Goal: Feedback & Contribution: Submit feedback/report problem

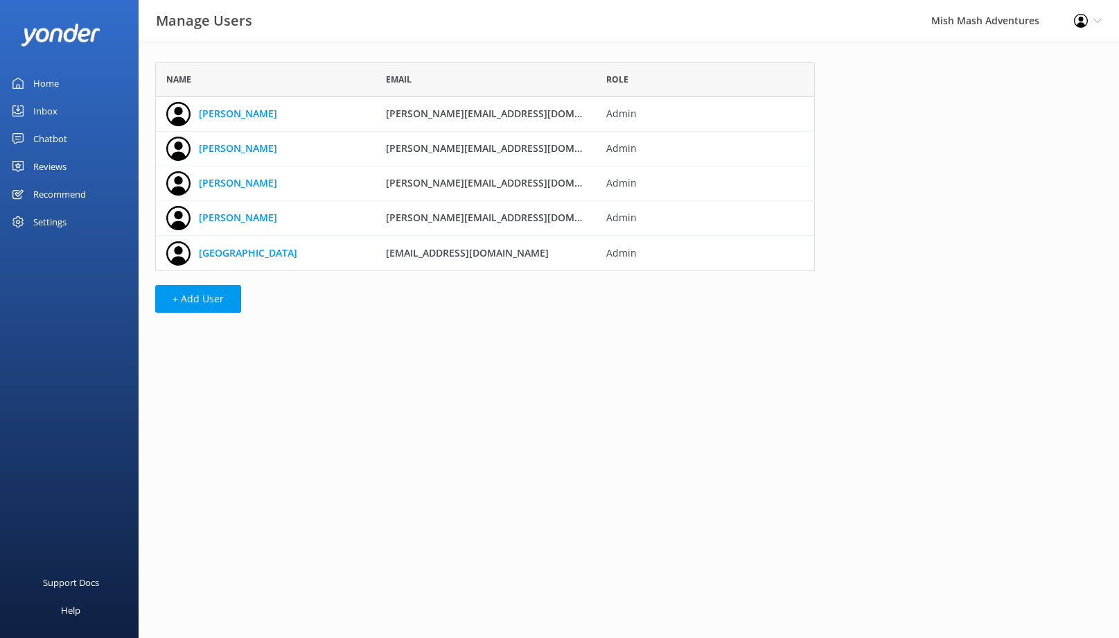
scroll to position [209, 660]
click at [55, 82] on div "Home" at bounding box center [46, 83] width 26 height 28
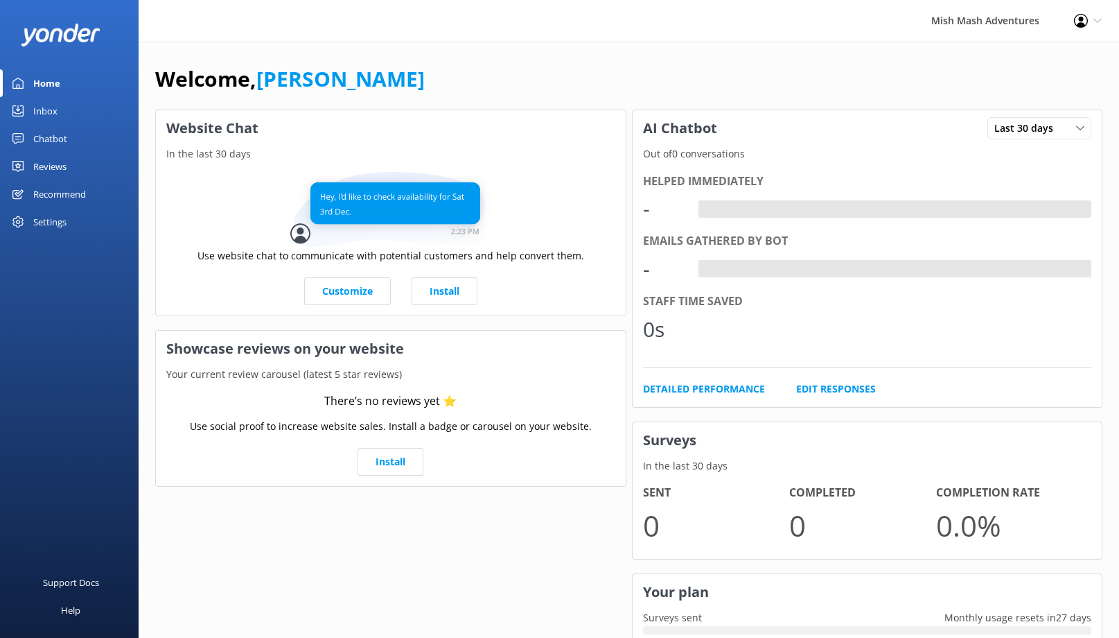
click at [53, 114] on div "Inbox" at bounding box center [45, 111] width 24 height 28
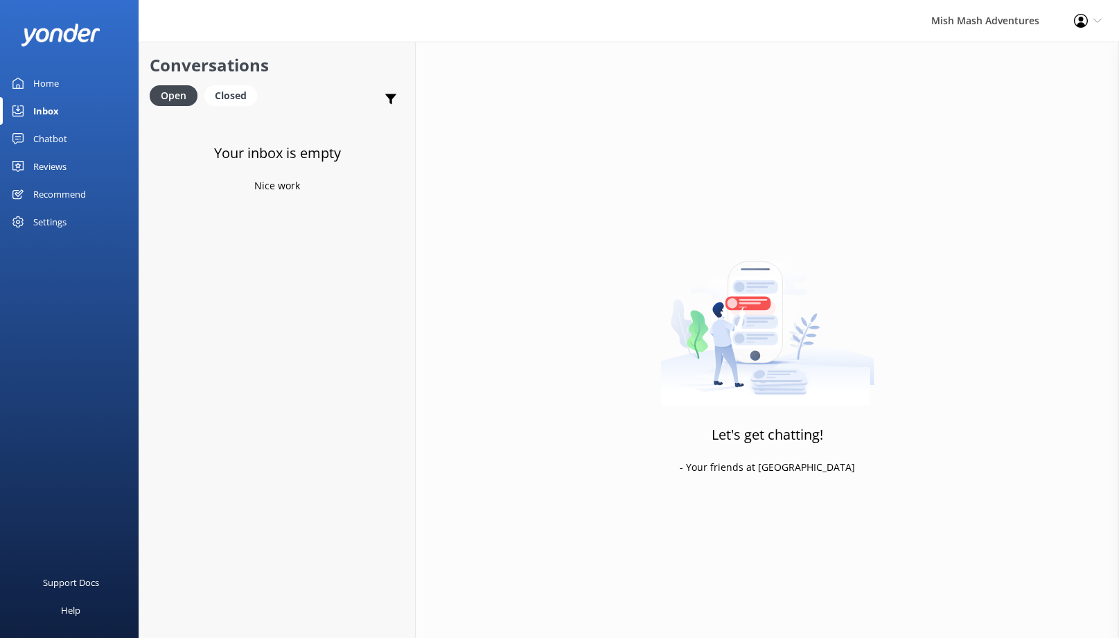
click at [48, 138] on div "Chatbot" at bounding box center [50, 139] width 34 height 28
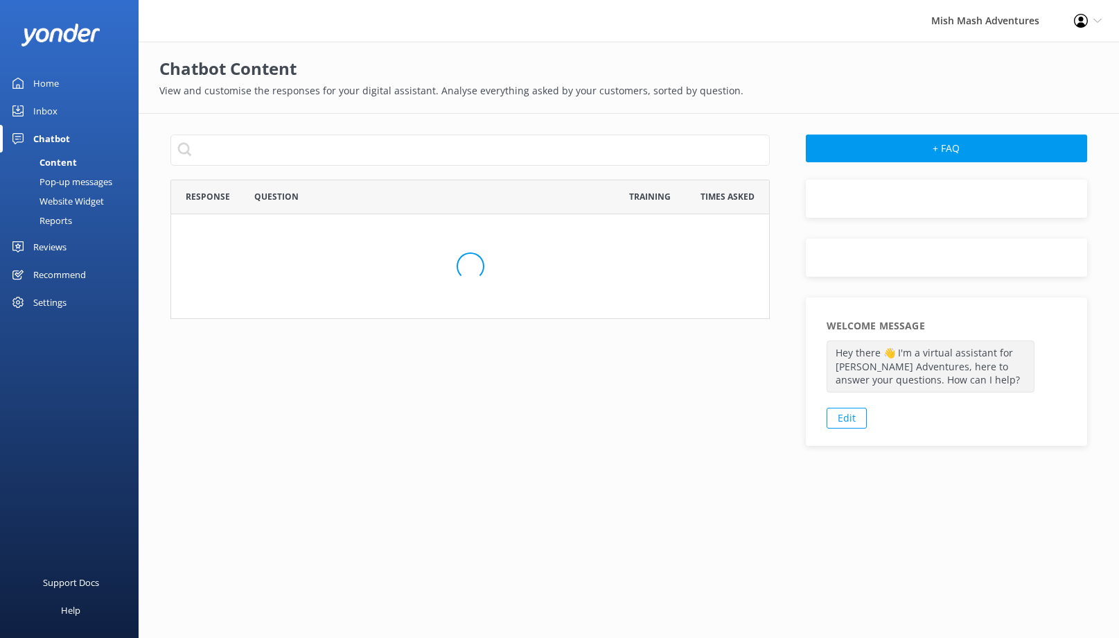
scroll to position [486, 599]
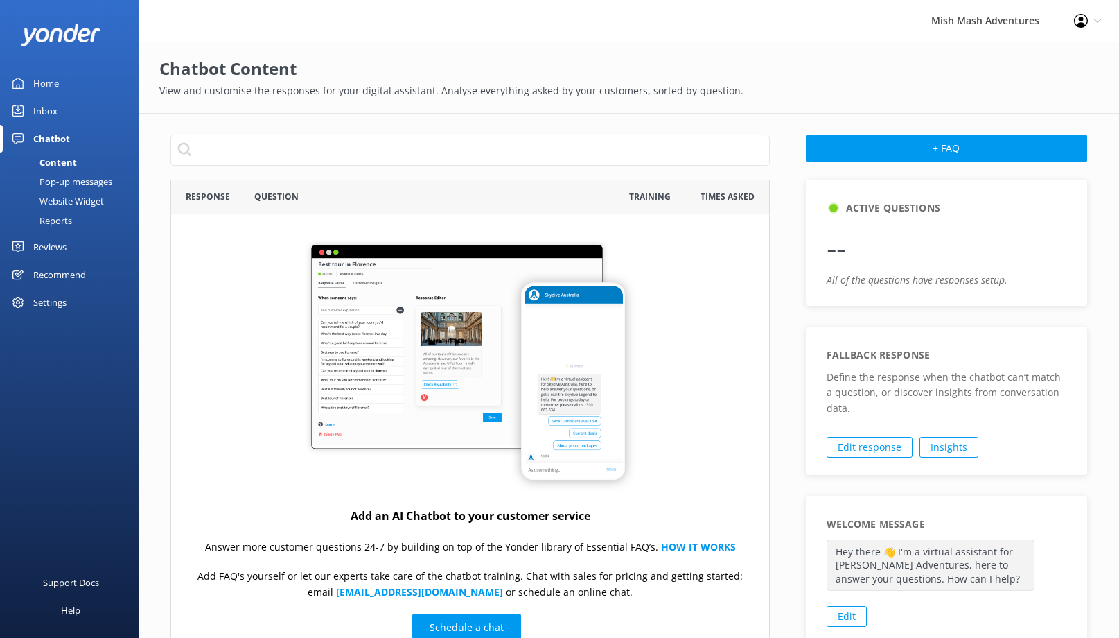
click at [46, 277] on div "Recommend" at bounding box center [59, 275] width 53 height 28
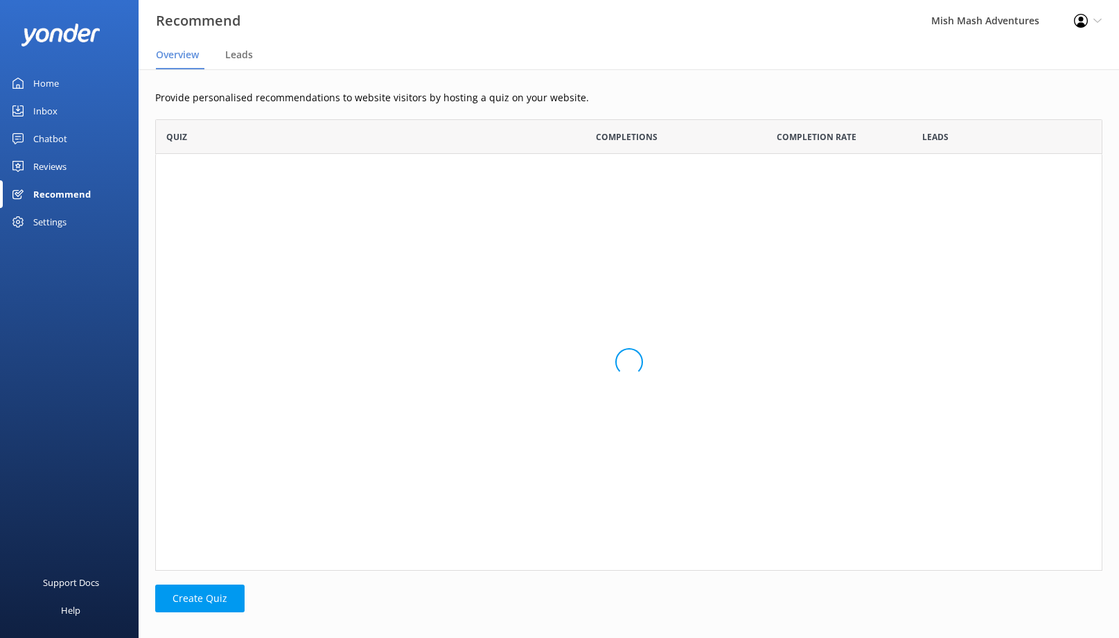
scroll to position [451, 947]
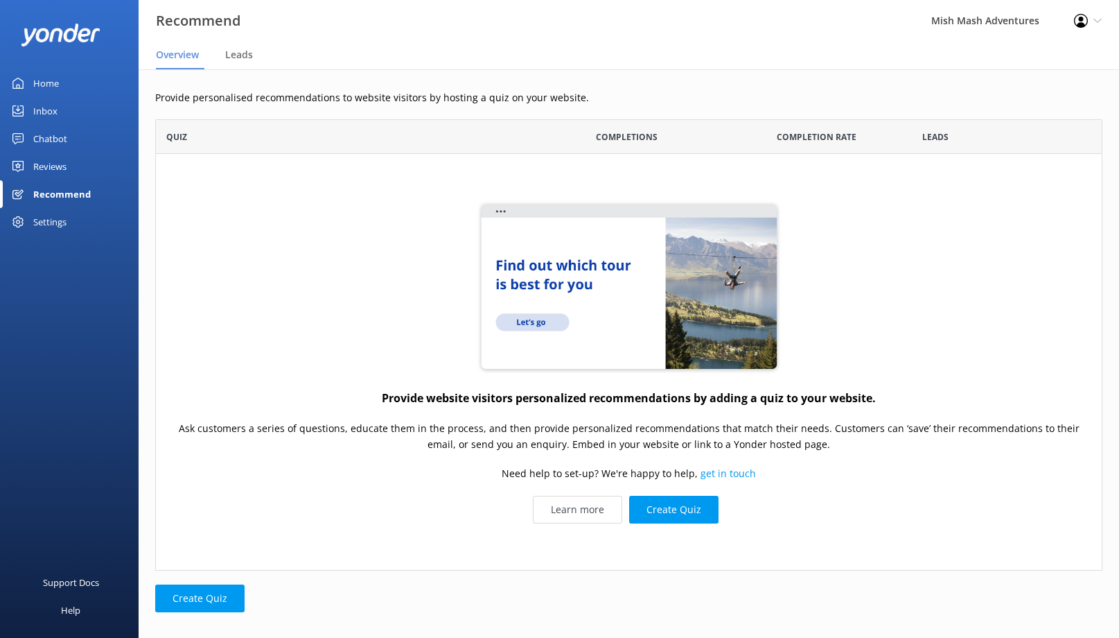
click at [55, 217] on div "Settings" at bounding box center [49, 222] width 33 height 28
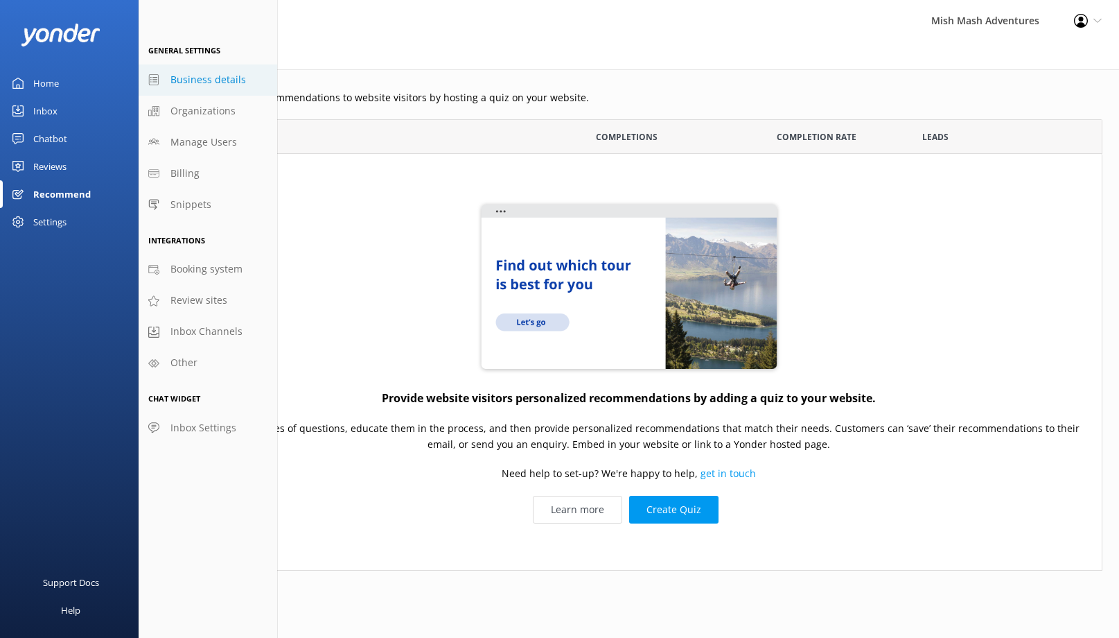
click at [228, 79] on span "Business details" at bounding box center [208, 79] width 76 height 15
select select "America/Chicago"
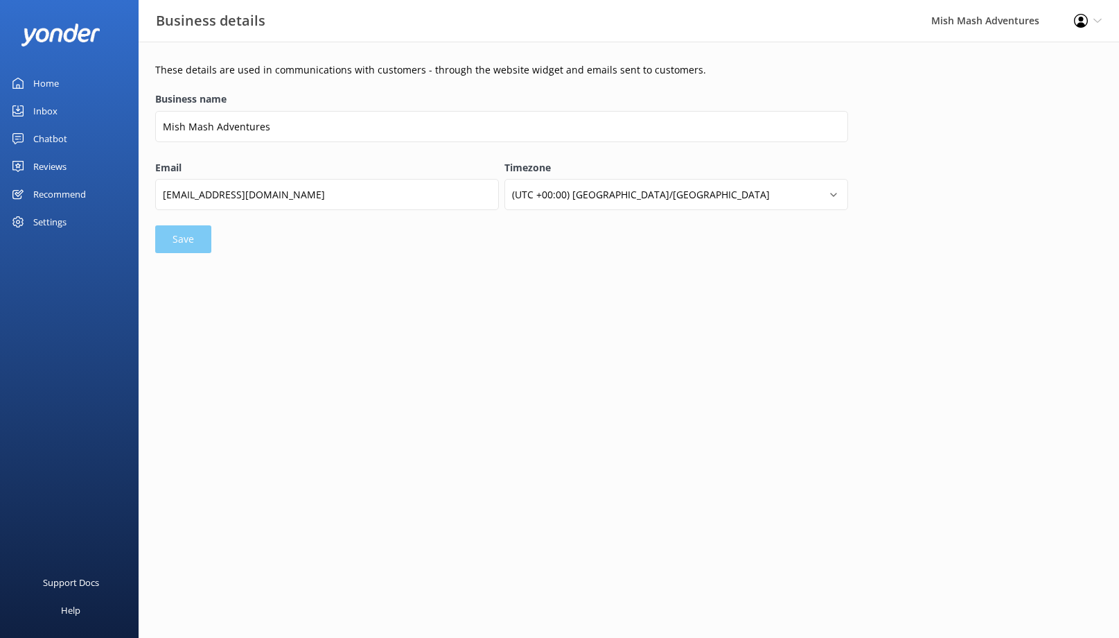
click at [42, 109] on div "Inbox" at bounding box center [45, 111] width 24 height 28
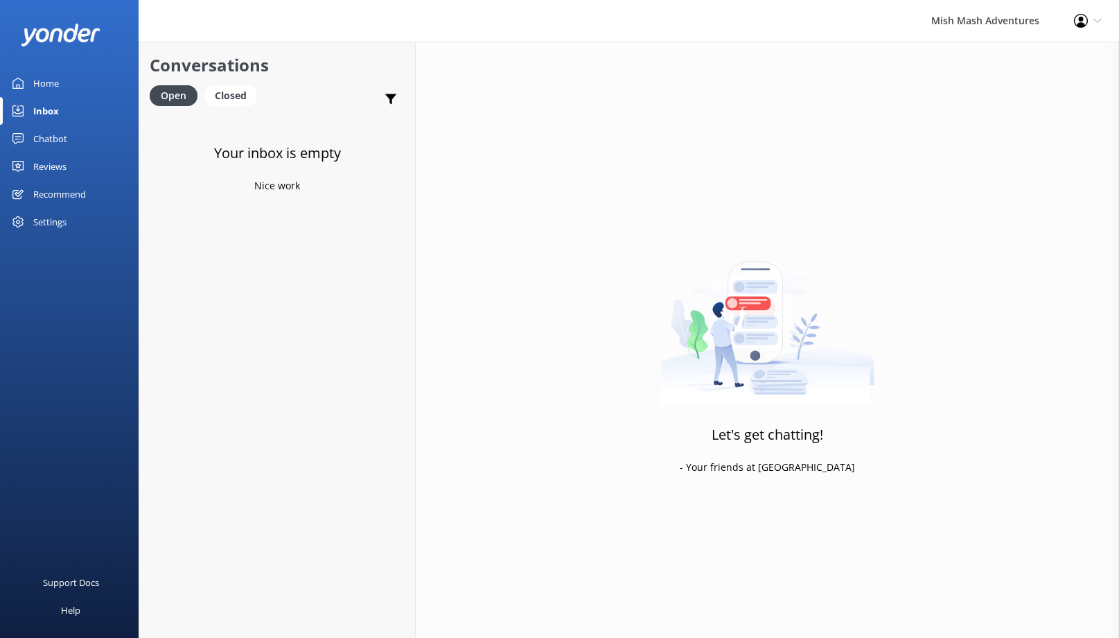
click at [47, 229] on div "Settings" at bounding box center [49, 222] width 33 height 28
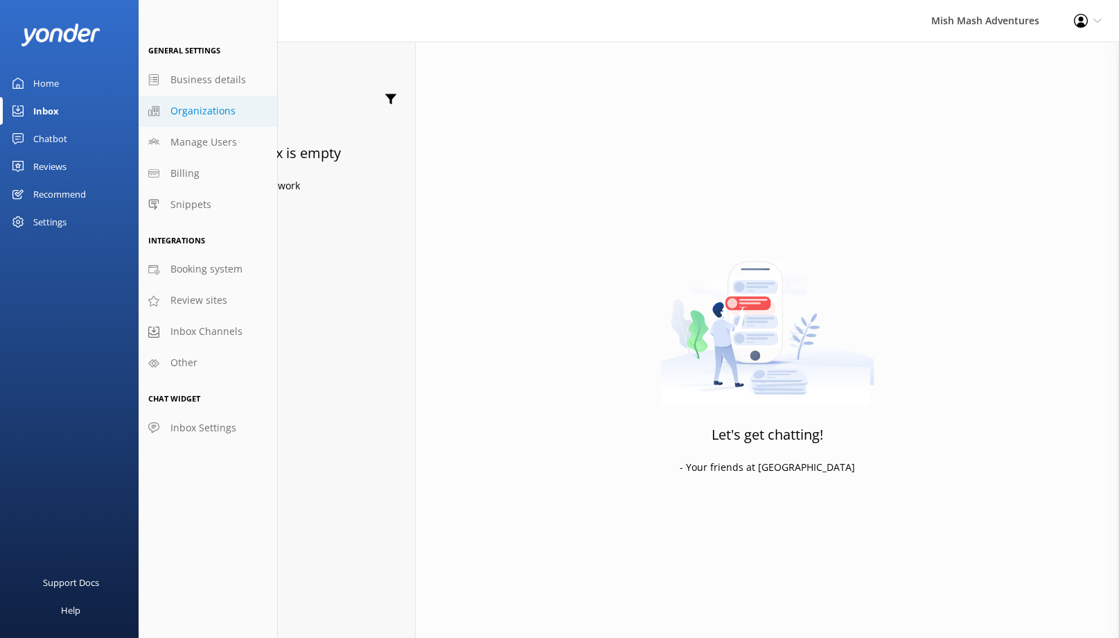
click at [201, 107] on span "Organizations" at bounding box center [202, 110] width 65 height 15
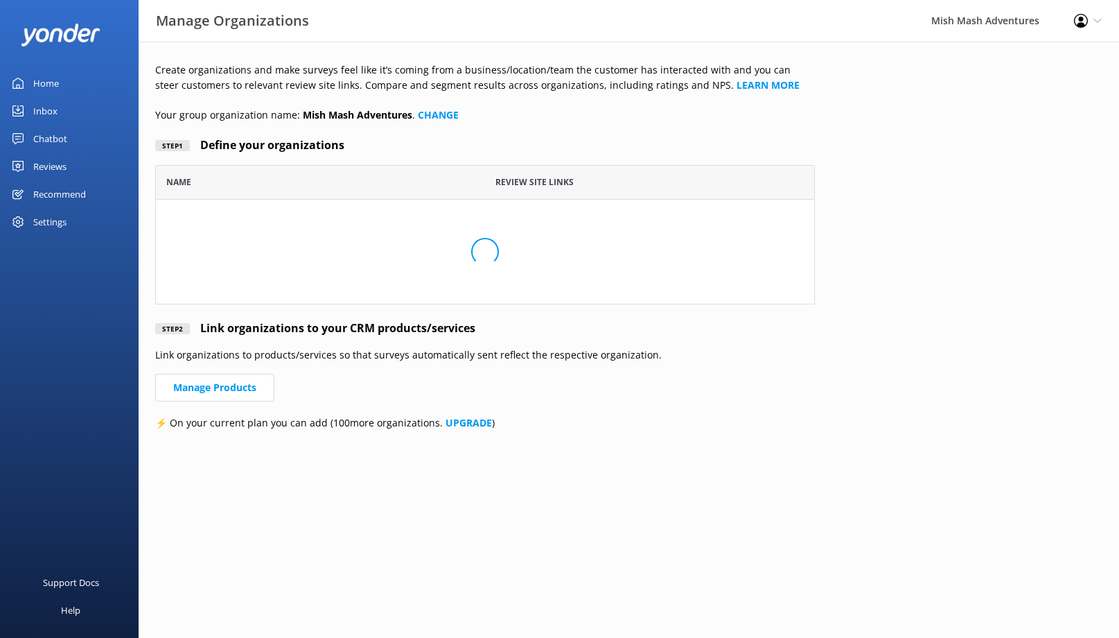
scroll to position [139, 660]
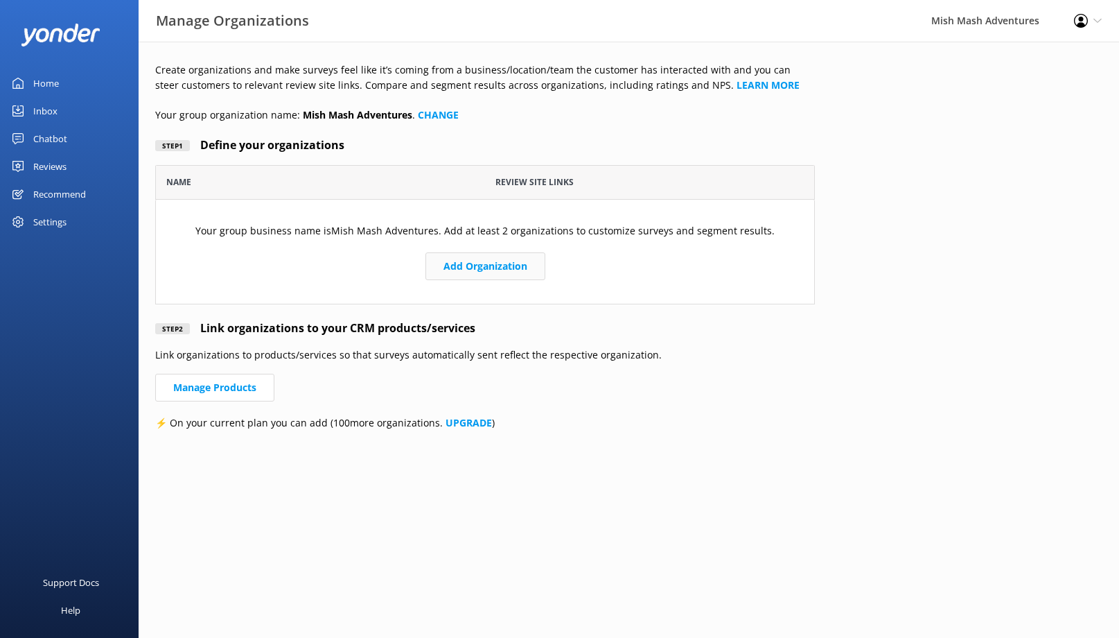
click at [515, 272] on button "Add Organization" at bounding box center [486, 266] width 120 height 28
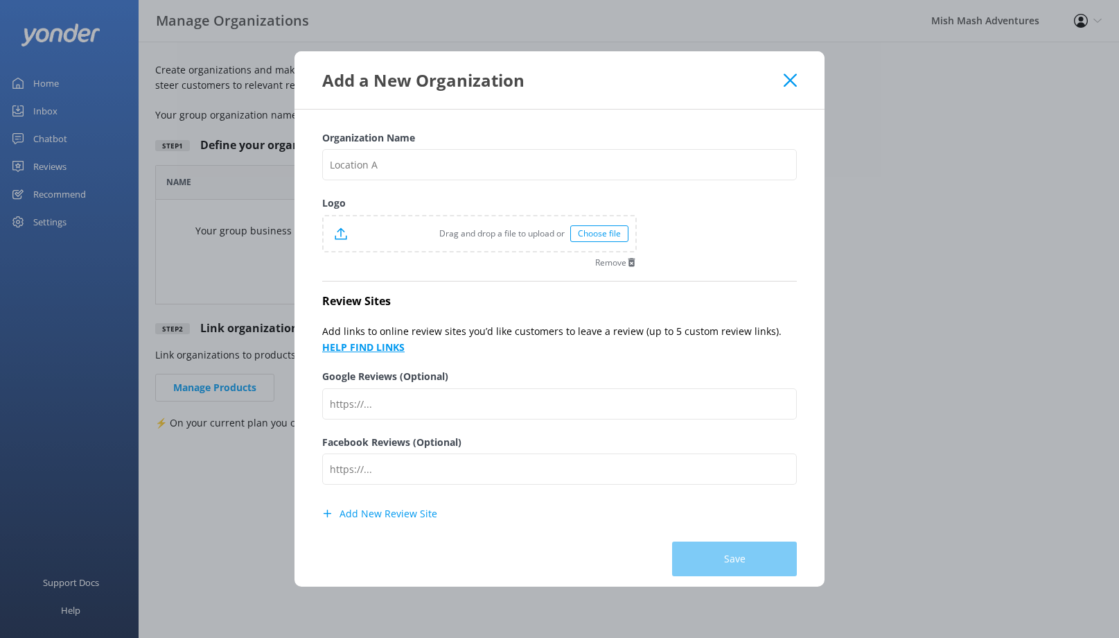
click at [405, 340] on b "HELP FIND LINKS" at bounding box center [363, 346] width 82 height 13
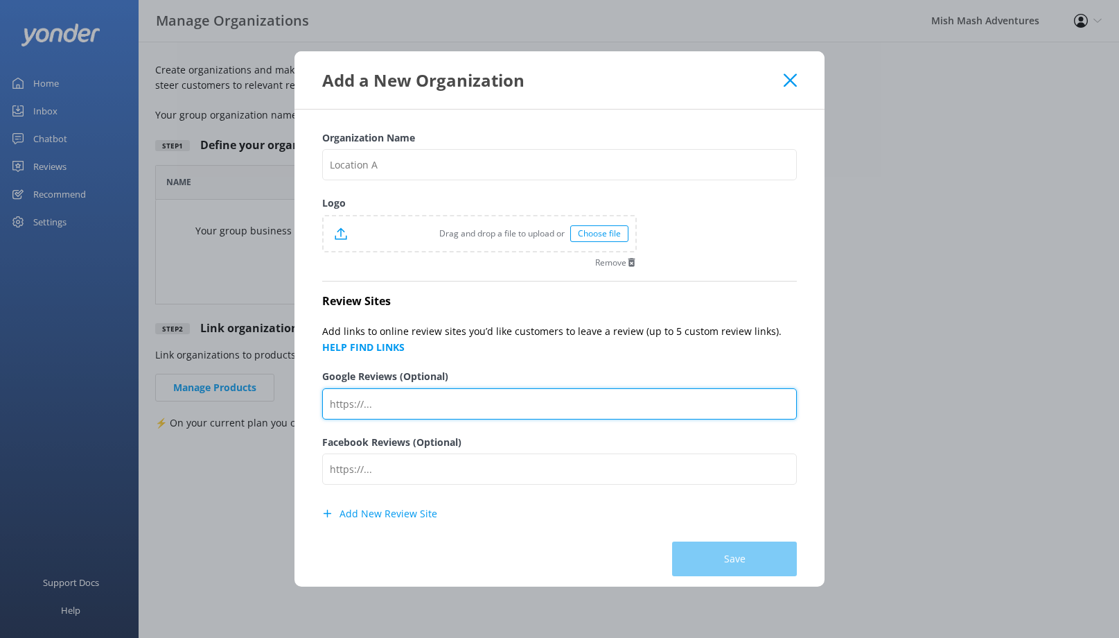
click at [423, 405] on input "Google Reviews (Optional)" at bounding box center [559, 403] width 475 height 31
paste input "https://g.page/r/CYgCZtaDEIfNEBM/review"
type input "https://g.page/r/CYgCZtaDEIfNEBM/review"
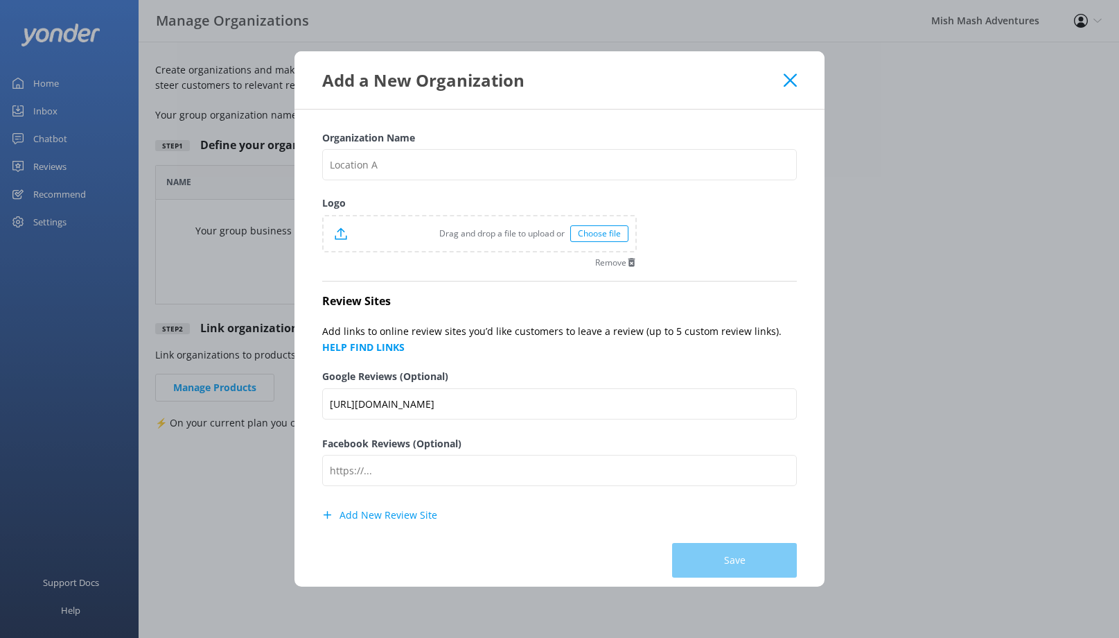
click at [741, 561] on div "Save" at bounding box center [559, 553] width 475 height 49
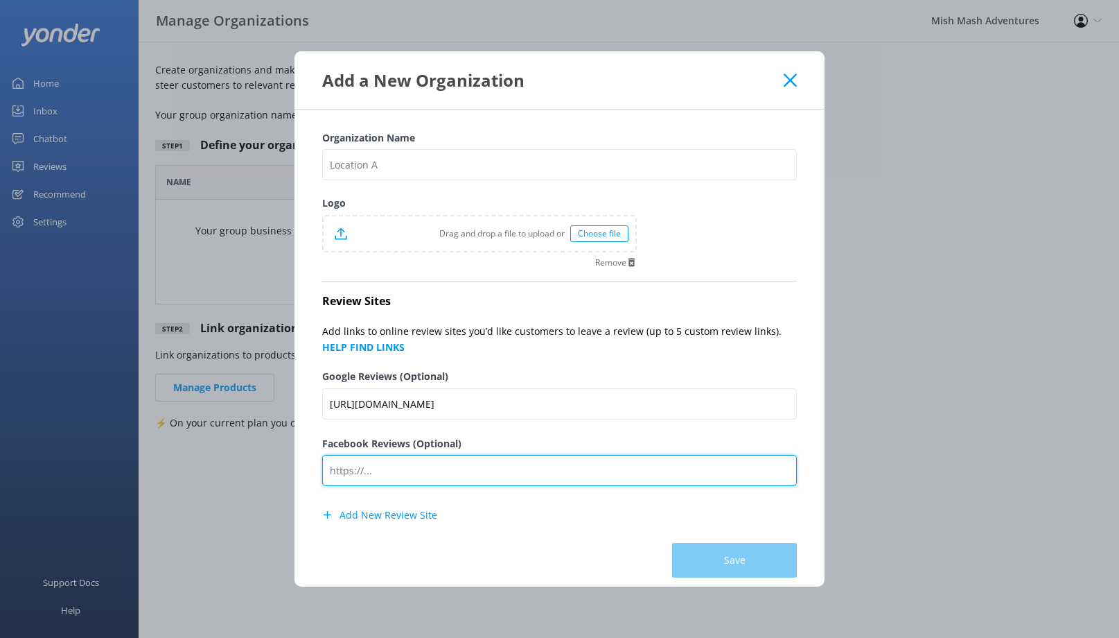
click at [448, 465] on input "Facebook Reviews (Optional)" at bounding box center [559, 470] width 475 height 31
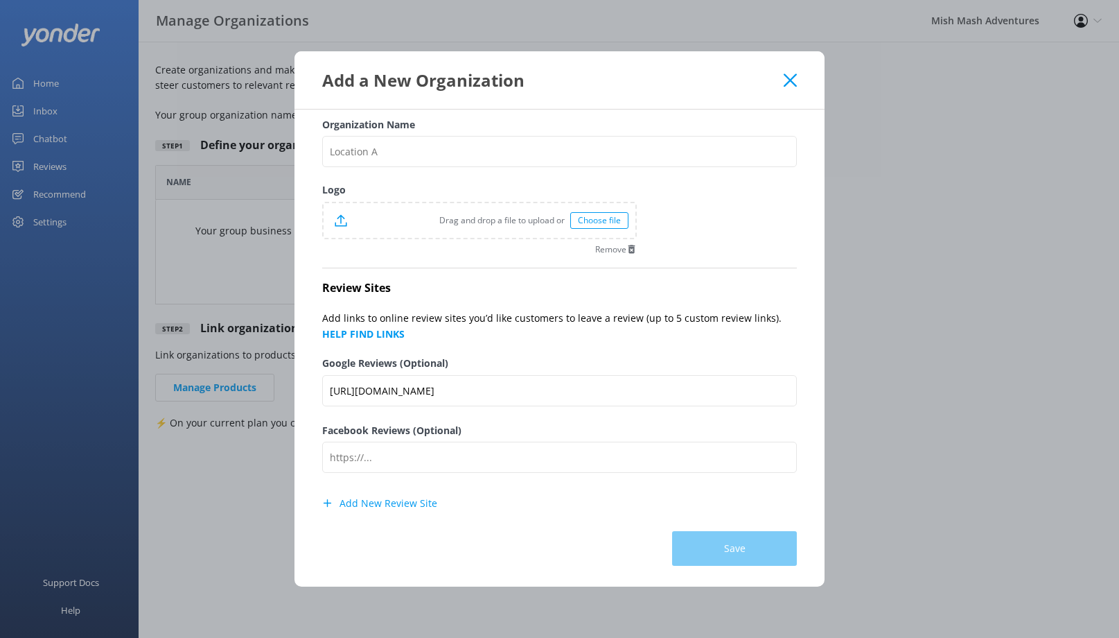
click at [397, 502] on button "Add New Review Site" at bounding box center [379, 503] width 115 height 28
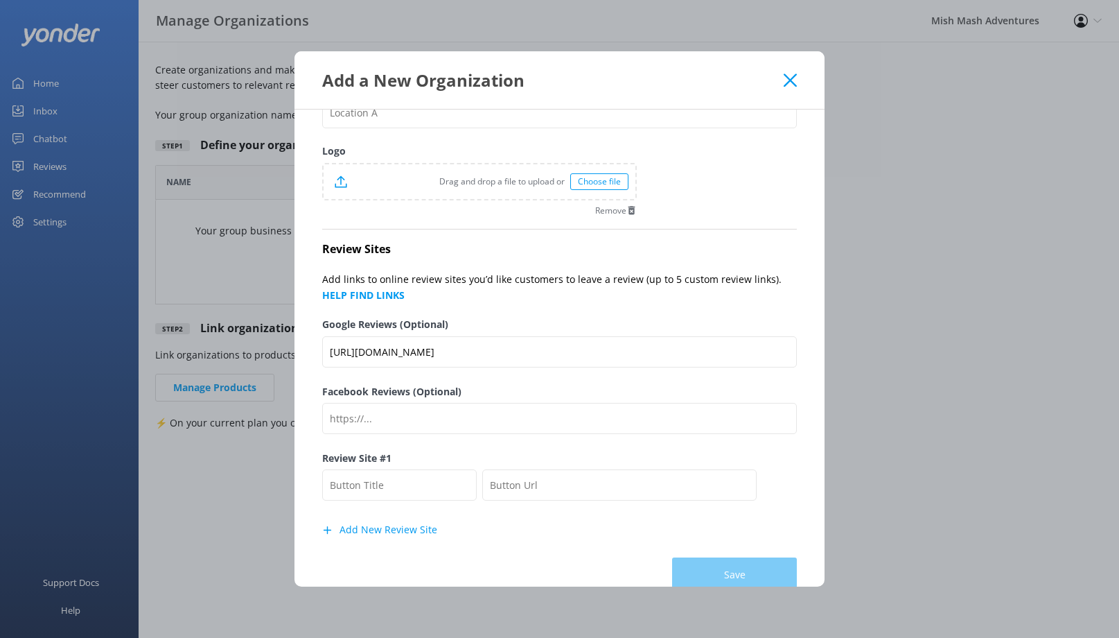
scroll to position [0, 0]
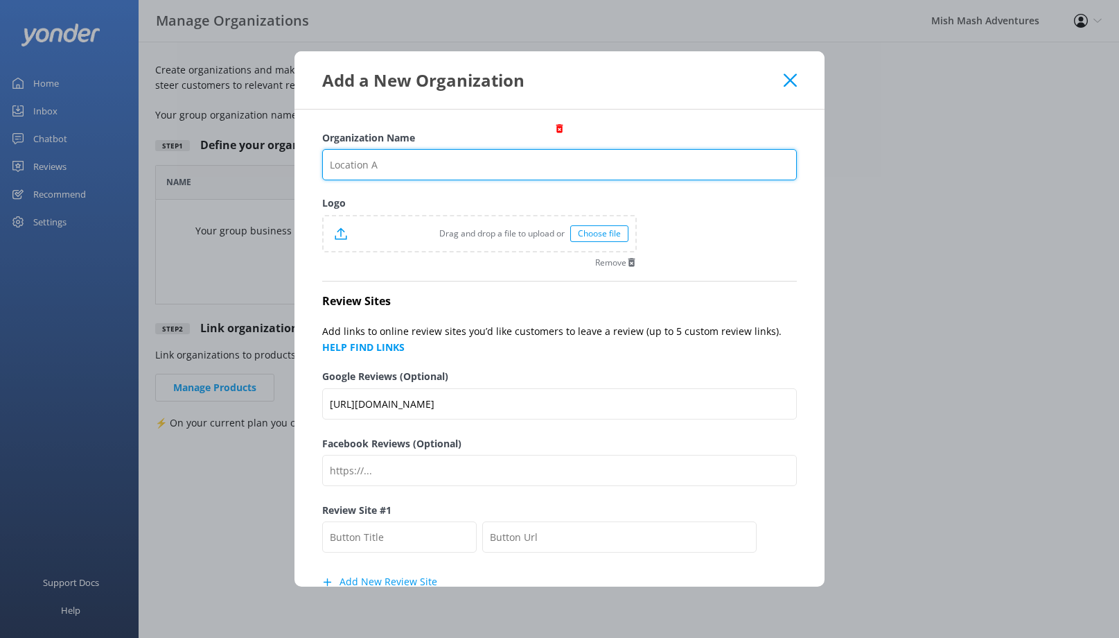
click at [498, 170] on input "Organization Name" at bounding box center [559, 164] width 475 height 31
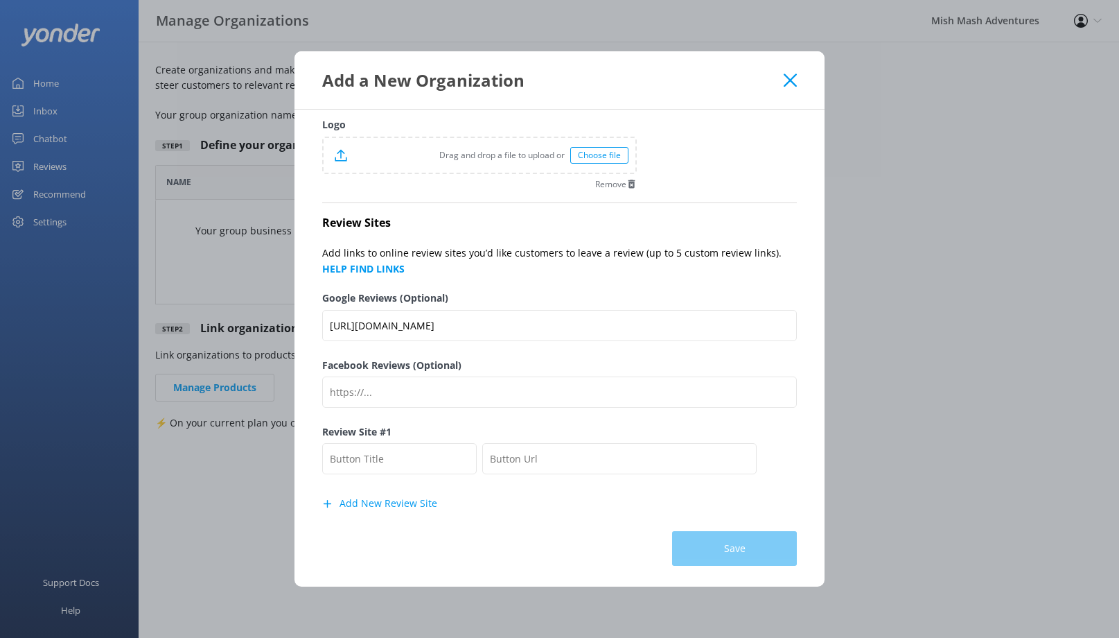
type input "MISH MASH Adventures"
click at [735, 552] on div "Save" at bounding box center [559, 541] width 475 height 49
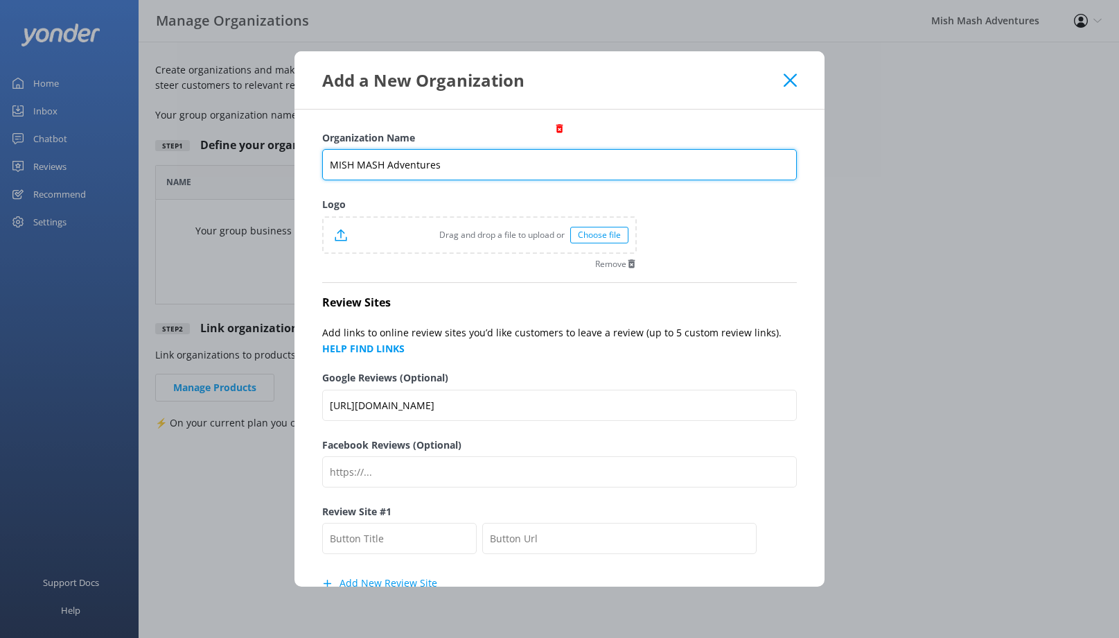
click at [540, 165] on input "MISH MASH Adventures" at bounding box center [559, 164] width 475 height 31
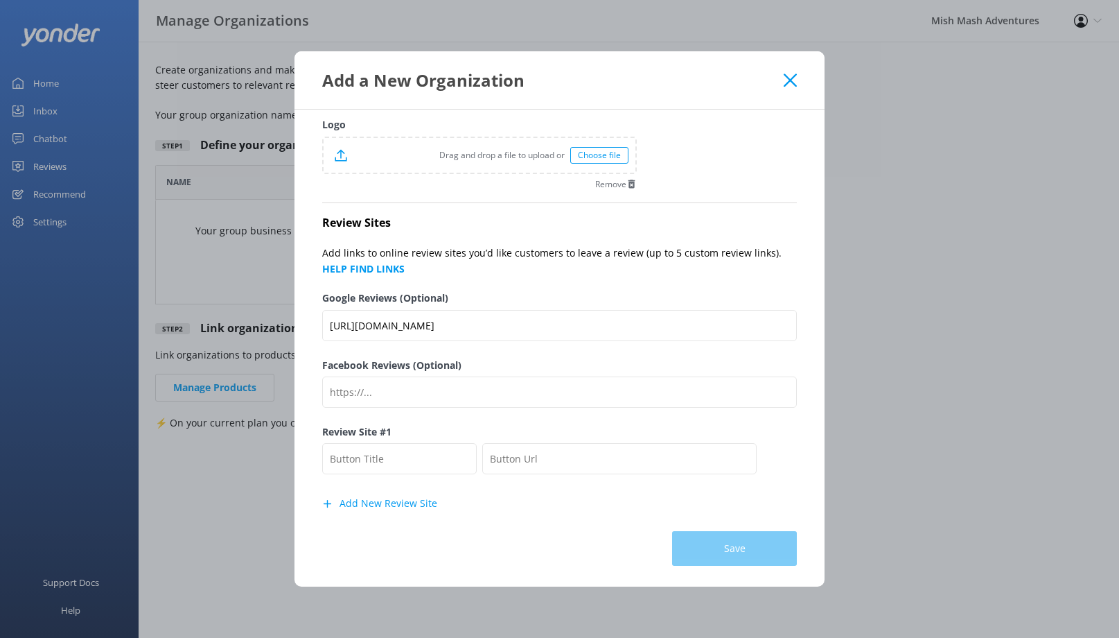
click at [728, 552] on div "Save" at bounding box center [559, 541] width 475 height 49
click at [793, 81] on icon at bounding box center [790, 80] width 13 height 14
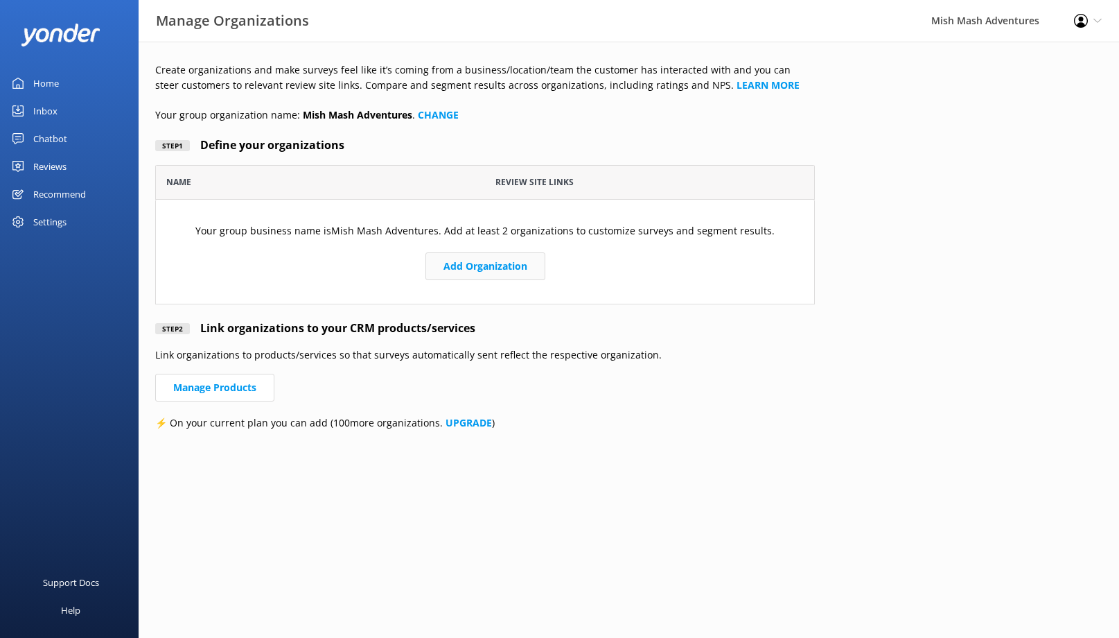
click at [508, 269] on button "Add Organization" at bounding box center [486, 266] width 120 height 28
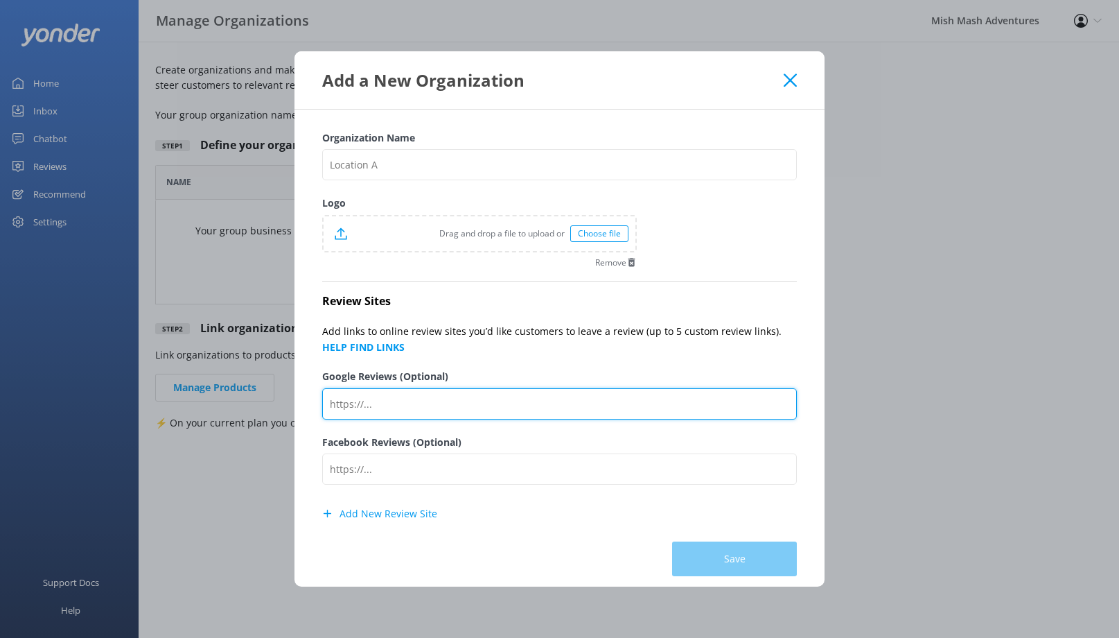
click at [439, 399] on input "Google Reviews (Optional)" at bounding box center [559, 403] width 475 height 31
paste input "https://g.page/r/CYgCZtaDEIfNEBM/review"
type input "https://g.page/r/CYgCZtaDEIfNEBM/review"
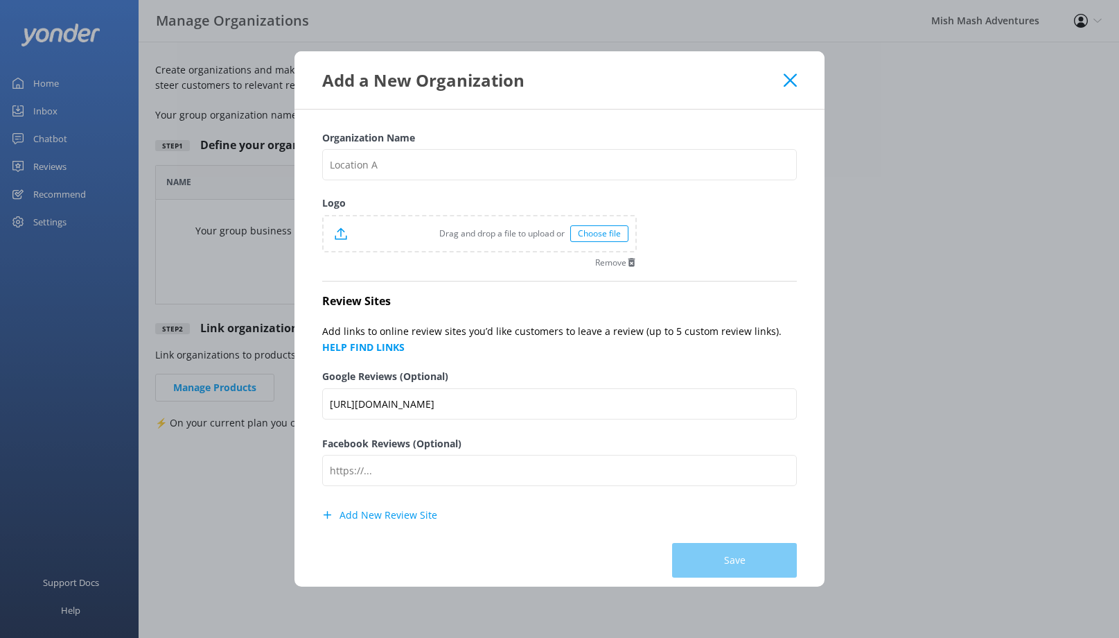
click at [741, 559] on div "Save" at bounding box center [559, 553] width 475 height 49
click at [726, 560] on div "Save" at bounding box center [559, 553] width 475 height 49
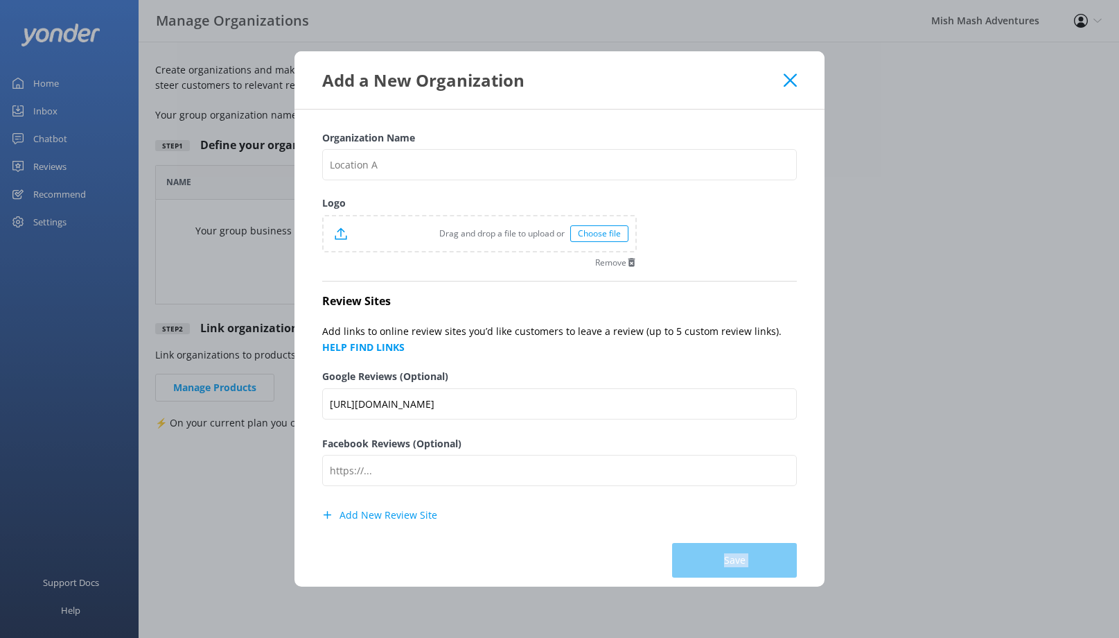
click at [726, 560] on div "Save" at bounding box center [559, 553] width 475 height 49
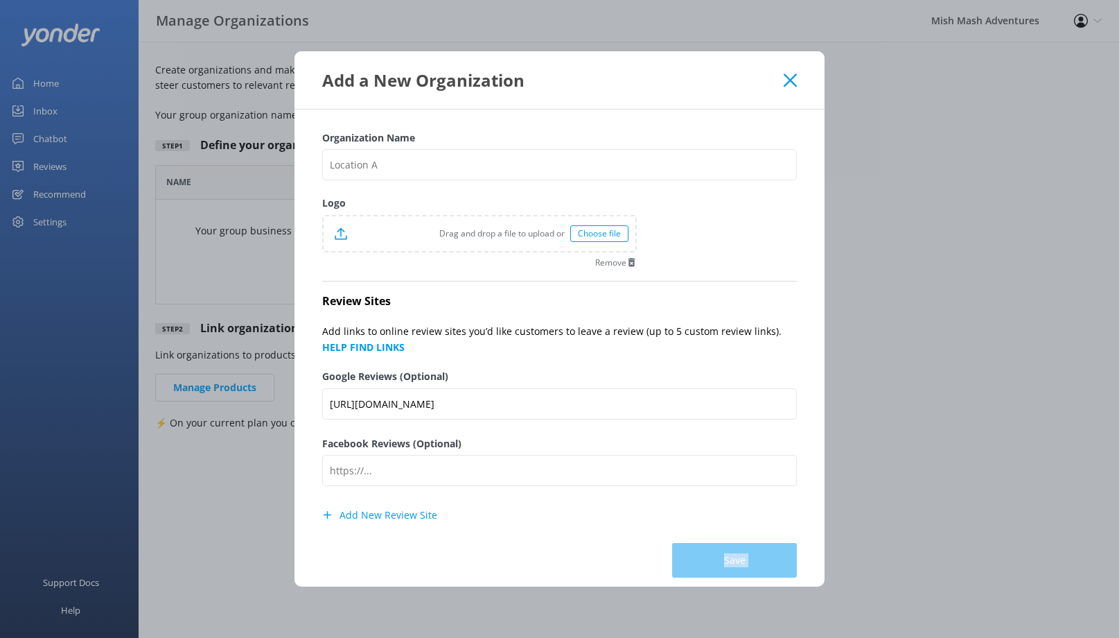
click at [726, 560] on div "Save" at bounding box center [559, 553] width 475 height 49
drag, startPoint x: 688, startPoint y: 67, endPoint x: 1028, endPoint y: 121, distance: 344.5
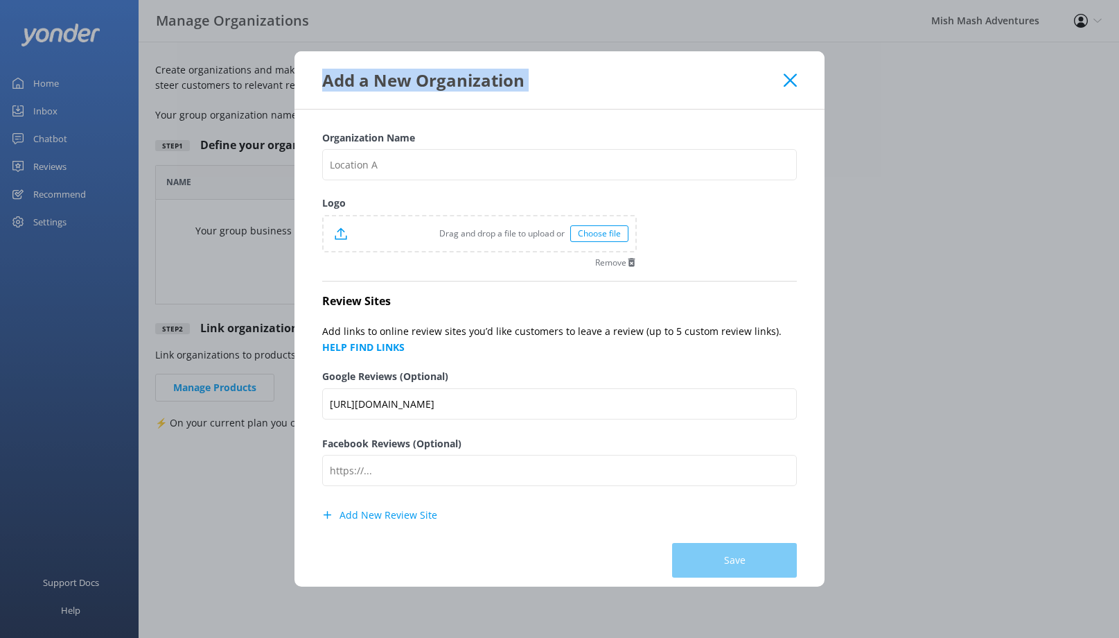
click at [1028, 121] on div "Add a New Organization Organization Name Logo Drag and drop a file to upload or…" at bounding box center [559, 319] width 1119 height 638
click at [792, 82] on use at bounding box center [790, 79] width 13 height 13
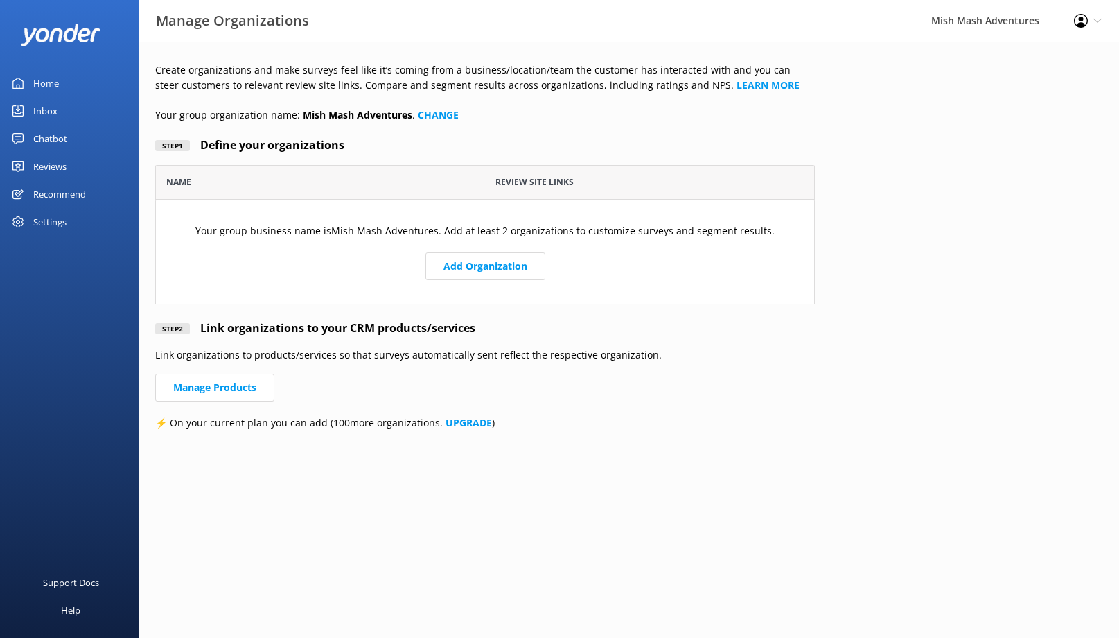
click at [54, 224] on div "Settings" at bounding box center [49, 222] width 33 height 28
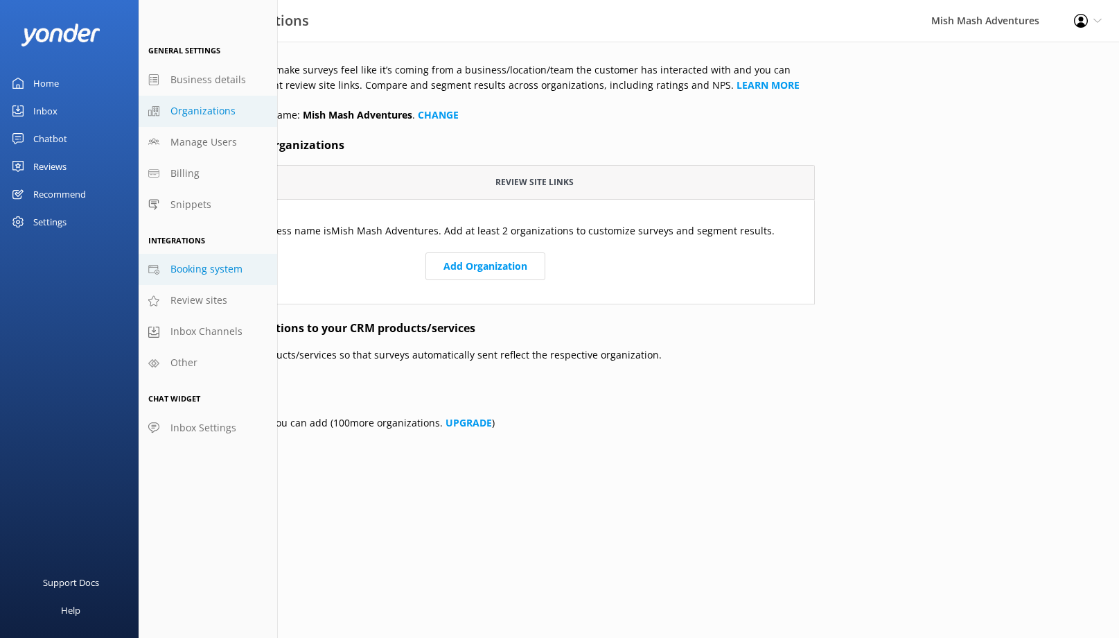
click at [188, 266] on span "Booking system" at bounding box center [206, 268] width 72 height 15
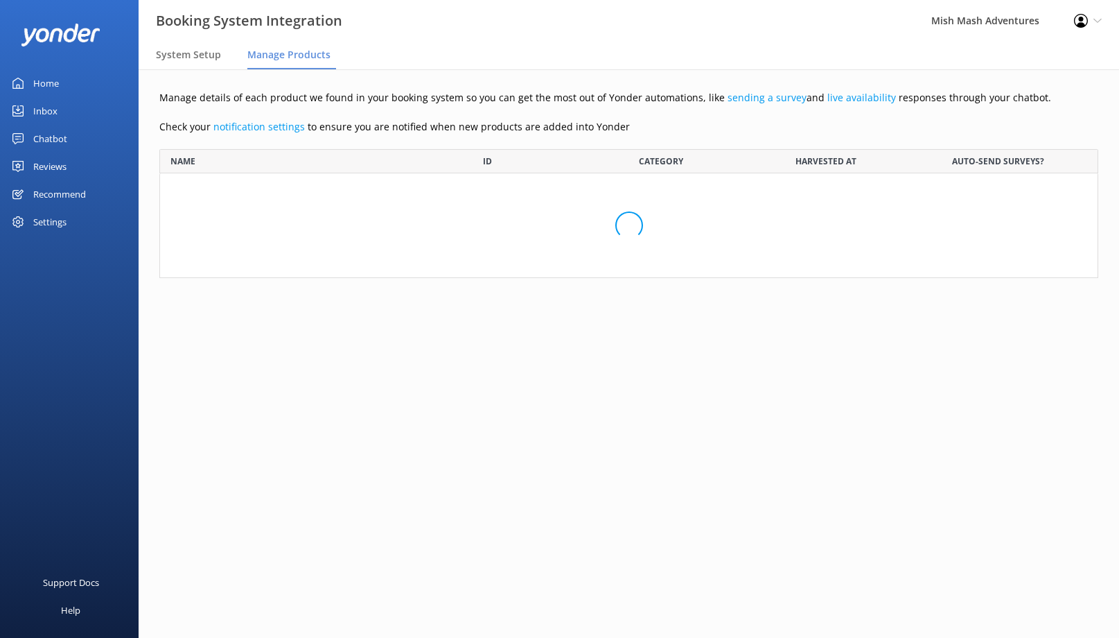
scroll to position [129, 939]
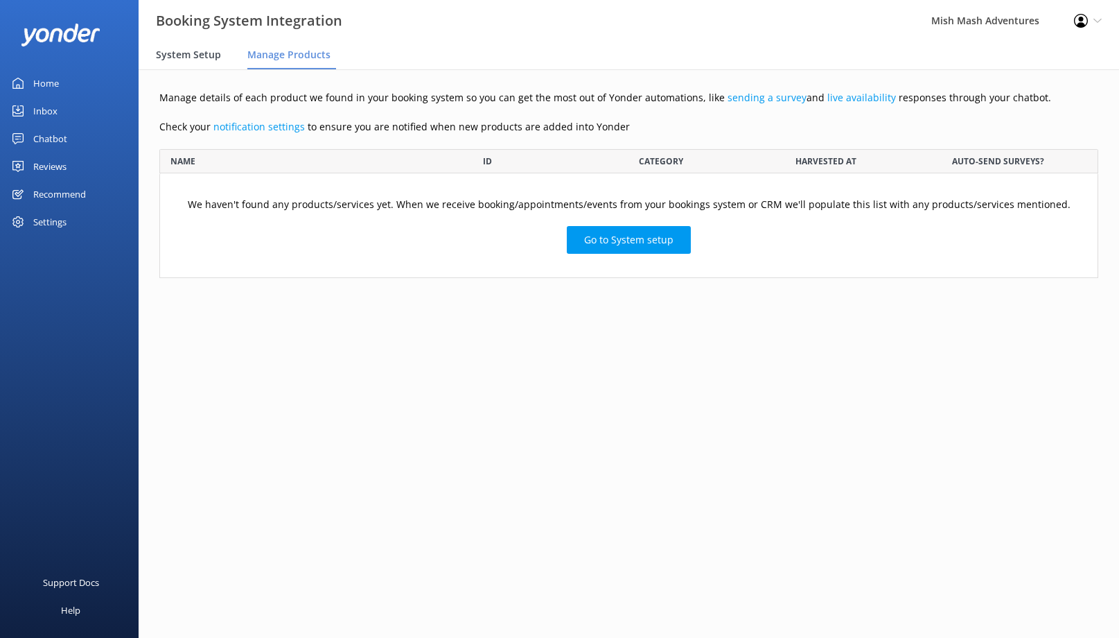
click at [188, 53] on span "System Setup" at bounding box center [188, 55] width 65 height 14
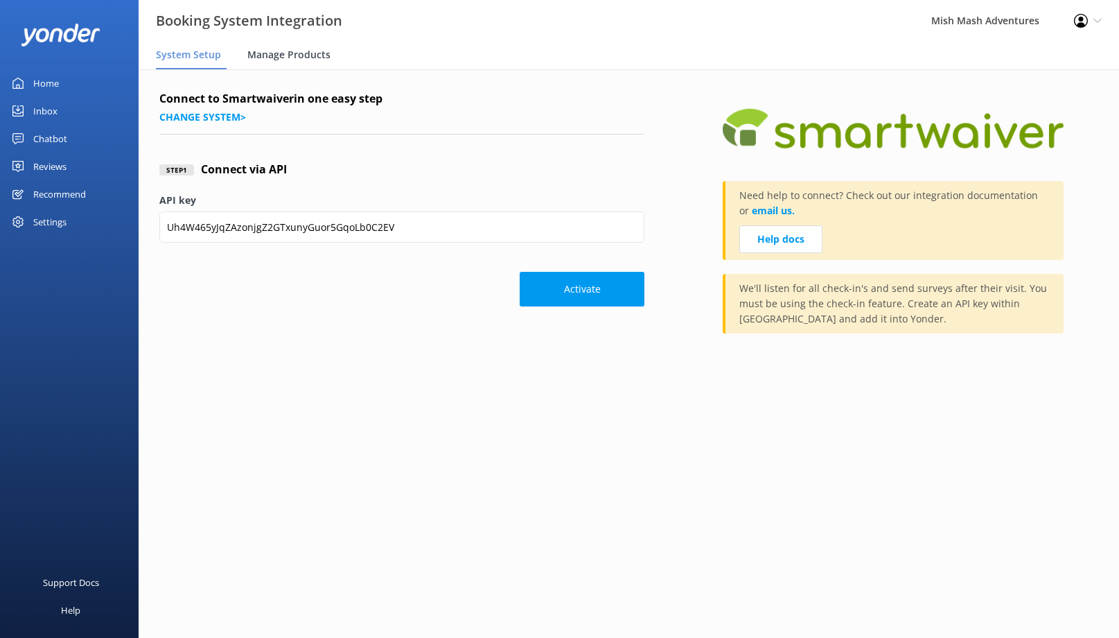
click at [290, 57] on span "Manage Products" at bounding box center [288, 55] width 83 height 14
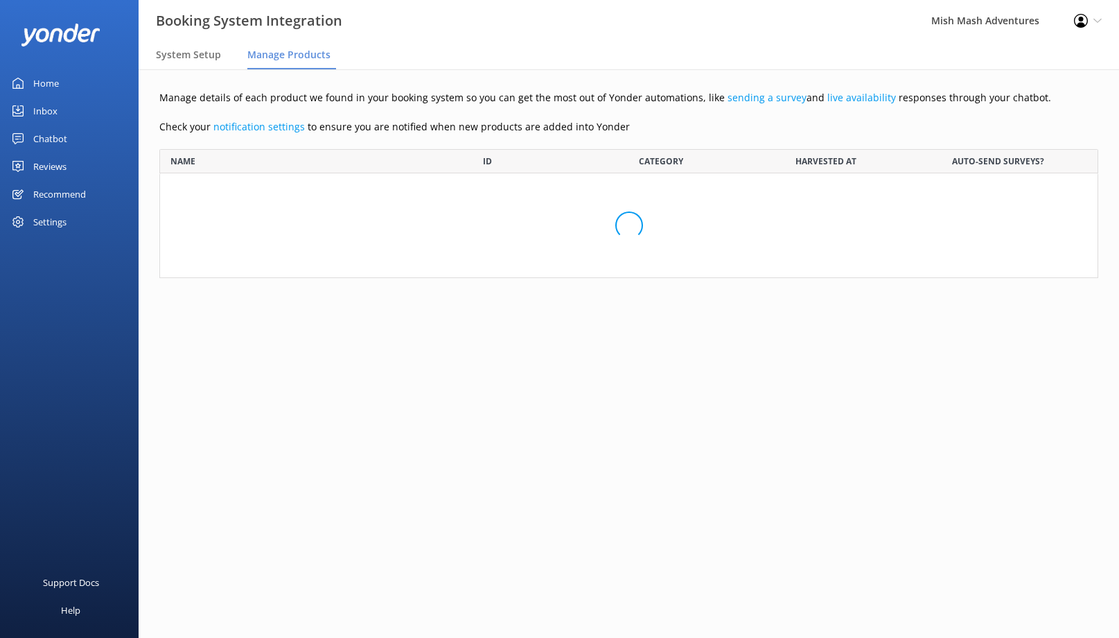
scroll to position [129, 939]
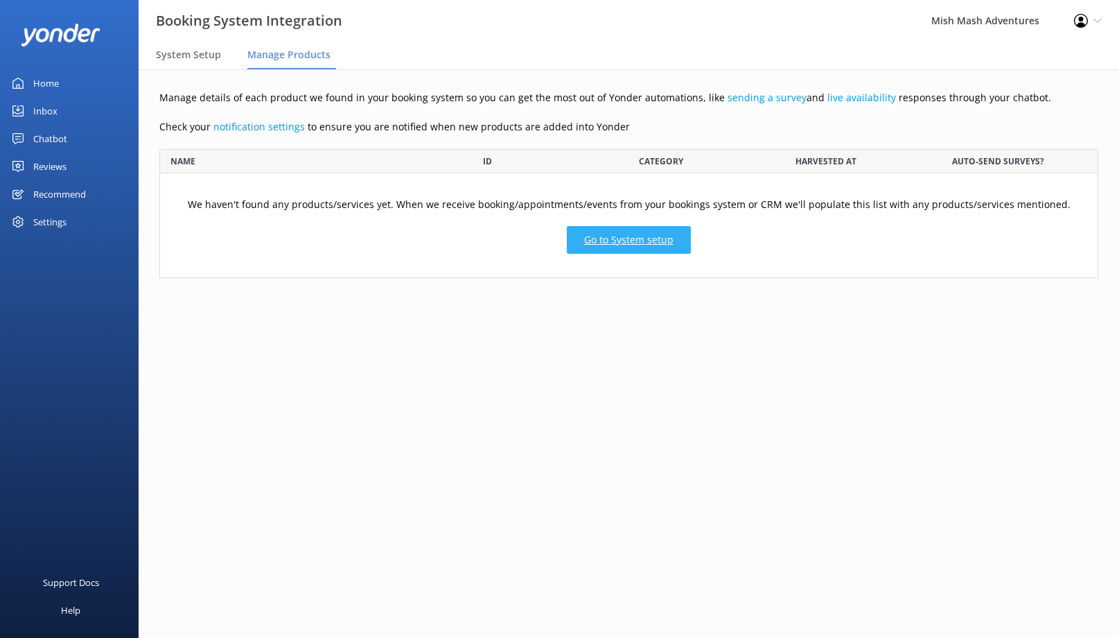
click at [635, 242] on link "Go to System setup" at bounding box center [629, 240] width 124 height 28
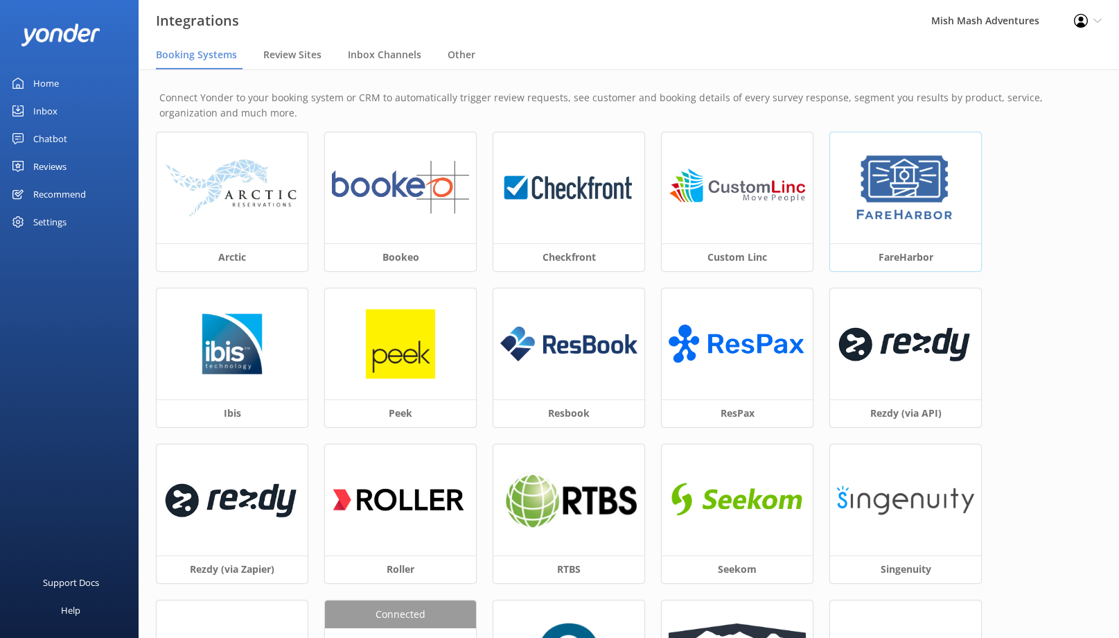
click at [927, 204] on img at bounding box center [905, 187] width 105 height 69
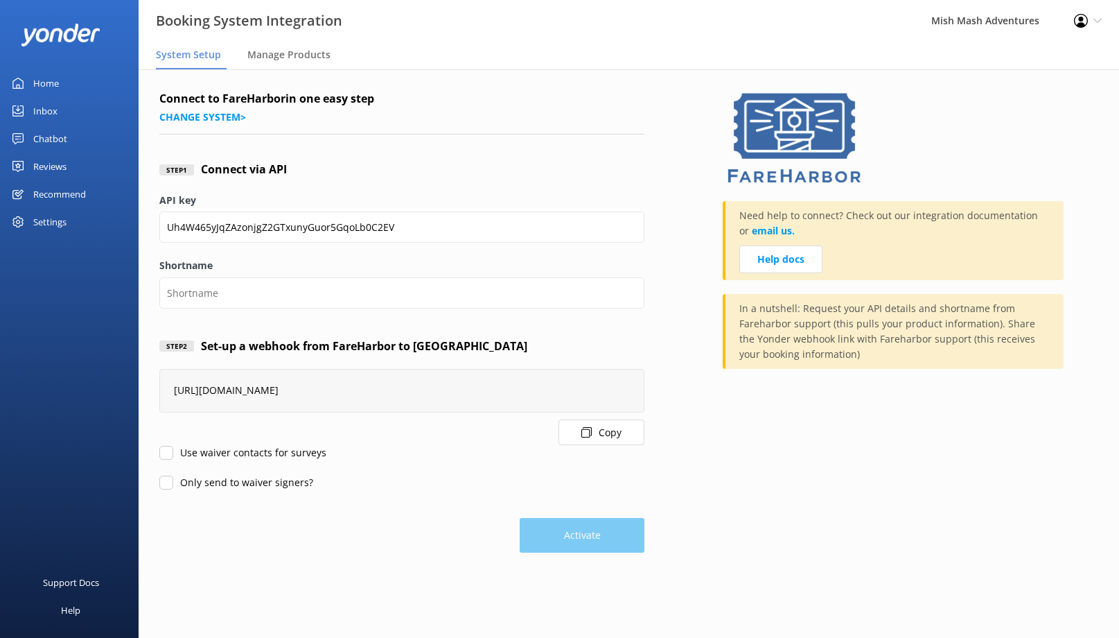
click at [597, 542] on div "Activate" at bounding box center [401, 528] width 485 height 49
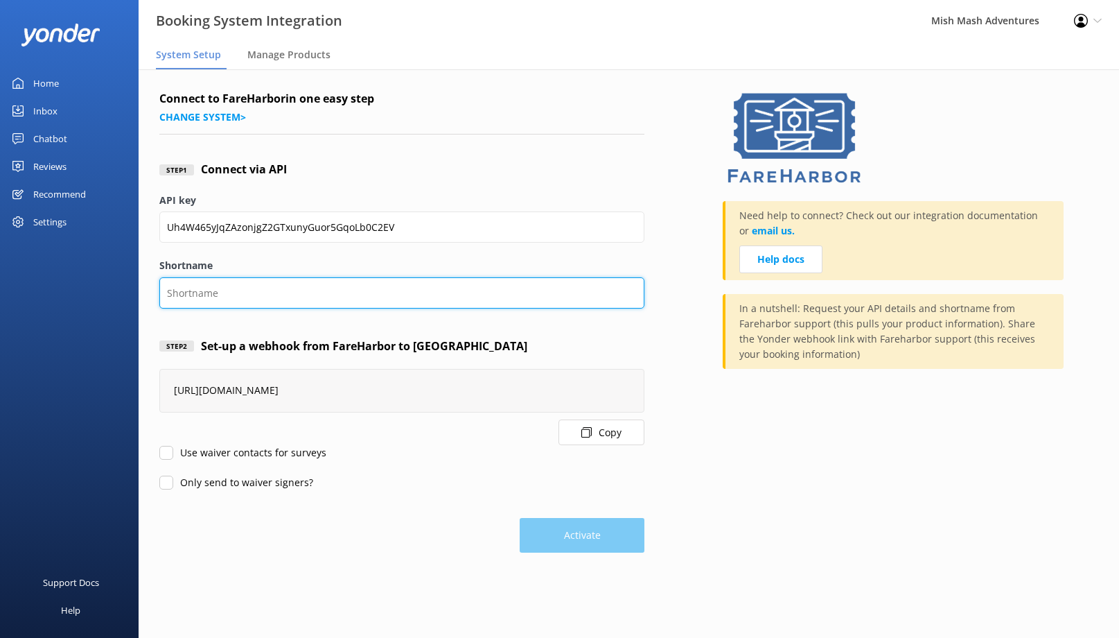
click at [415, 290] on input "Shortname" at bounding box center [401, 292] width 485 height 31
type input "mishmashadvenures"
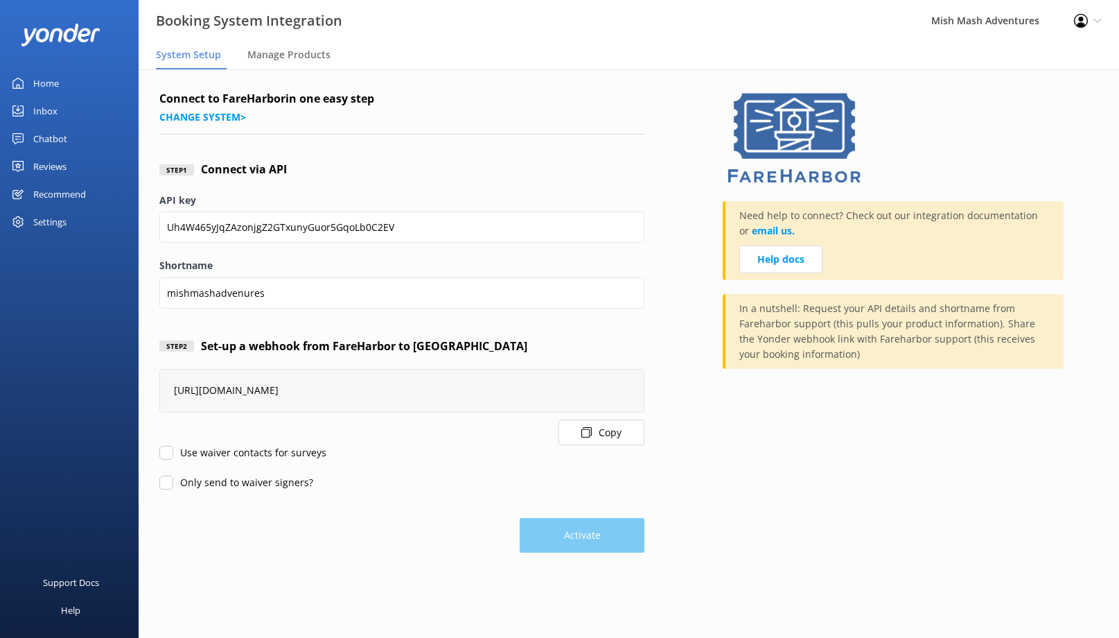
click at [585, 538] on div "Activate" at bounding box center [401, 528] width 485 height 49
click at [295, 58] on span "Manage Products" at bounding box center [288, 55] width 83 height 14
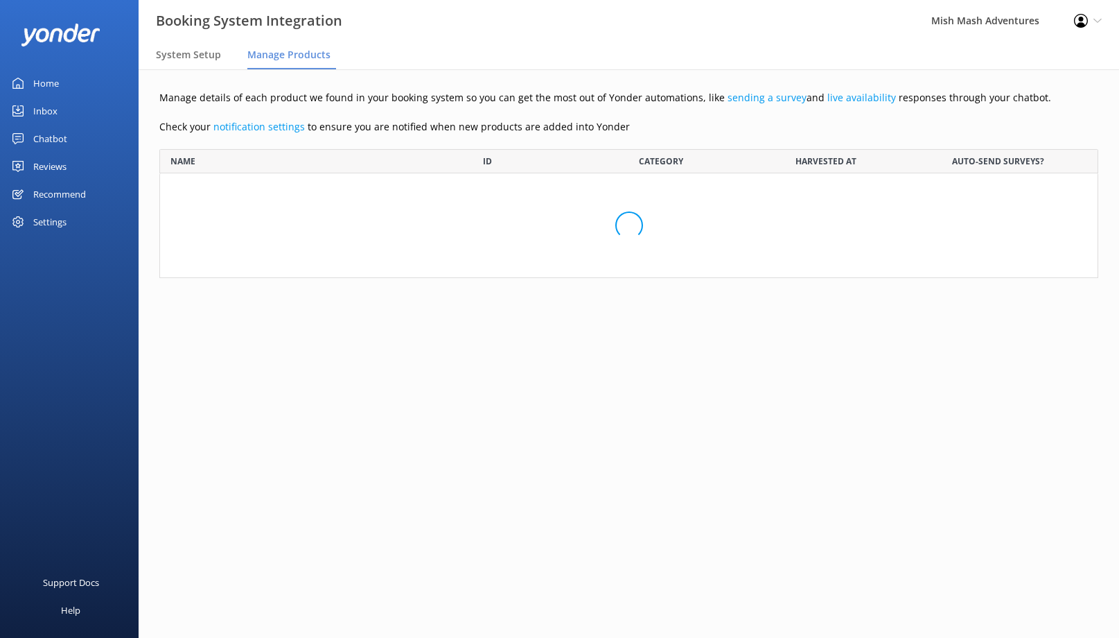
scroll to position [129, 939]
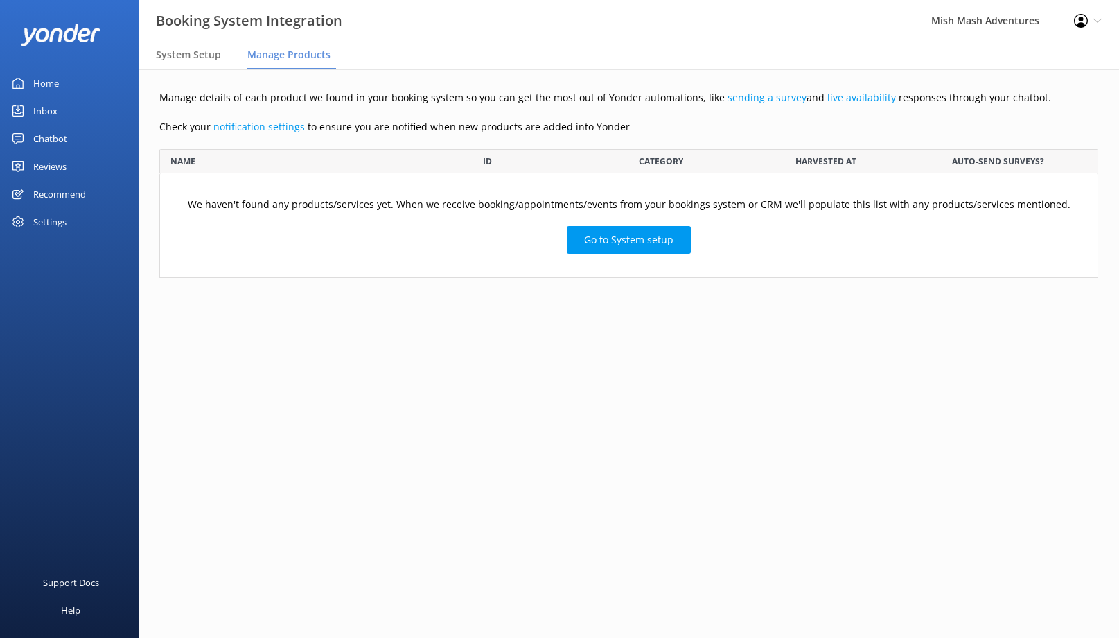
click at [1081, 26] on use at bounding box center [1081, 21] width 14 height 14
click at [42, 218] on div "Settings" at bounding box center [49, 222] width 33 height 28
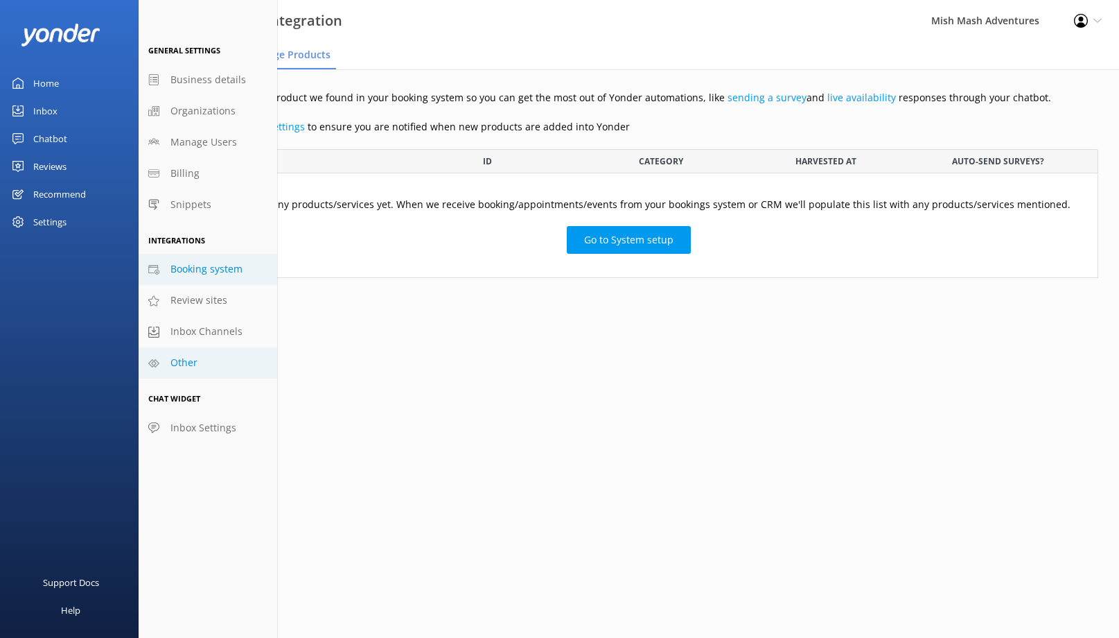
click at [173, 362] on span "Other" at bounding box center [183, 362] width 27 height 15
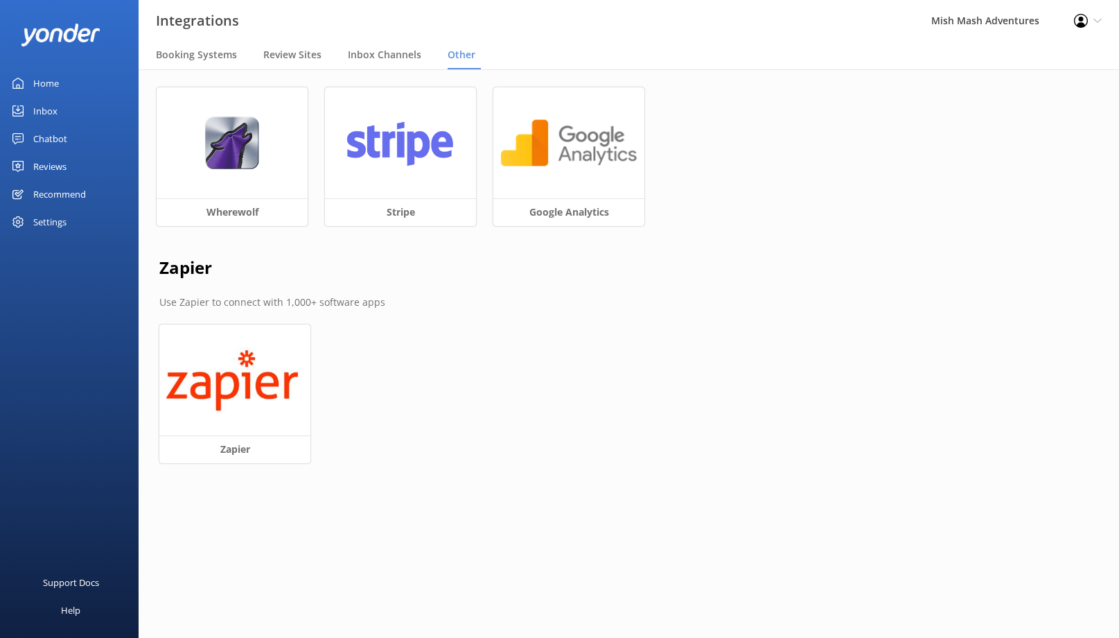
click at [46, 221] on div "Settings" at bounding box center [49, 222] width 33 height 28
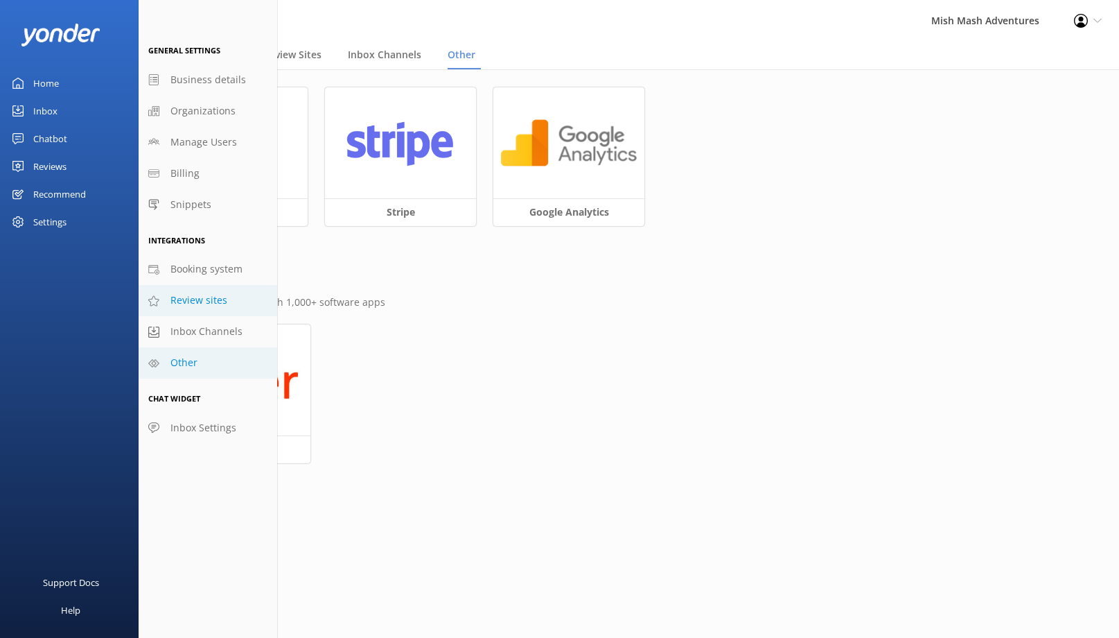
click at [201, 310] on link "Review sites" at bounding box center [208, 300] width 139 height 31
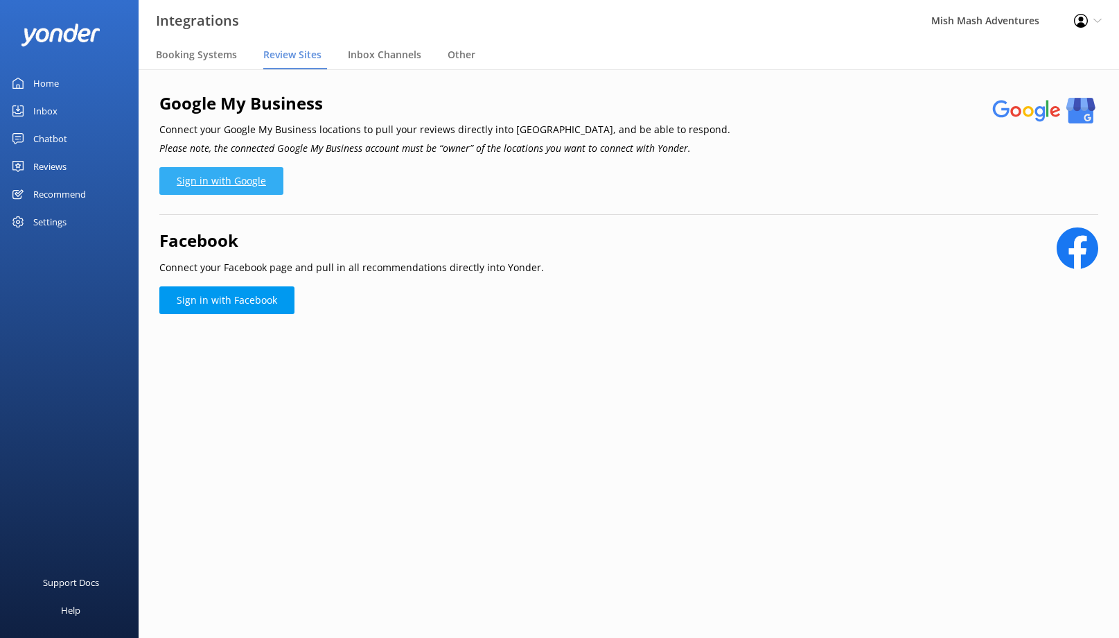
click at [234, 182] on link "Sign in with Google" at bounding box center [221, 181] width 124 height 28
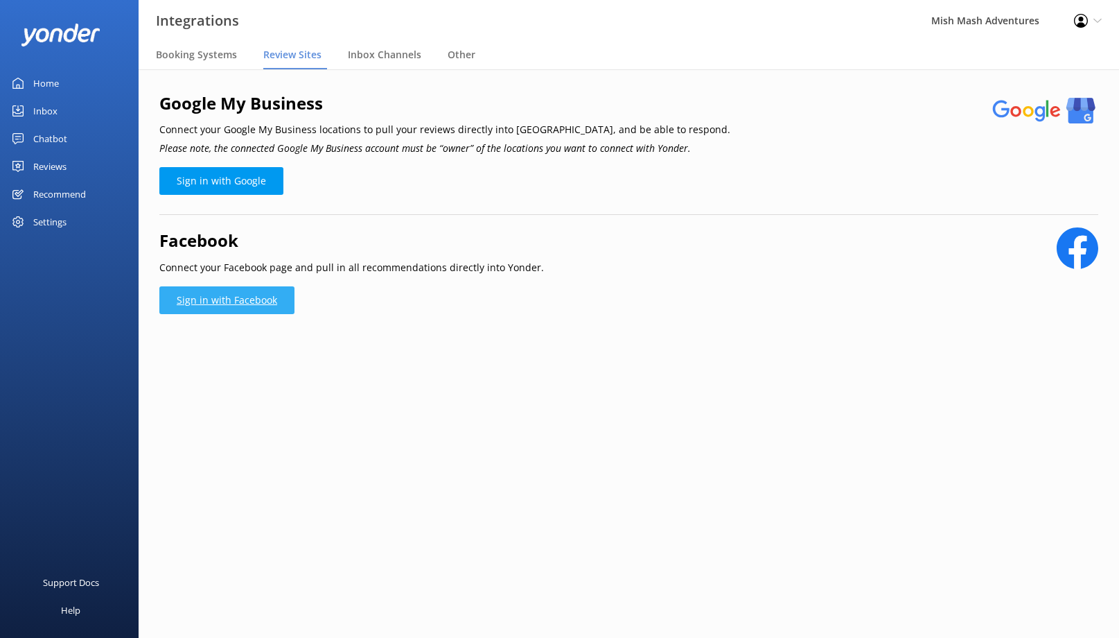
click at [232, 304] on link "Sign in with Facebook" at bounding box center [226, 300] width 135 height 28
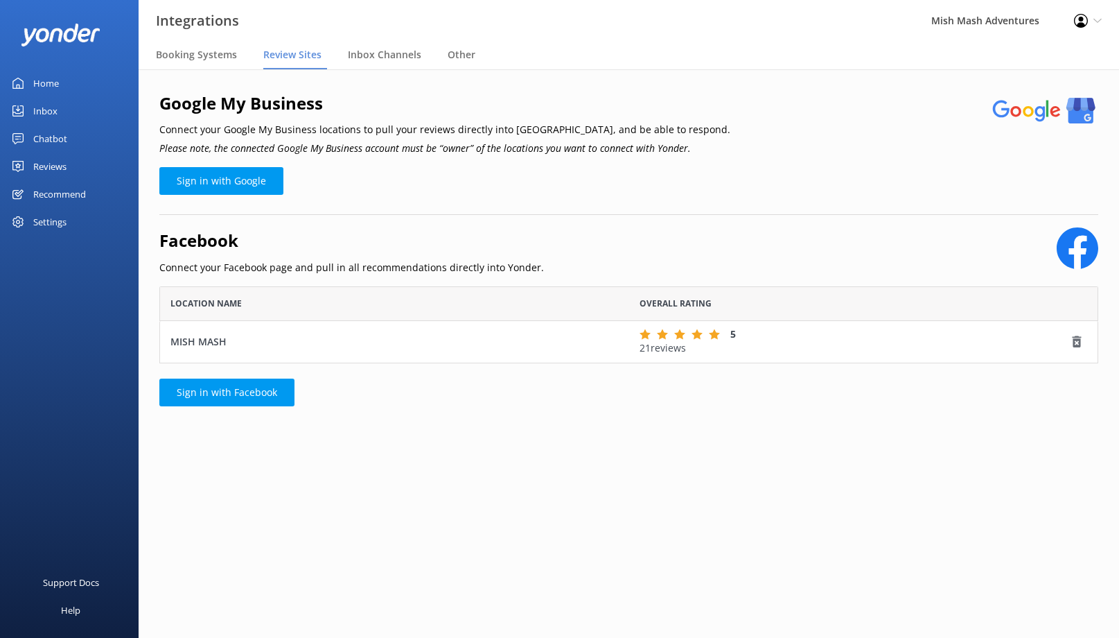
scroll to position [77, 939]
click at [240, 182] on link "Sign in with Google" at bounding box center [221, 181] width 124 height 28
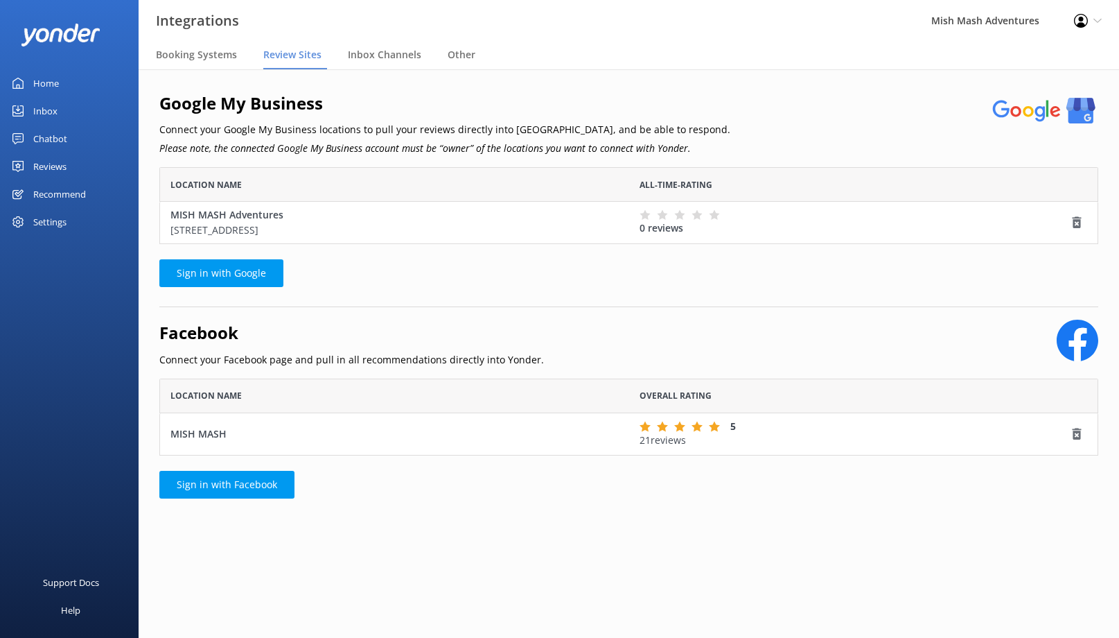
scroll to position [77, 939]
click at [380, 51] on span "Inbox Channels" at bounding box center [384, 55] width 73 height 14
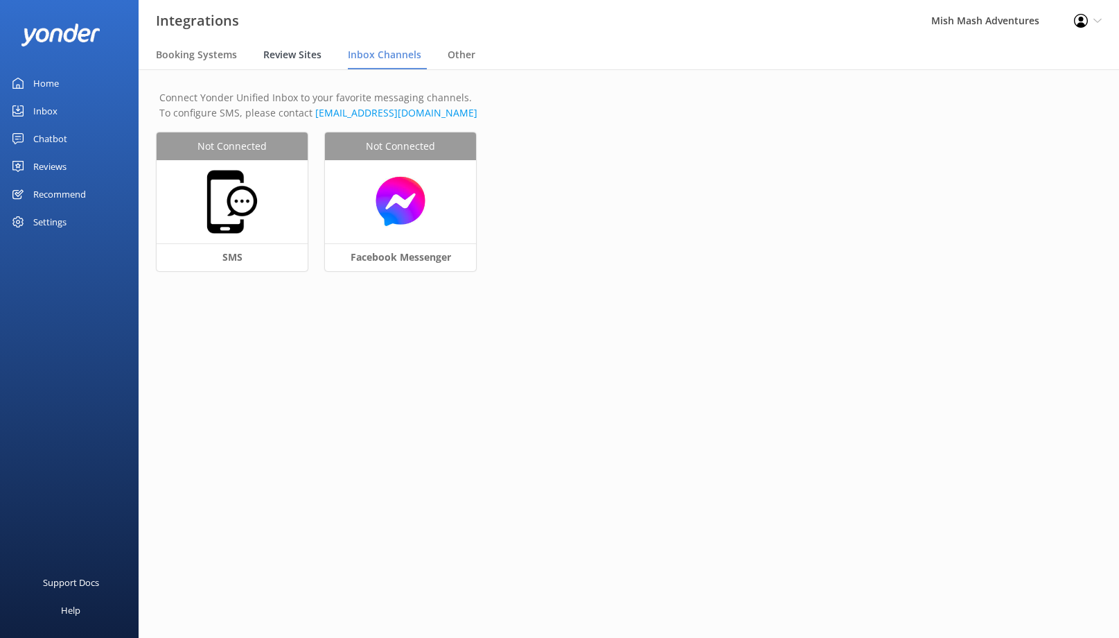
click at [290, 59] on span "Review Sites" at bounding box center [292, 55] width 58 height 14
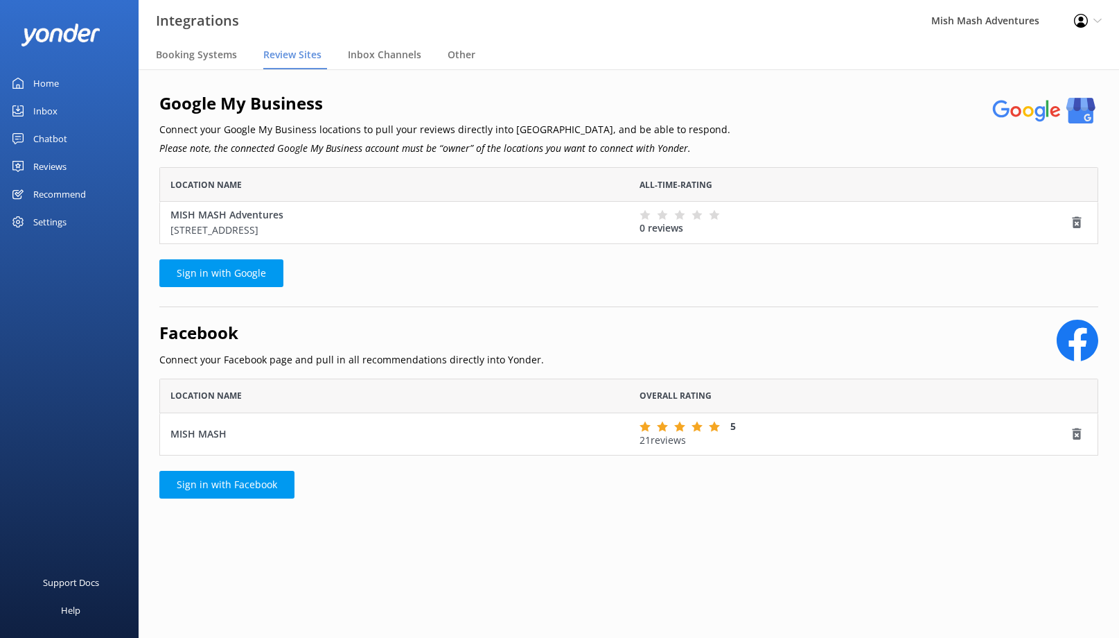
scroll to position [77, 939]
click at [466, 62] on div "Other" at bounding box center [464, 56] width 33 height 28
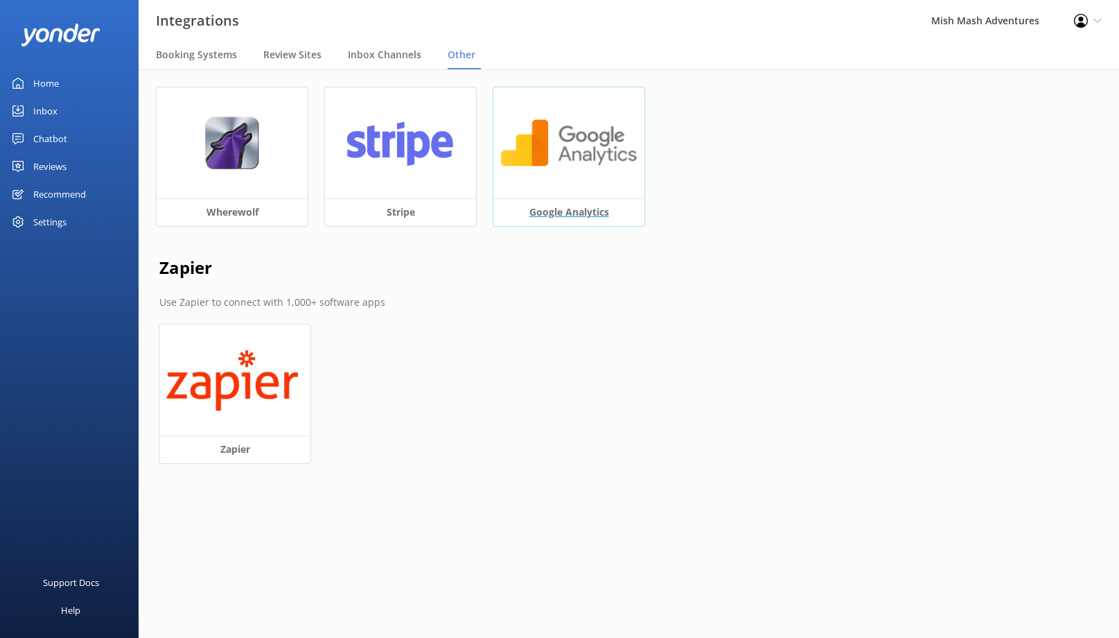
click at [588, 174] on div at bounding box center [568, 142] width 151 height 111
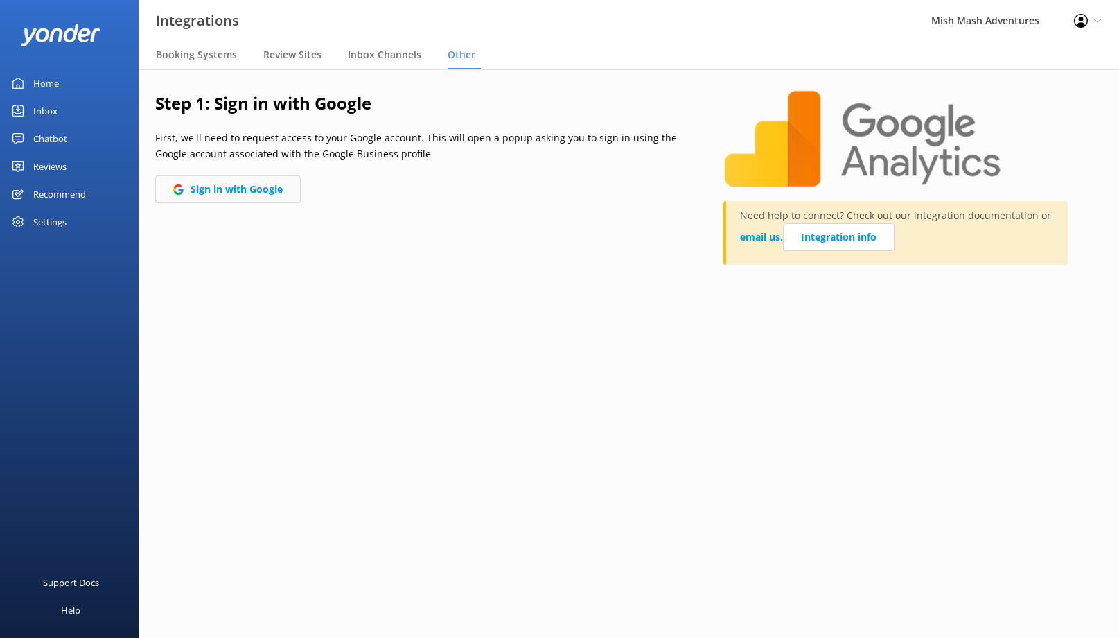
click at [244, 192] on button "Sign in with Google" at bounding box center [228, 189] width 146 height 28
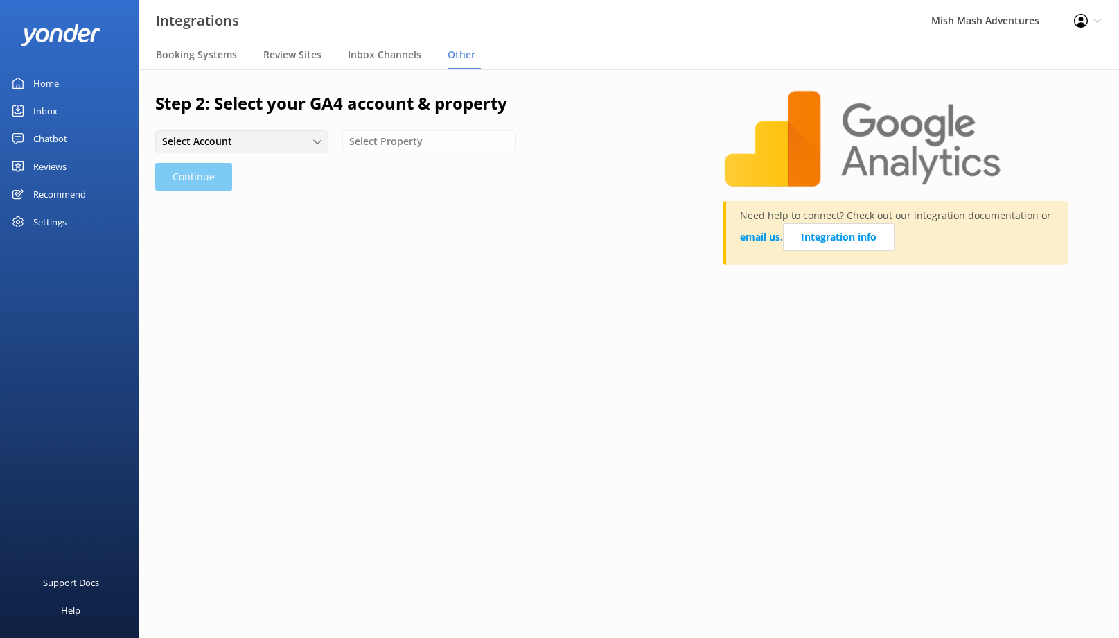
click at [310, 143] on div "Select Account" at bounding box center [242, 141] width 166 height 15
click at [274, 171] on link "MISH MASH Adventures" at bounding box center [241, 171] width 171 height 28
click at [455, 141] on div "Select Property" at bounding box center [429, 141] width 166 height 15
click at [432, 171] on div "MISH MASH Adventures - GA4" at bounding box center [410, 171] width 120 height 14
click at [191, 178] on button "Continue" at bounding box center [193, 177] width 77 height 28
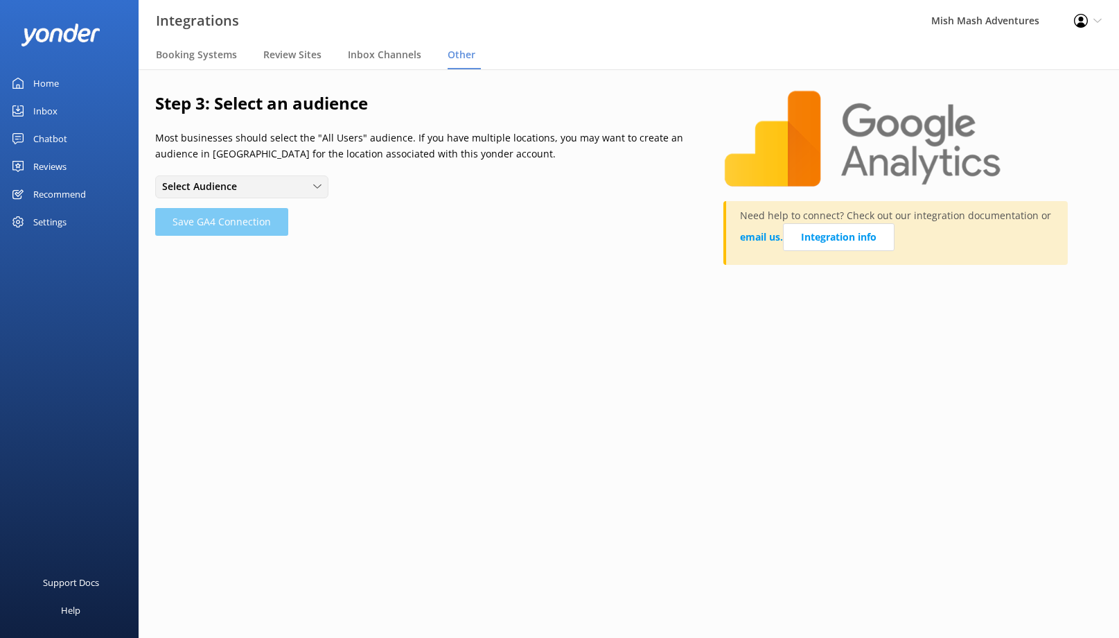
click at [311, 184] on div "Select Audience" at bounding box center [242, 186] width 166 height 15
click at [229, 245] on link "Purchasers" at bounding box center [241, 243] width 171 height 28
click at [304, 188] on div "Purchasers" at bounding box center [242, 186] width 166 height 15
click at [218, 213] on link "All Users" at bounding box center [241, 216] width 171 height 28
click at [243, 227] on button "Save GA4 Connection" at bounding box center [221, 222] width 133 height 28
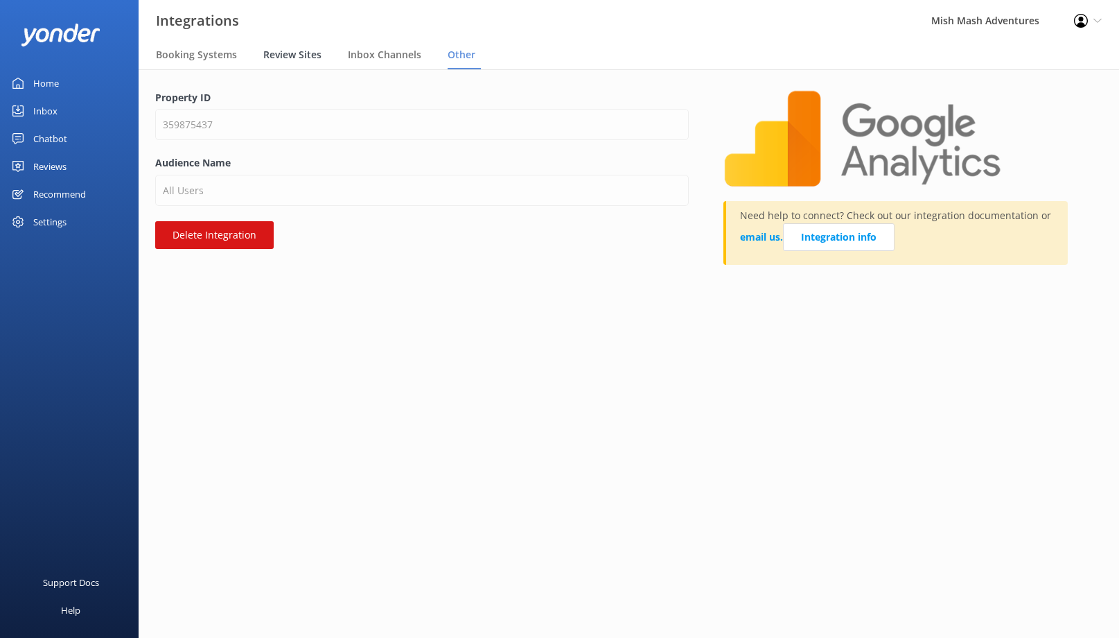
click at [275, 54] on span "Review Sites" at bounding box center [292, 55] width 58 height 14
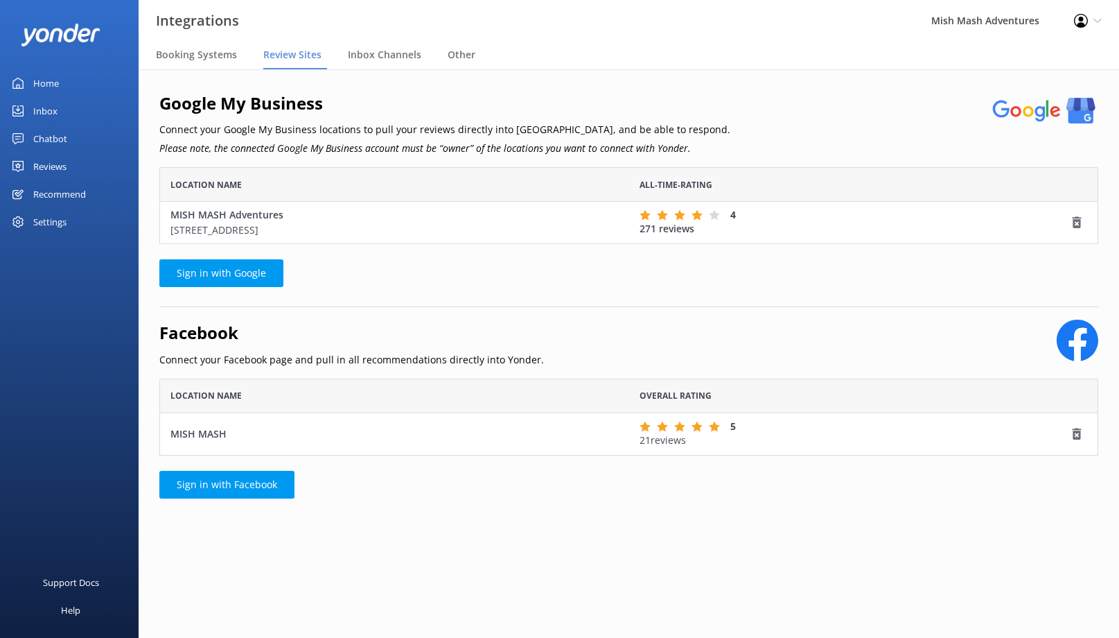
scroll to position [77, 939]
click at [218, 50] on span "Booking Systems" at bounding box center [196, 55] width 81 height 14
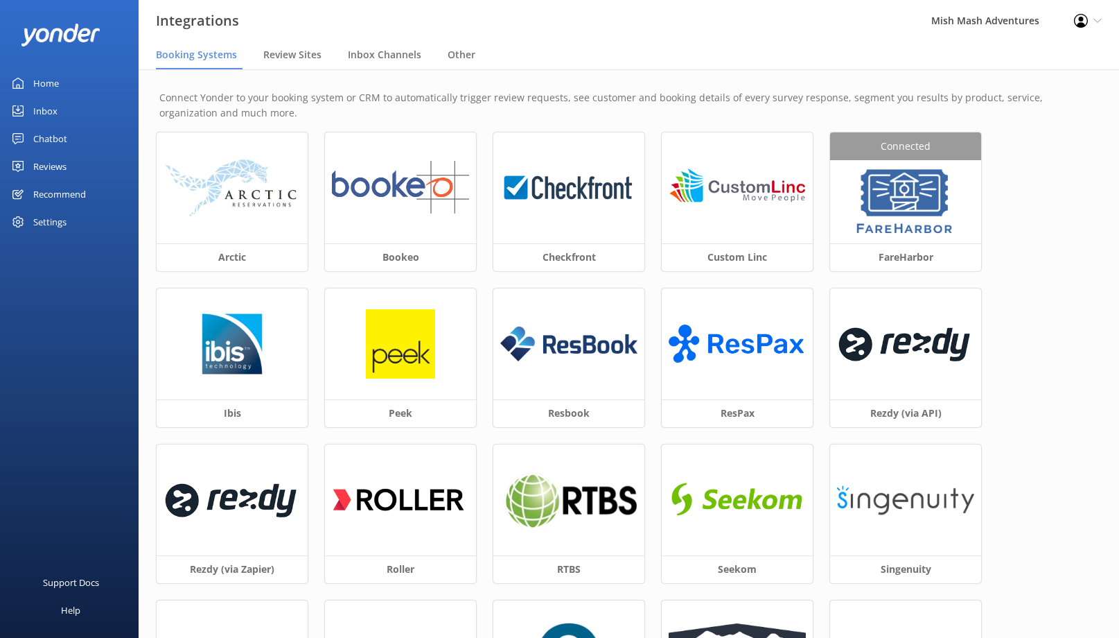
click at [58, 220] on div "Settings" at bounding box center [49, 222] width 33 height 28
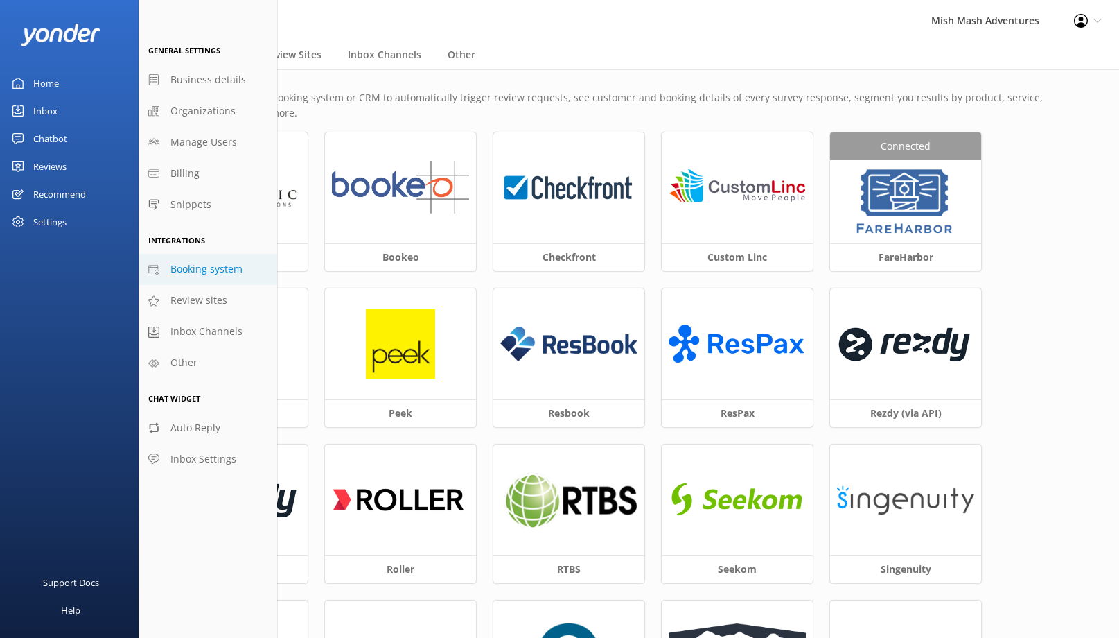
click at [50, 166] on div "Reviews" at bounding box center [49, 166] width 33 height 28
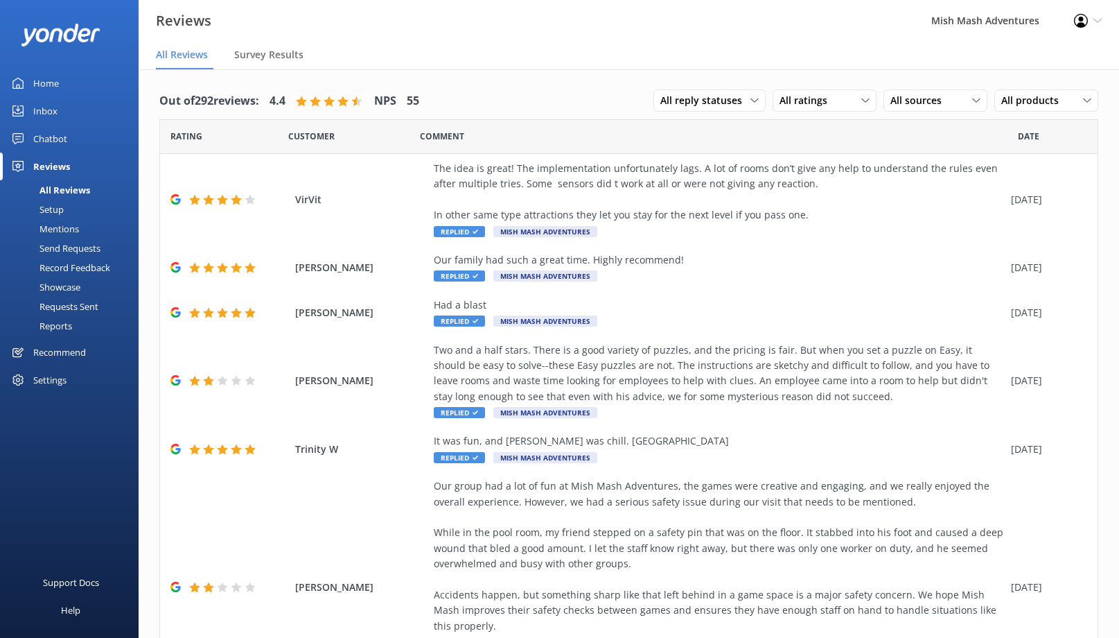
click at [55, 212] on div "Setup" at bounding box center [35, 209] width 55 height 19
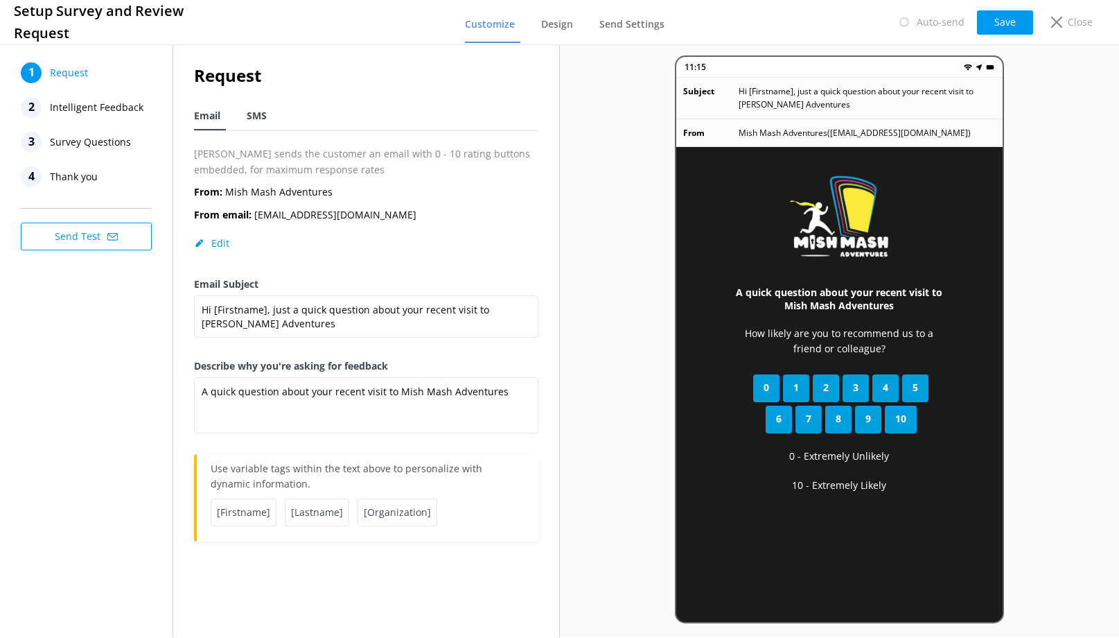
click at [261, 114] on span "SMS" at bounding box center [257, 116] width 20 height 14
type textarea "Hi [Firstname], thanks for visiting us at [Organization]. Just a quick follow u…"
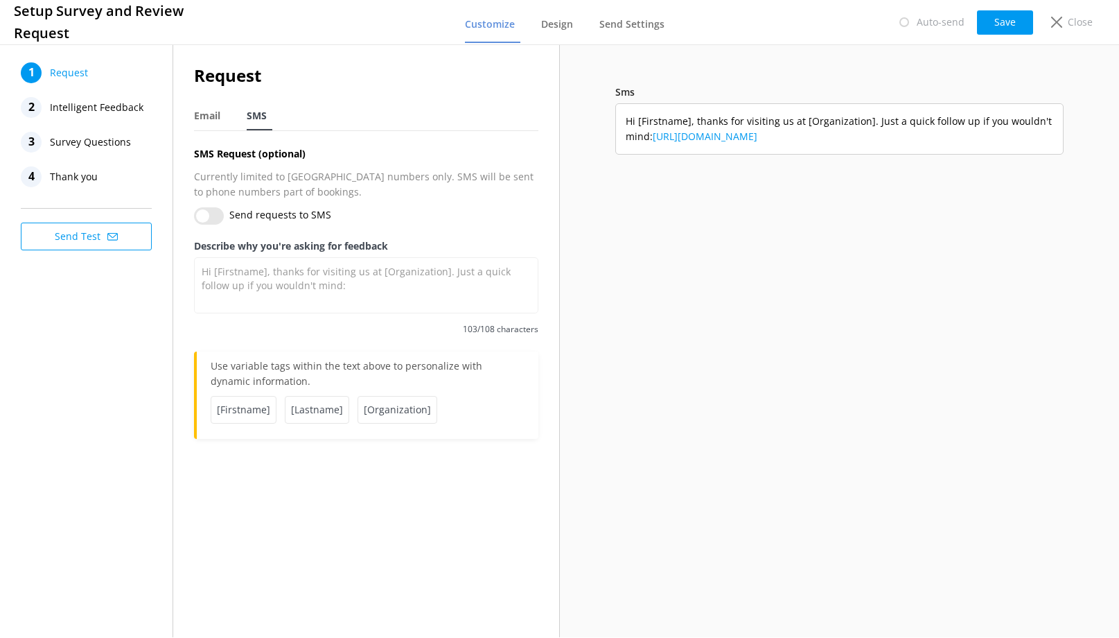
click at [214, 218] on input "Send requests to SMS" at bounding box center [209, 215] width 30 height 17
checkbox input "true"
click at [562, 25] on span "Design" at bounding box center [557, 24] width 32 height 14
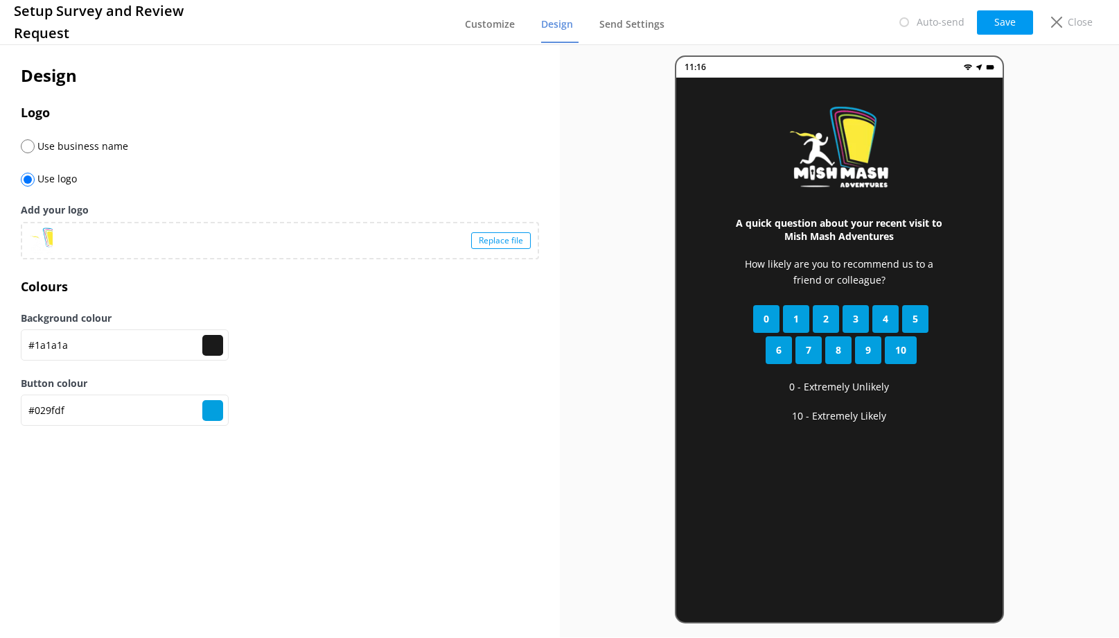
click at [30, 144] on input "radio" at bounding box center [28, 146] width 14 height 14
radio input "true"
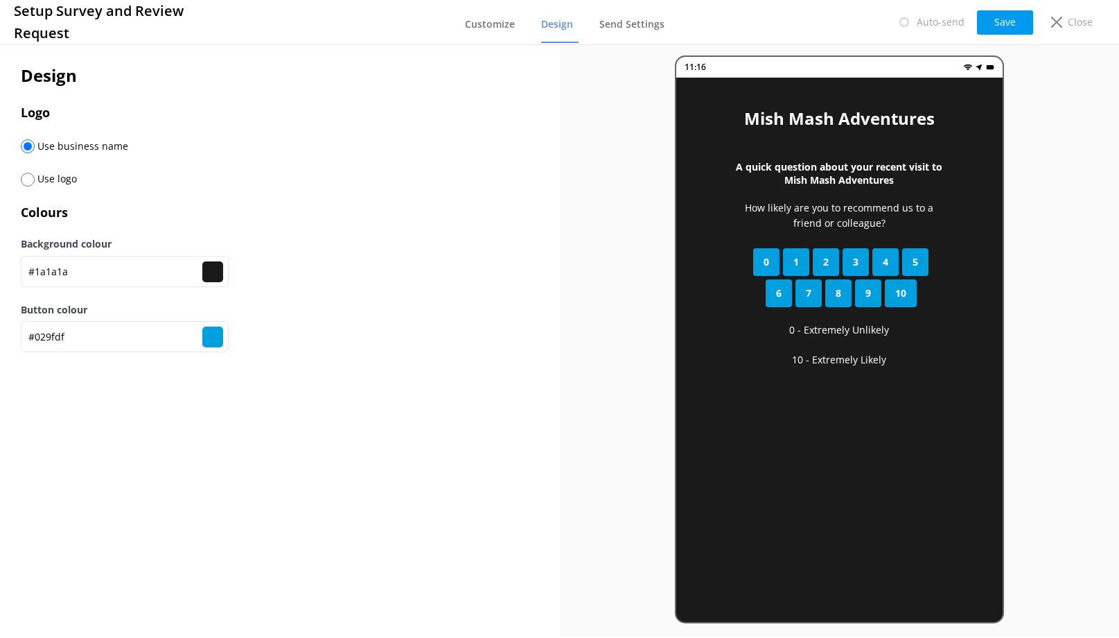
click at [29, 181] on input "radio" at bounding box center [28, 180] width 14 height 14
radio input "true"
radio input "false"
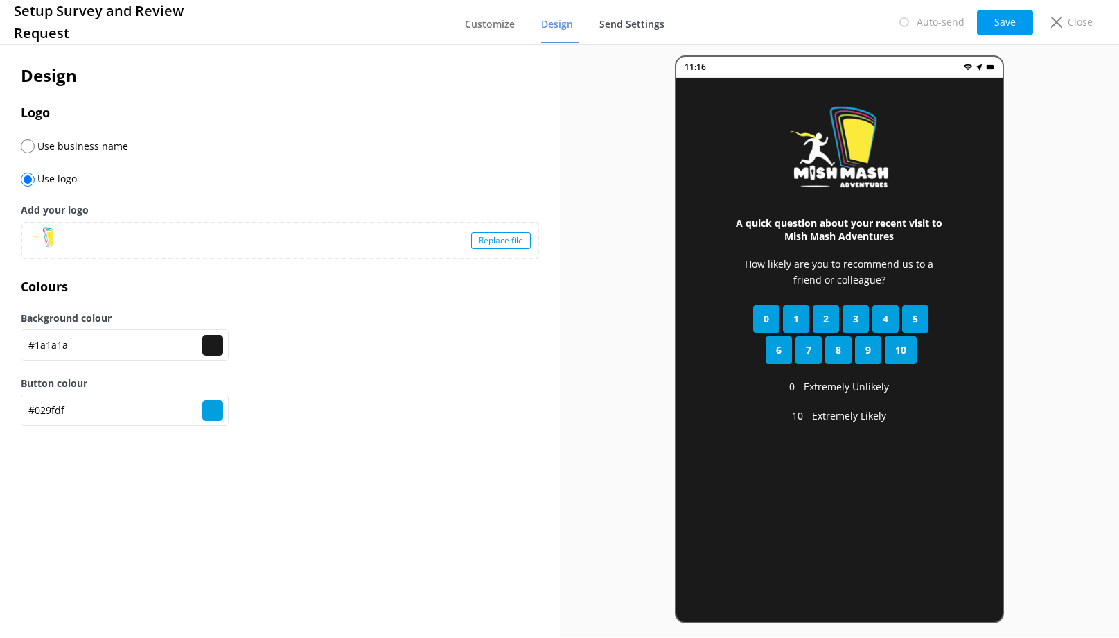
click at [638, 31] on link "Send Settings" at bounding box center [634, 25] width 71 height 36
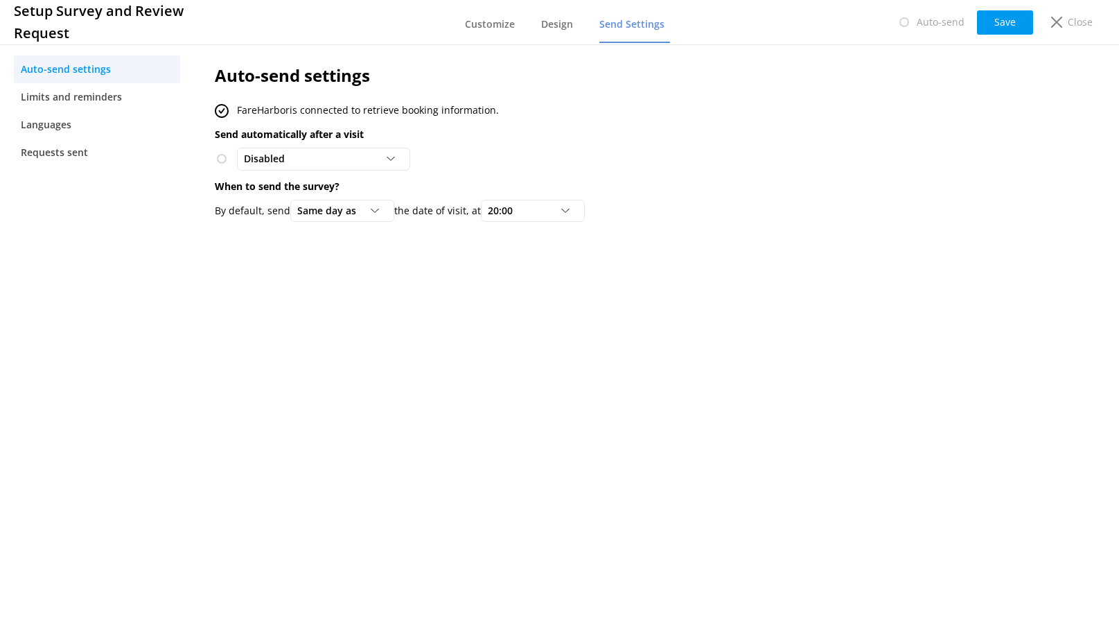
click at [222, 160] on span at bounding box center [222, 159] width 14 height 14
click at [331, 164] on div "Disabled" at bounding box center [323, 158] width 166 height 15
click at [304, 216] on div "To customers from FareHarbor" at bounding box center [306, 216] width 122 height 14
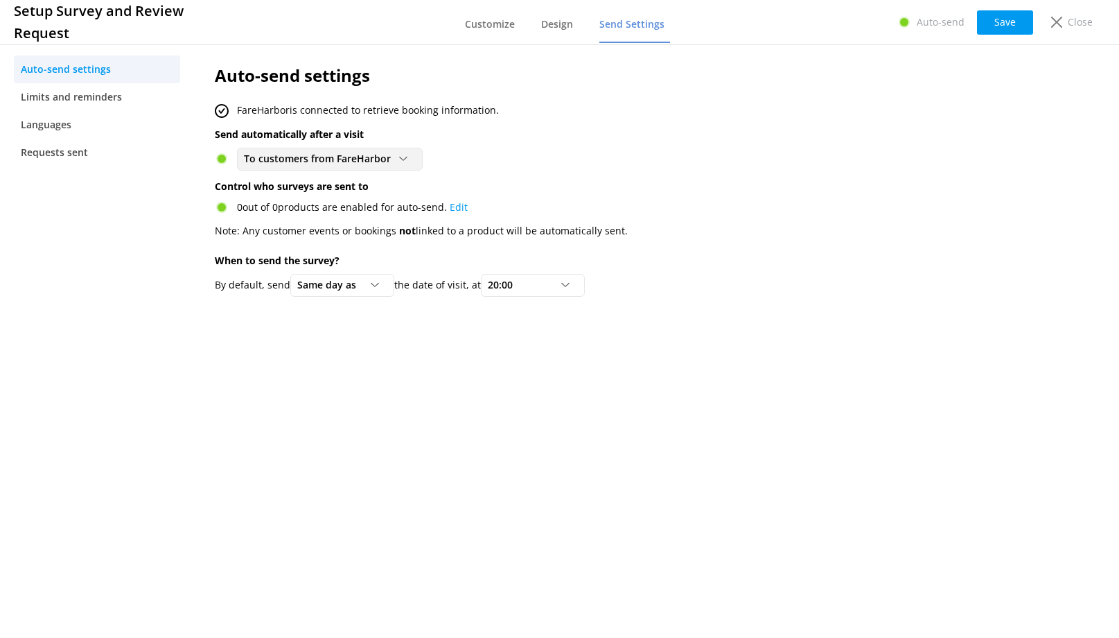
click at [360, 164] on span "To customers from FareHarbor" at bounding box center [321, 158] width 155 height 15
click at [254, 184] on div "Disabled" at bounding box center [262, 188] width 34 height 14
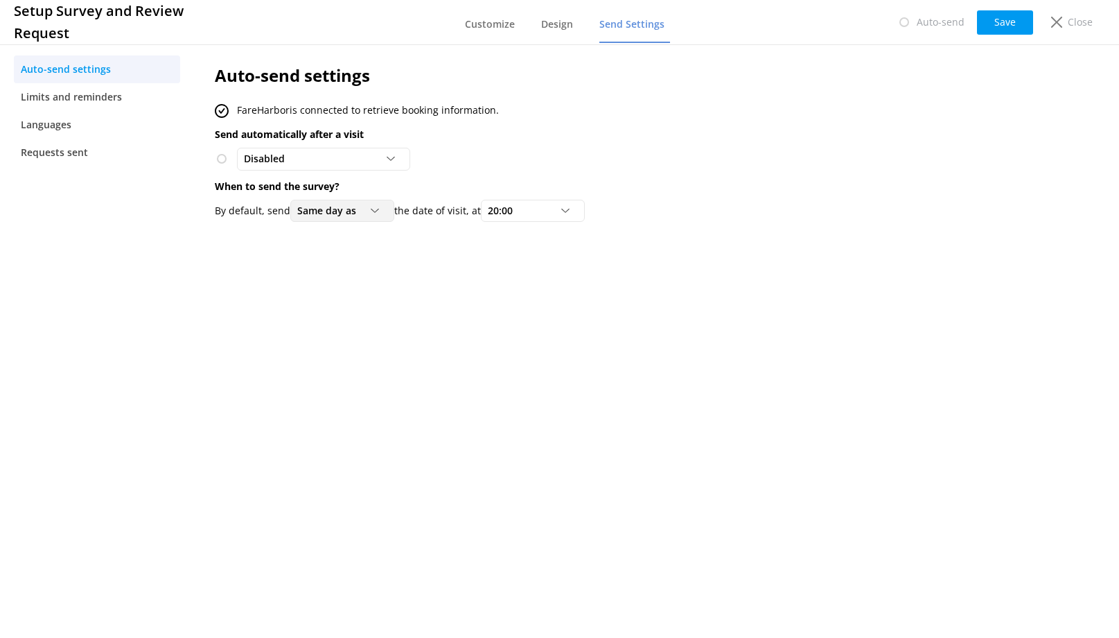
click at [365, 209] on span "Same day as" at bounding box center [330, 210] width 67 height 15
click at [521, 209] on span "20:00" at bounding box center [504, 210] width 33 height 15
click at [371, 211] on div "Same day as" at bounding box center [342, 210] width 97 height 15
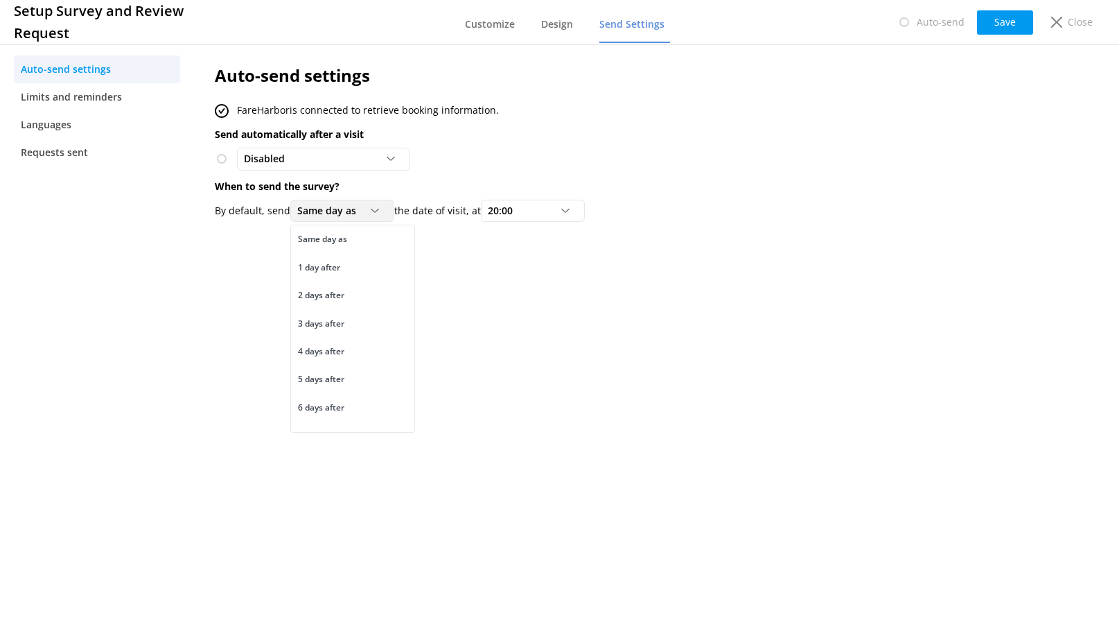
click at [371, 211] on div "Same day as" at bounding box center [342, 210] width 97 height 15
click at [911, 19] on div at bounding box center [904, 22] width 14 height 14
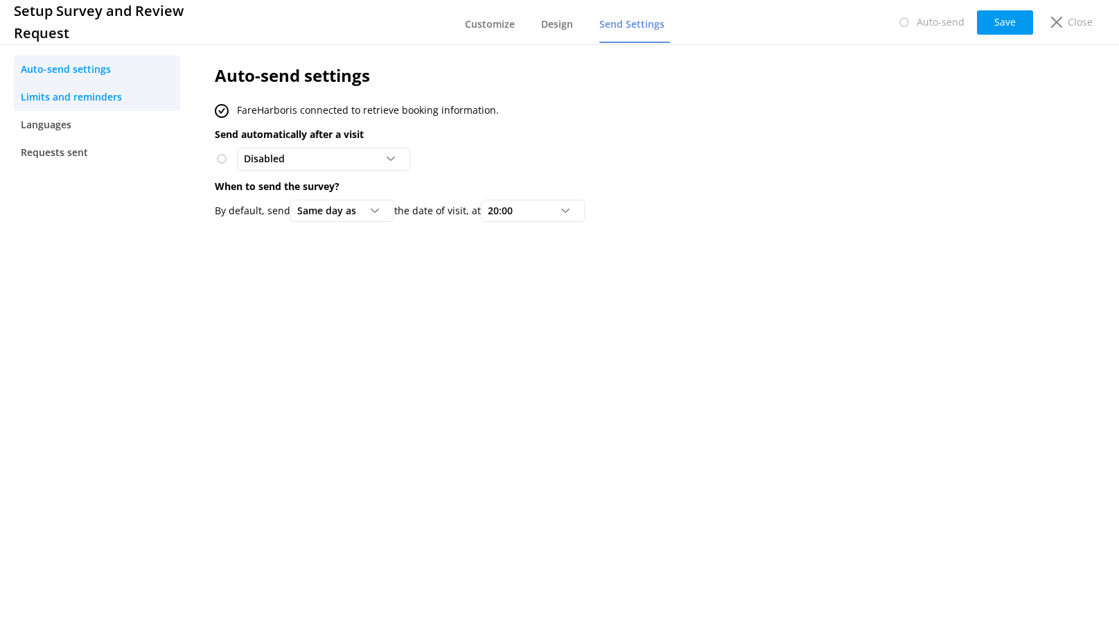
click at [64, 103] on span "Limits and reminders" at bounding box center [71, 96] width 101 height 15
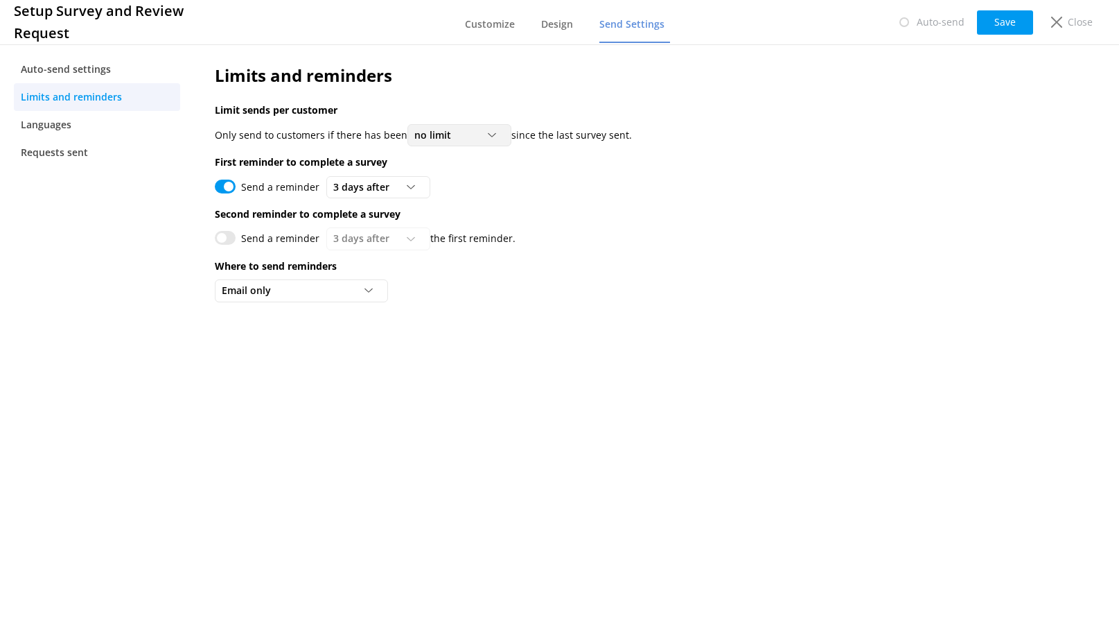
click at [495, 138] on div at bounding box center [496, 135] width 17 height 8
click at [525, 90] on div "Limits and reminders Limit sends per customer Only send to customers if there h…" at bounding box center [586, 187] width 784 height 290
click at [489, 132] on icon at bounding box center [492, 135] width 8 height 8
click at [459, 245] on div "at least 3 months" at bounding box center [450, 247] width 70 height 14
click at [353, 290] on div "Email only" at bounding box center [301, 290] width 166 height 15
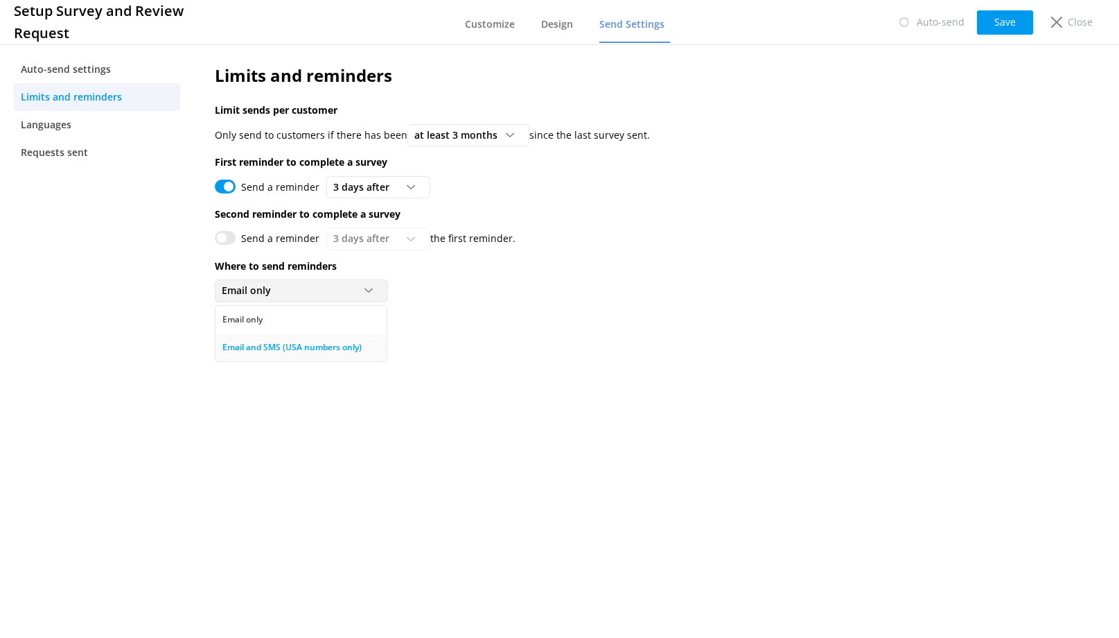
click at [349, 347] on div "Email and SMS (USA numbers only)" at bounding box center [291, 347] width 139 height 14
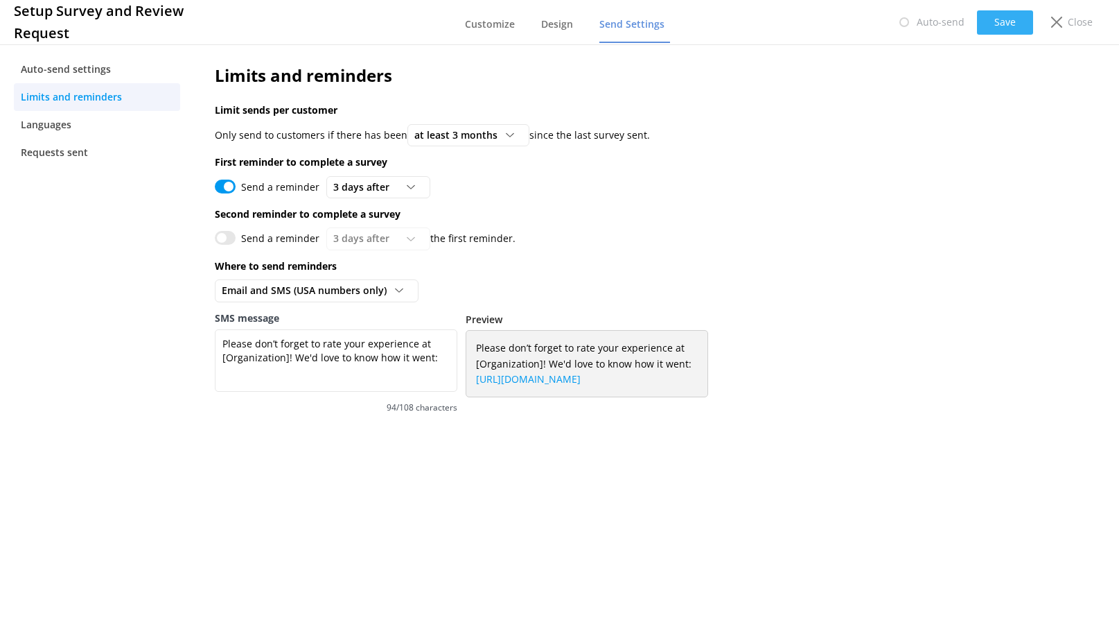
click at [998, 28] on button "Save" at bounding box center [1005, 22] width 56 height 24
click at [64, 68] on span "Auto-send settings" at bounding box center [66, 69] width 90 height 15
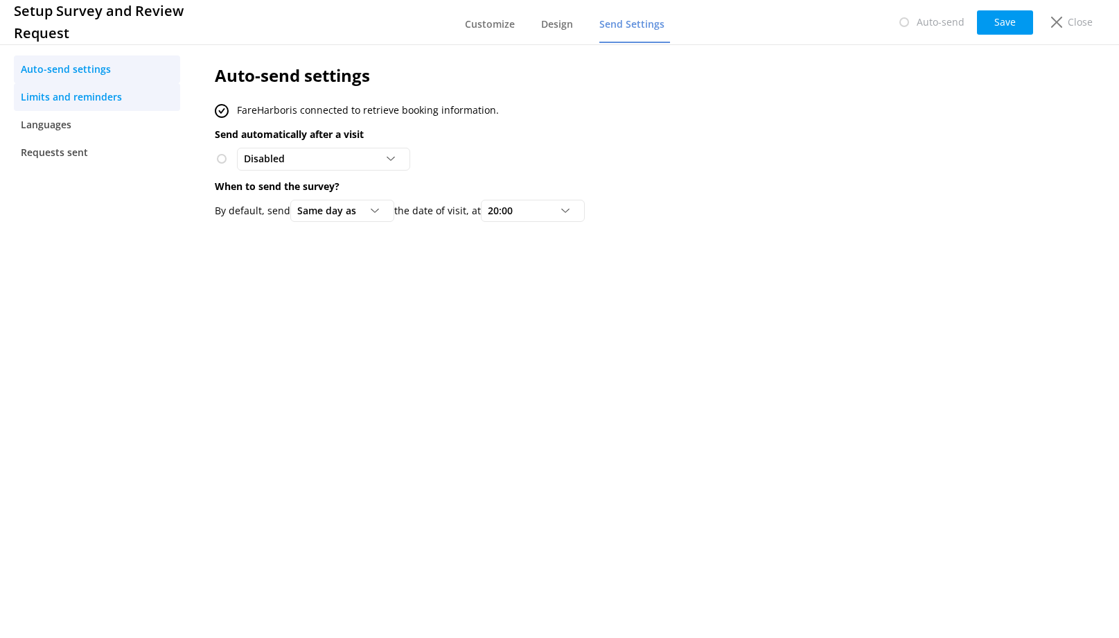
click at [71, 102] on span "Limits and reminders" at bounding box center [71, 96] width 101 height 15
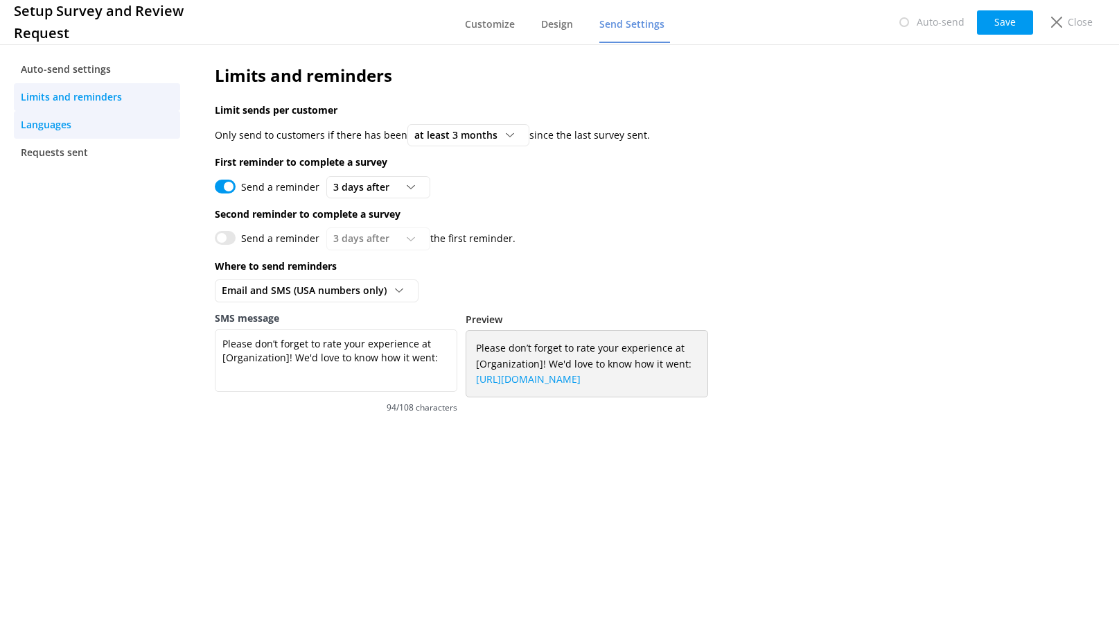
click at [47, 128] on span "Languages" at bounding box center [46, 124] width 51 height 15
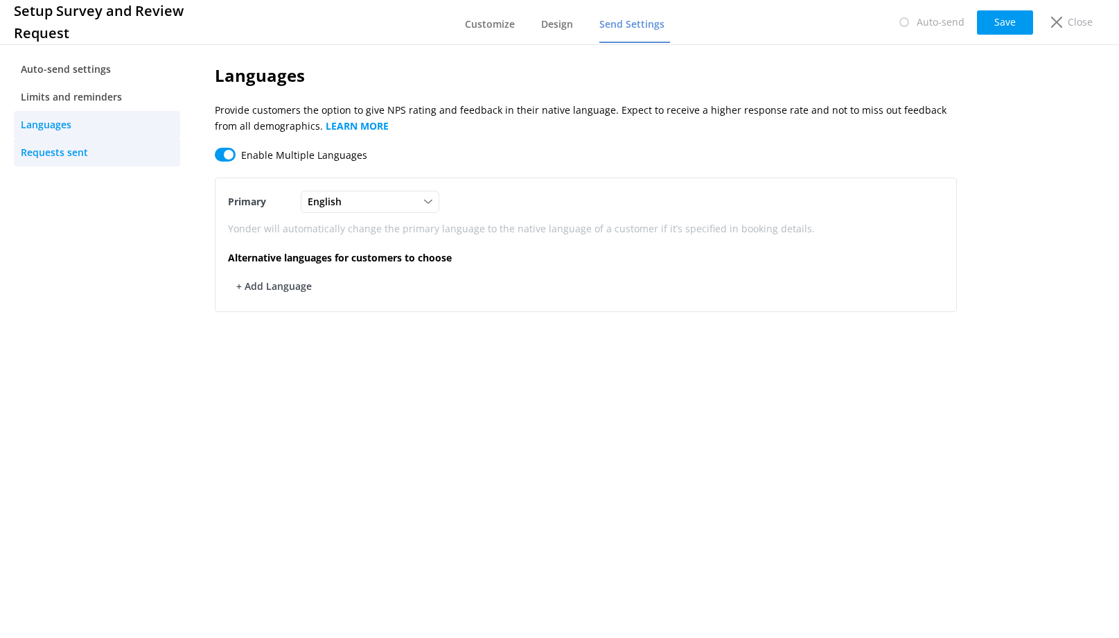
click at [51, 161] on link "Requests sent" at bounding box center [97, 153] width 166 height 28
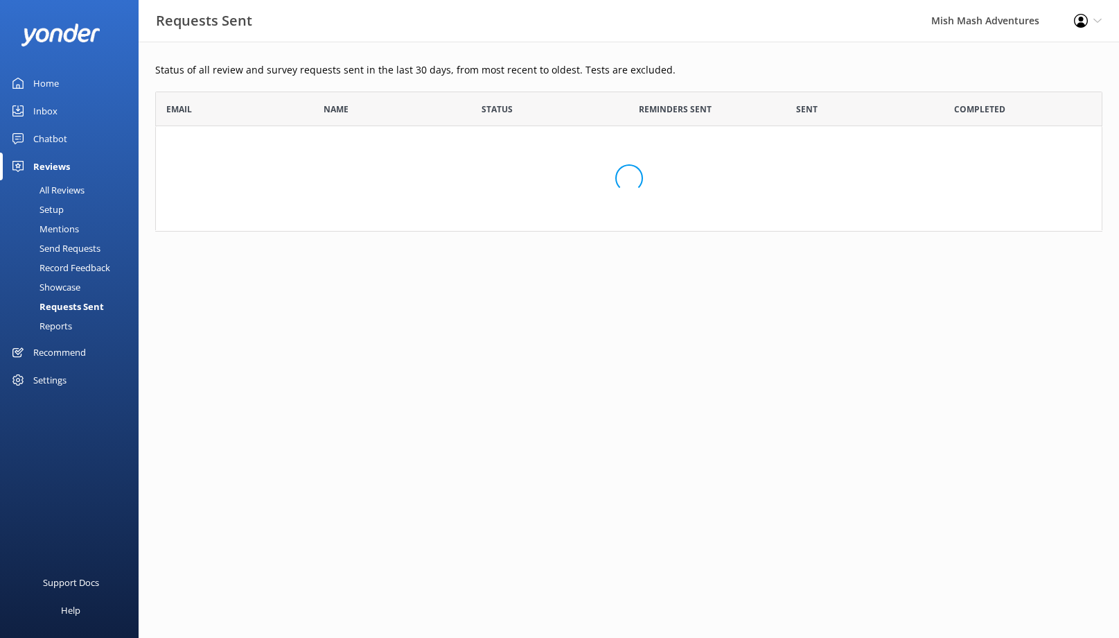
scroll to position [140, 947]
click at [53, 133] on div "Chatbot" at bounding box center [50, 139] width 34 height 28
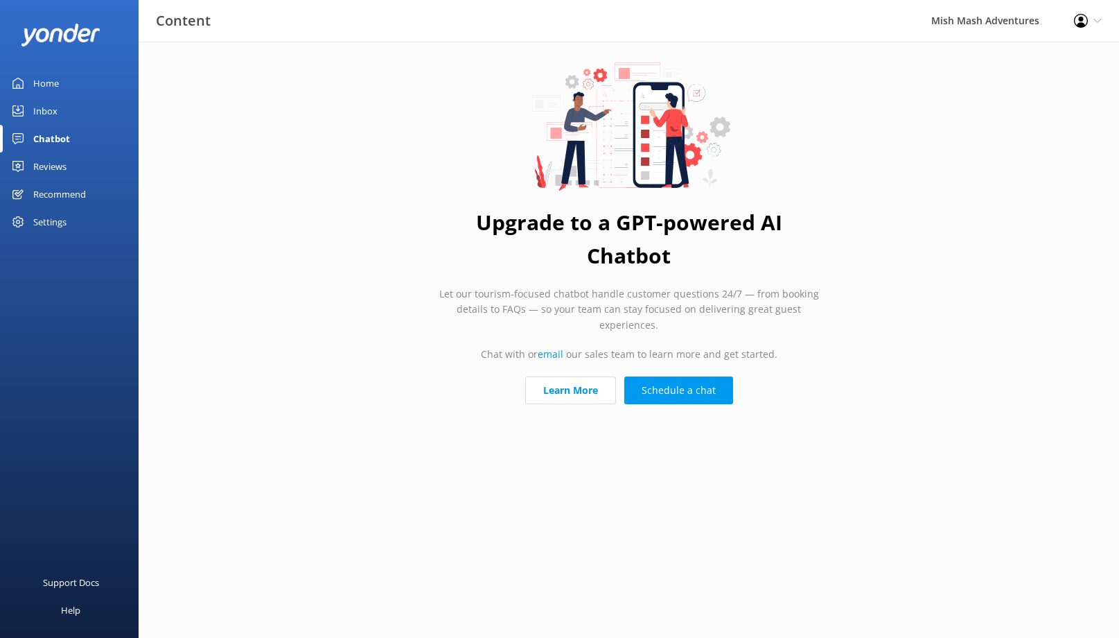
click at [60, 112] on link "Inbox" at bounding box center [69, 111] width 139 height 28
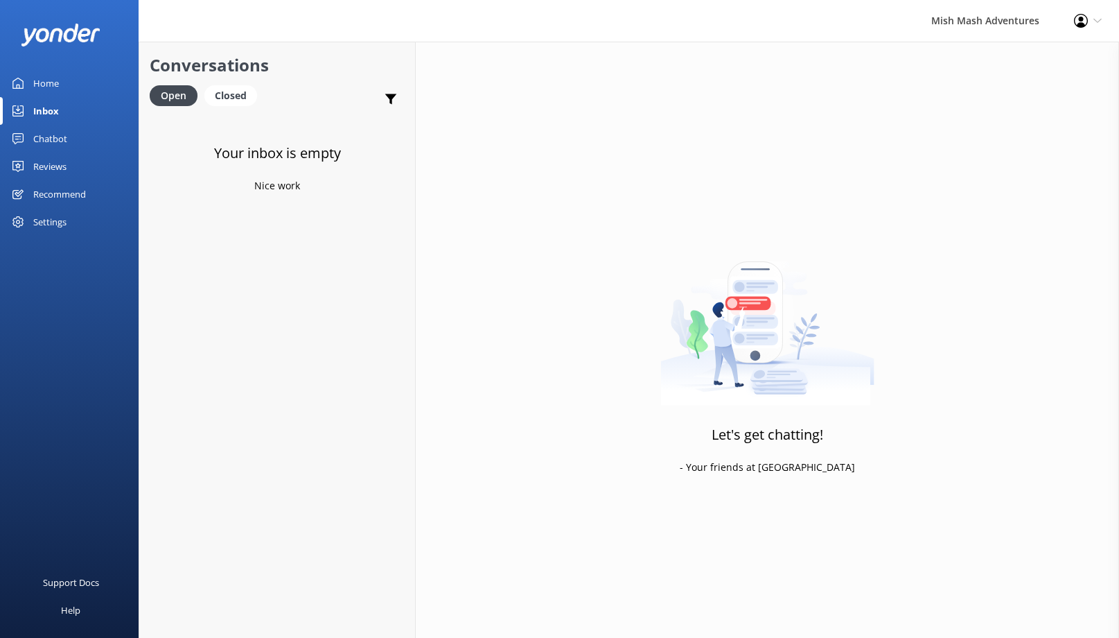
click at [44, 164] on div "Reviews" at bounding box center [49, 166] width 33 height 28
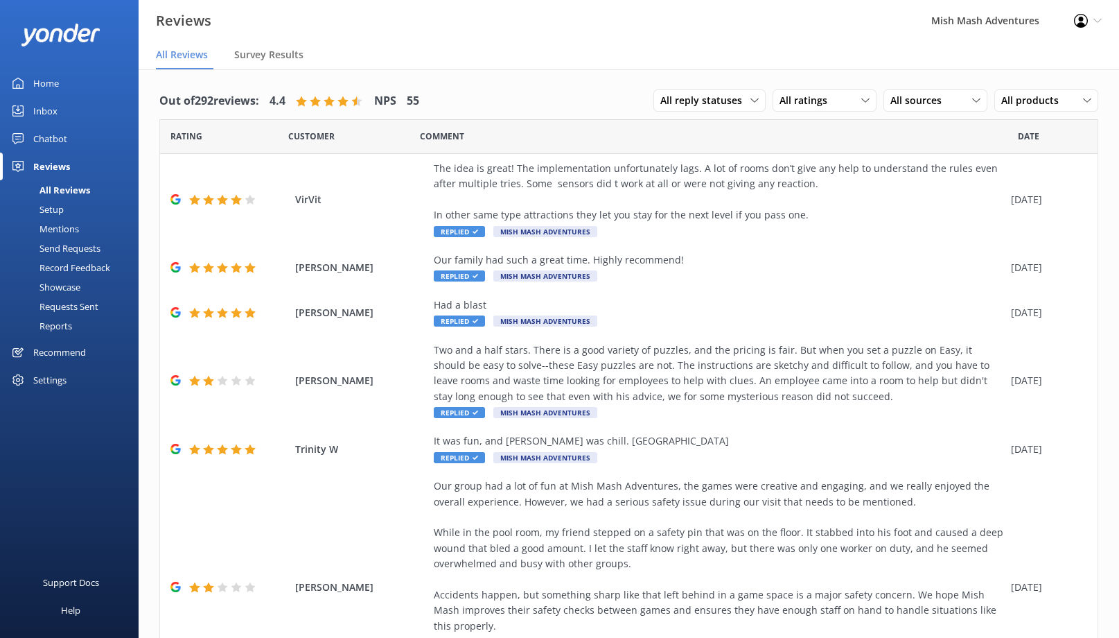
click at [60, 247] on div "Send Requests" at bounding box center [54, 247] width 92 height 19
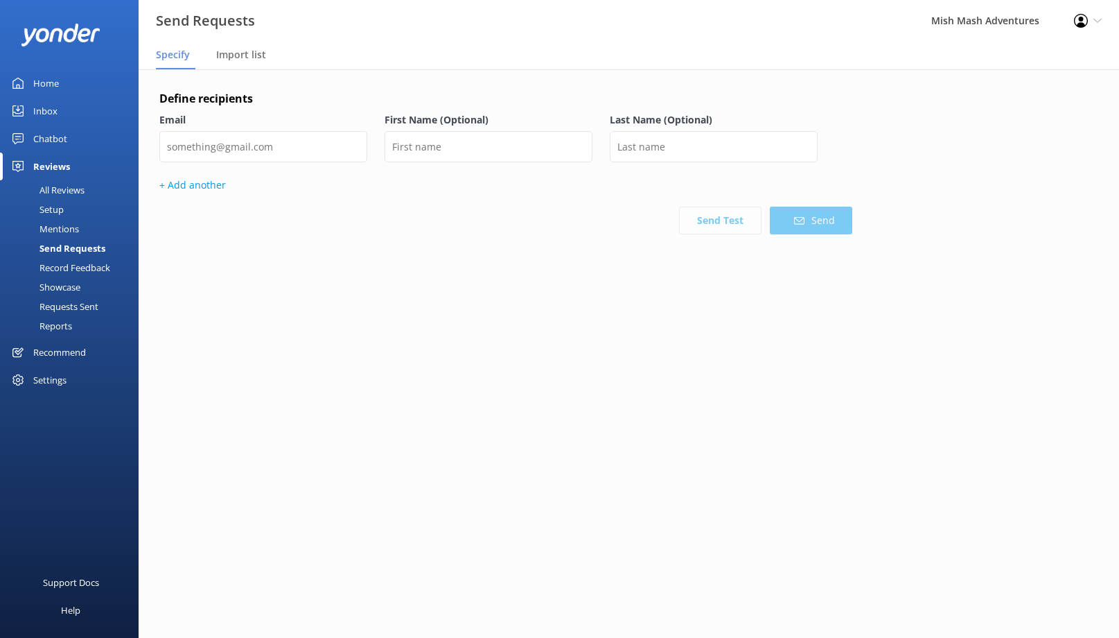
click at [62, 267] on div "Record Feedback" at bounding box center [59, 267] width 102 height 19
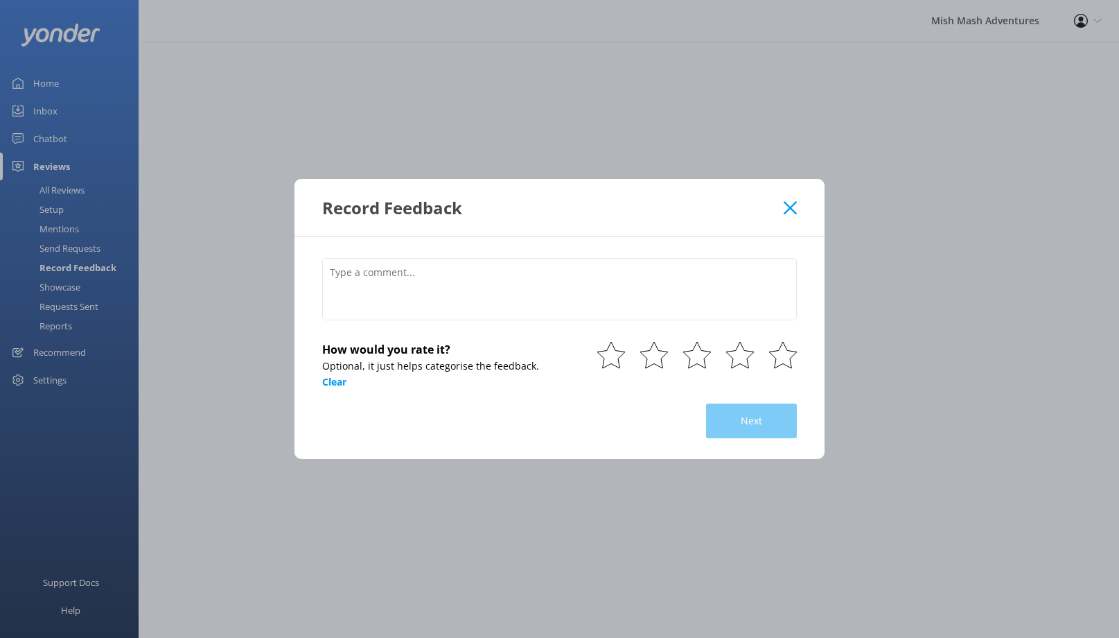
click at [62, 292] on div "Record Feedback How would you rate it? Optional, it just helps categorise the f…" at bounding box center [559, 319] width 1119 height 638
click at [68, 299] on div "Record Feedback How would you rate it? Optional, it just helps categorise the f…" at bounding box center [559, 319] width 1119 height 638
click at [787, 209] on use at bounding box center [790, 207] width 13 height 13
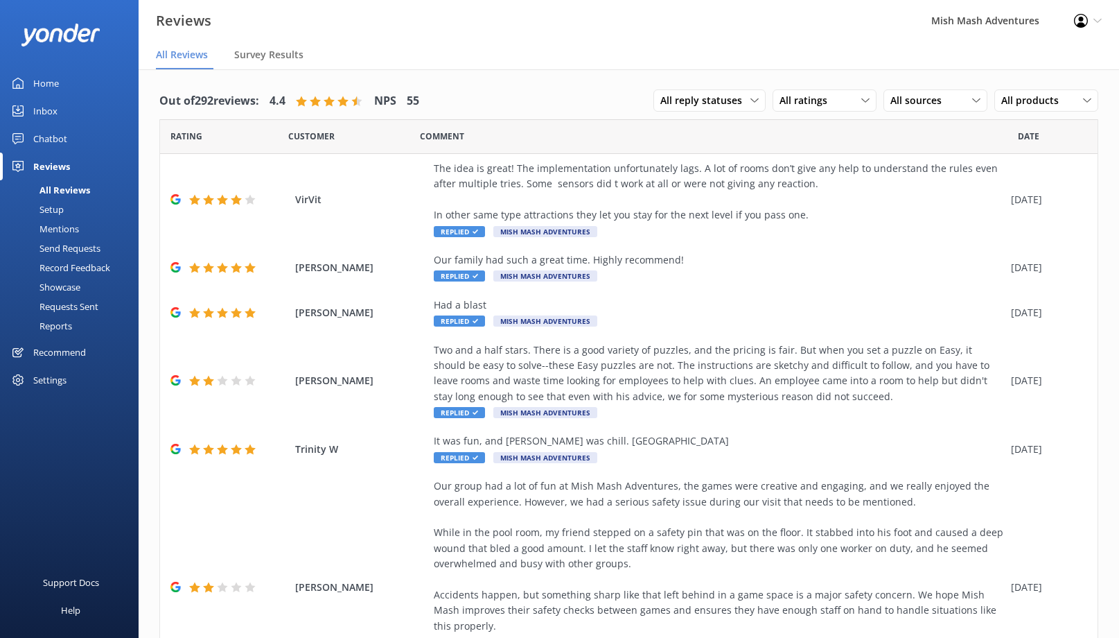
click at [54, 209] on div "Setup" at bounding box center [35, 209] width 55 height 19
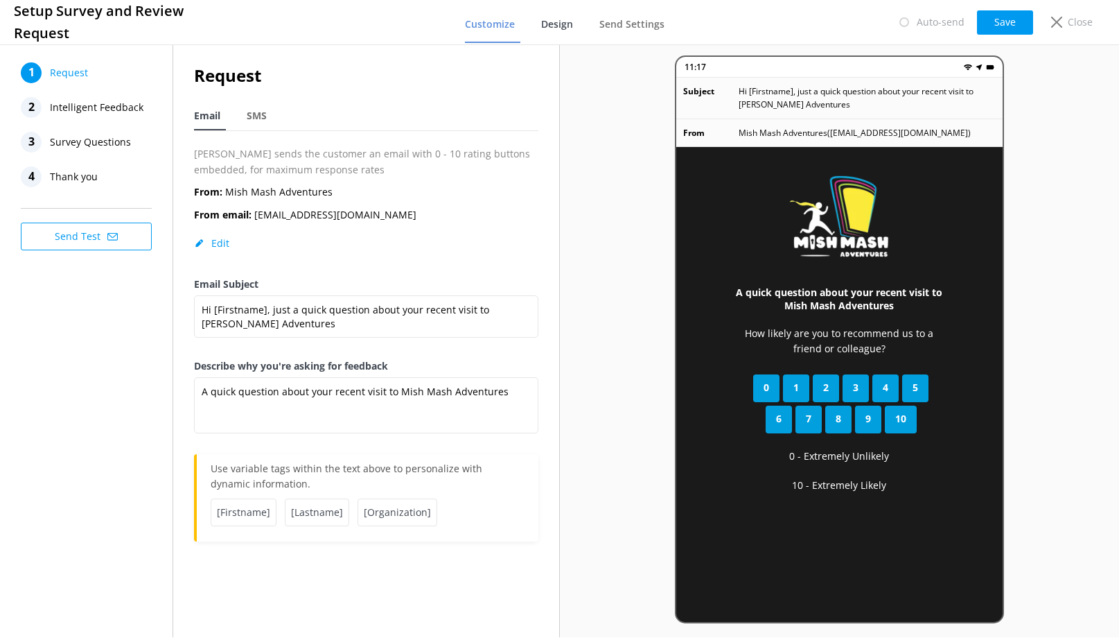
click at [550, 25] on span "Design" at bounding box center [557, 24] width 32 height 14
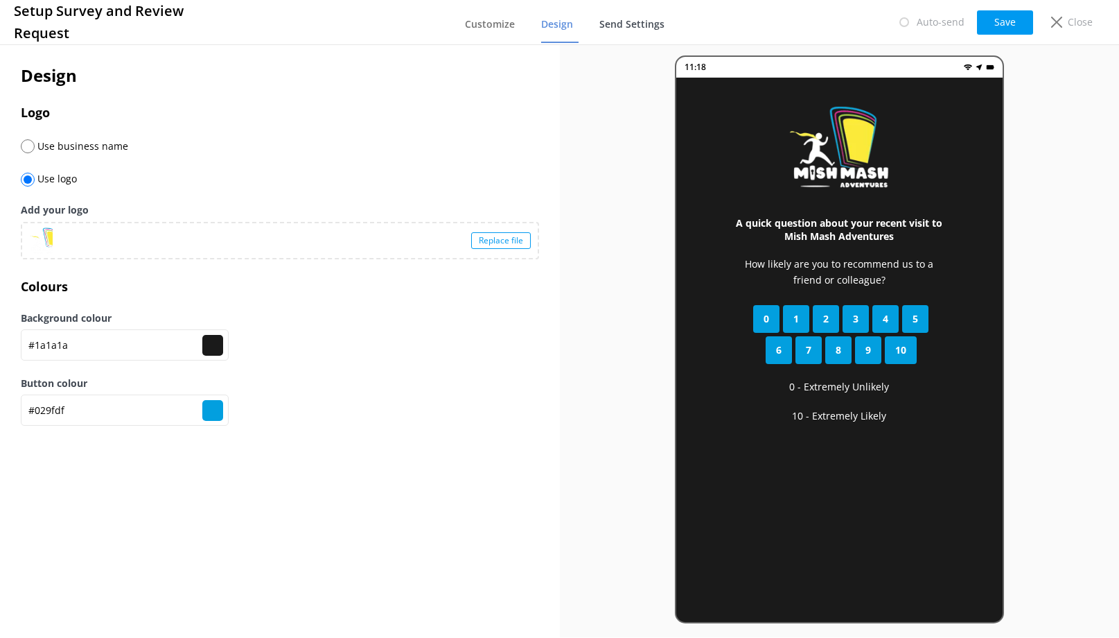
click at [612, 24] on span "Send Settings" at bounding box center [631, 24] width 65 height 14
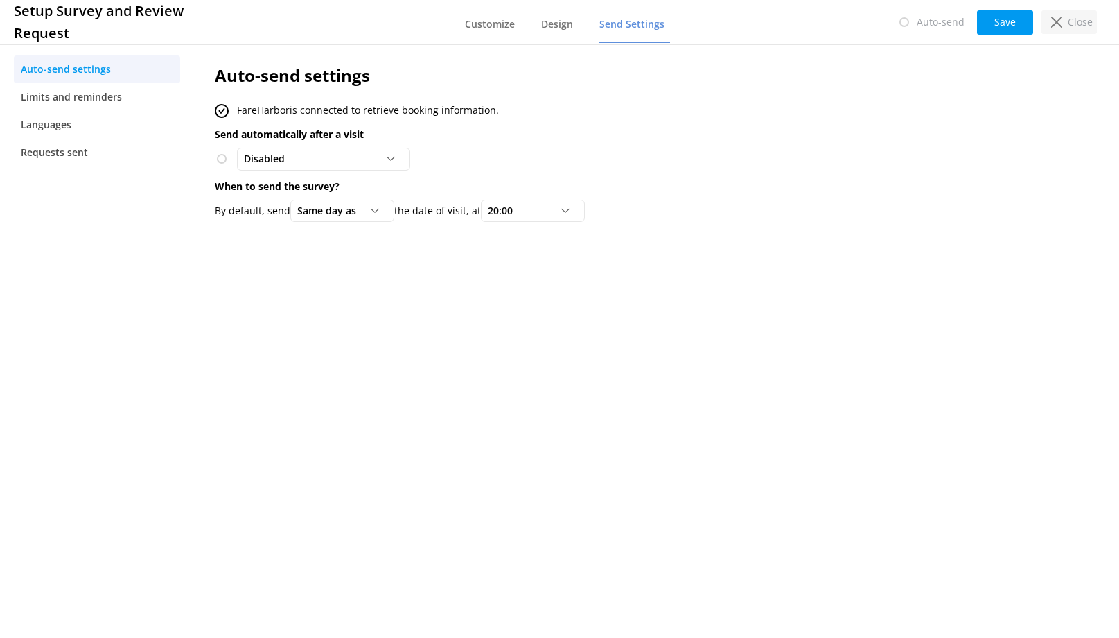
click at [1055, 18] on use at bounding box center [1056, 22] width 11 height 11
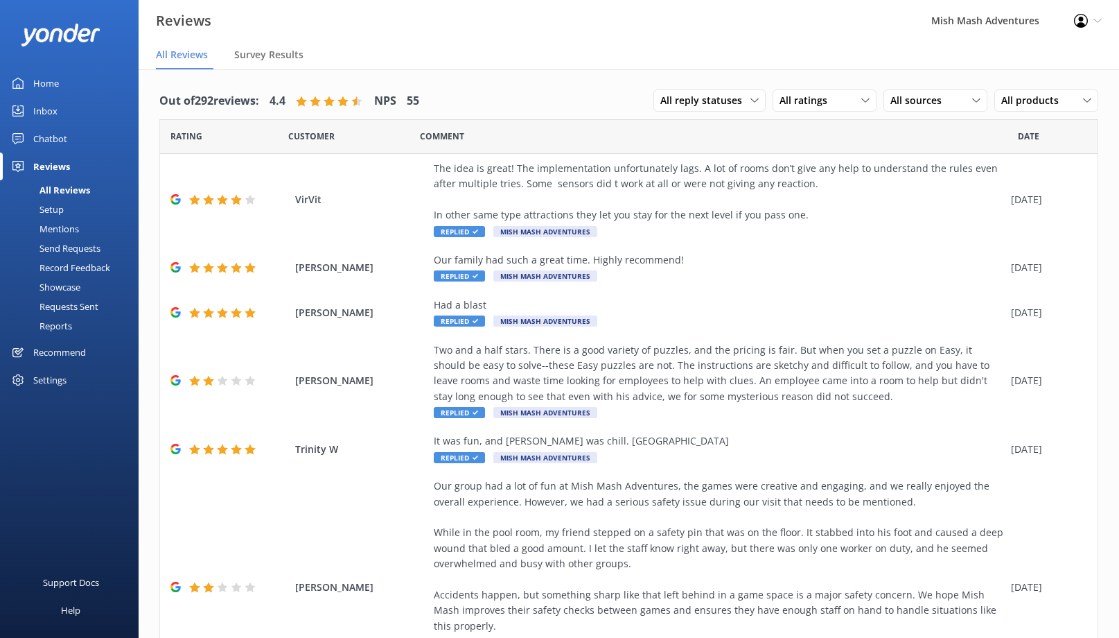
click at [52, 209] on div "Setup" at bounding box center [35, 209] width 55 height 19
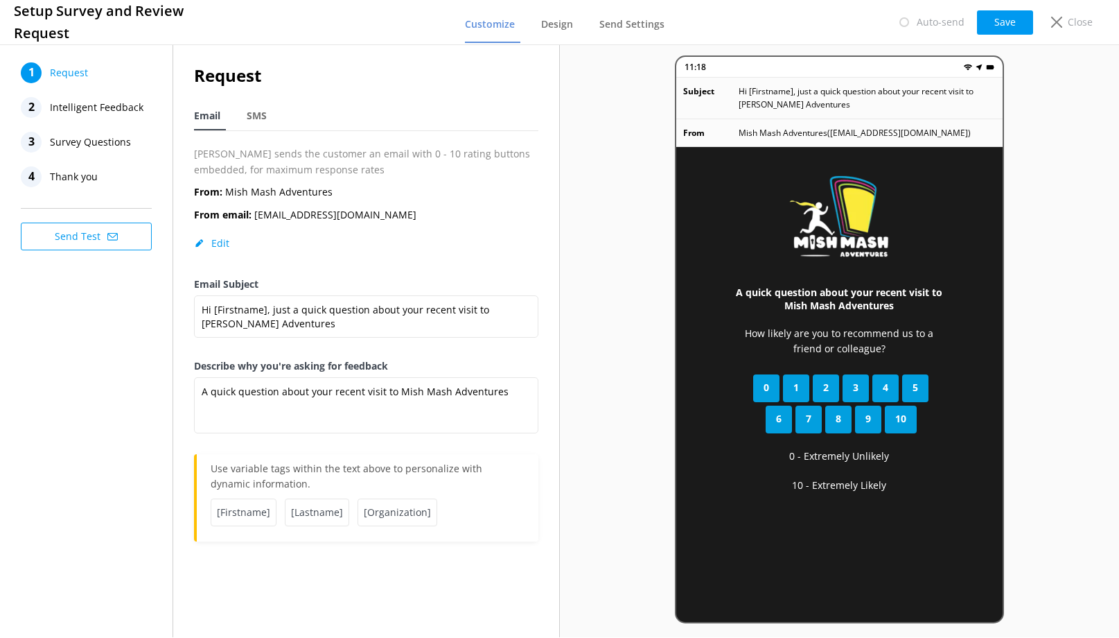
click at [87, 108] on span "Intelligent Feedback" at bounding box center [97, 107] width 94 height 21
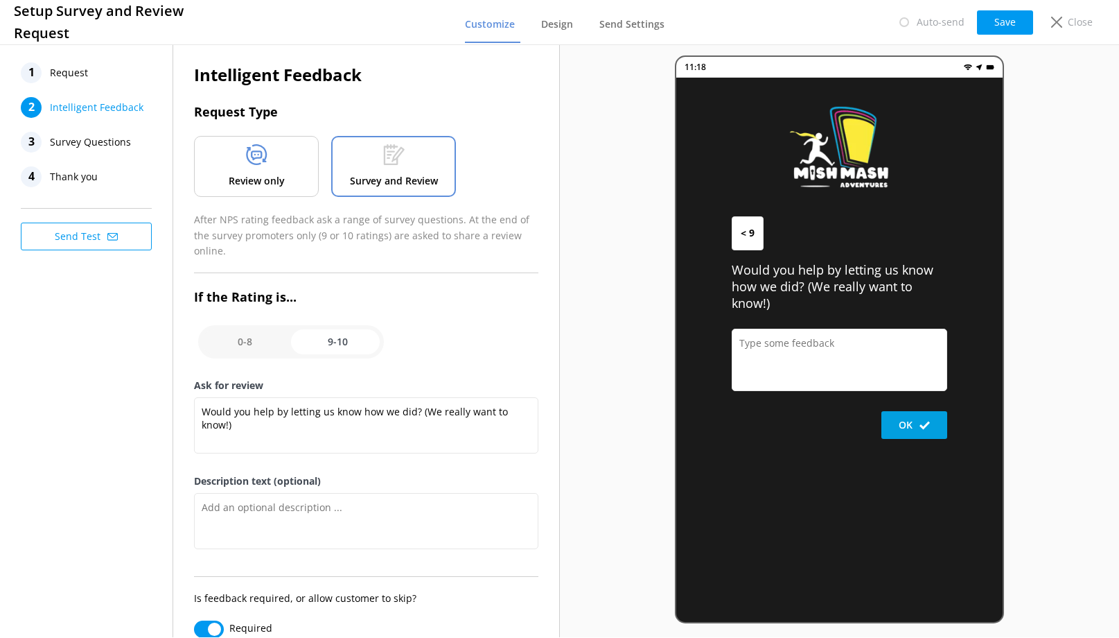
scroll to position [20, 0]
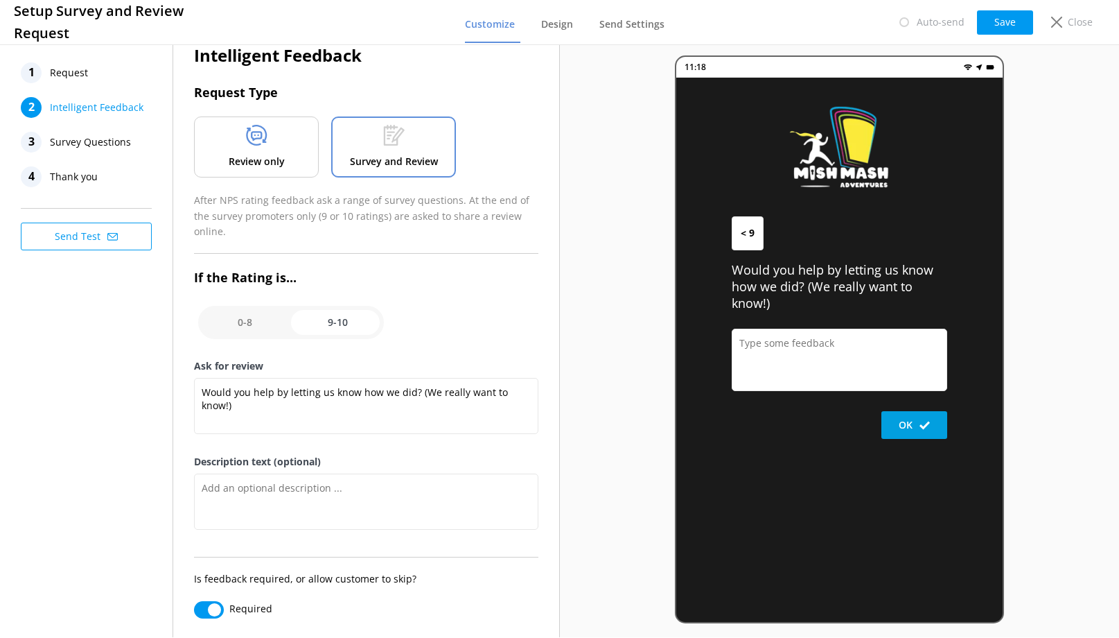
click at [246, 313] on input "checkbox" at bounding box center [291, 322] width 186 height 33
checkbox input "false"
type textarea "Please tell us why"
type textarea "Your feedback is important to help us improve"
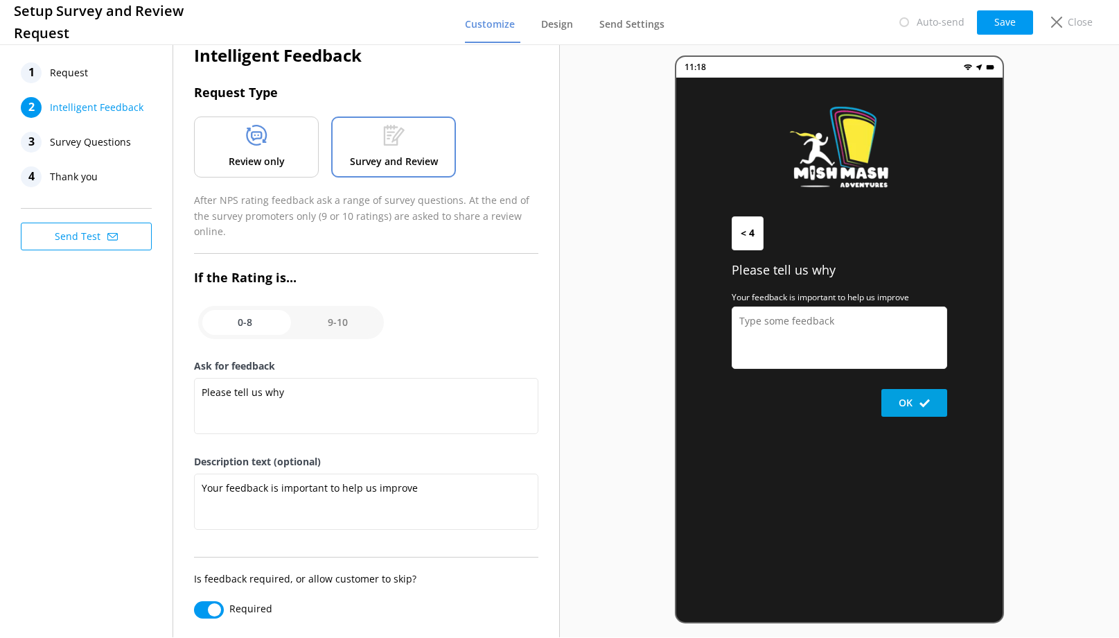
click at [340, 306] on input "checkbox" at bounding box center [291, 322] width 186 height 33
checkbox input "true"
type textarea "Would you help by letting us know how we did? (We really want to know!)"
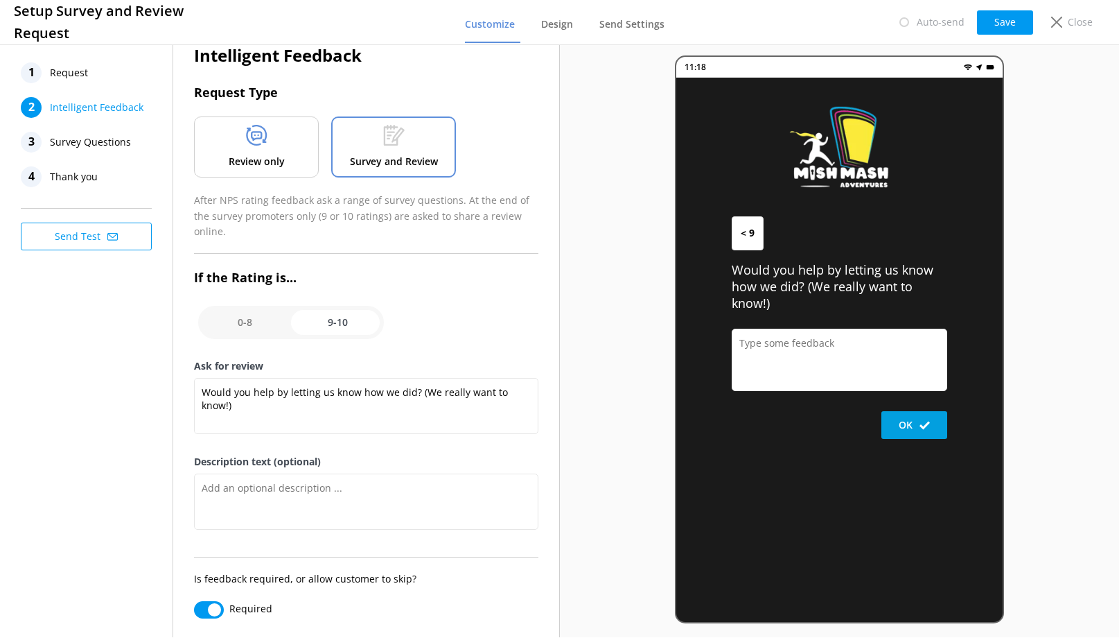
click at [204, 601] on input "Required" at bounding box center [209, 609] width 30 height 17
click at [215, 601] on input "Required" at bounding box center [209, 609] width 30 height 17
click at [200, 601] on input "Required" at bounding box center [209, 609] width 30 height 17
checkbox input "false"
click at [347, 306] on input "checkbox" at bounding box center [291, 322] width 186 height 33
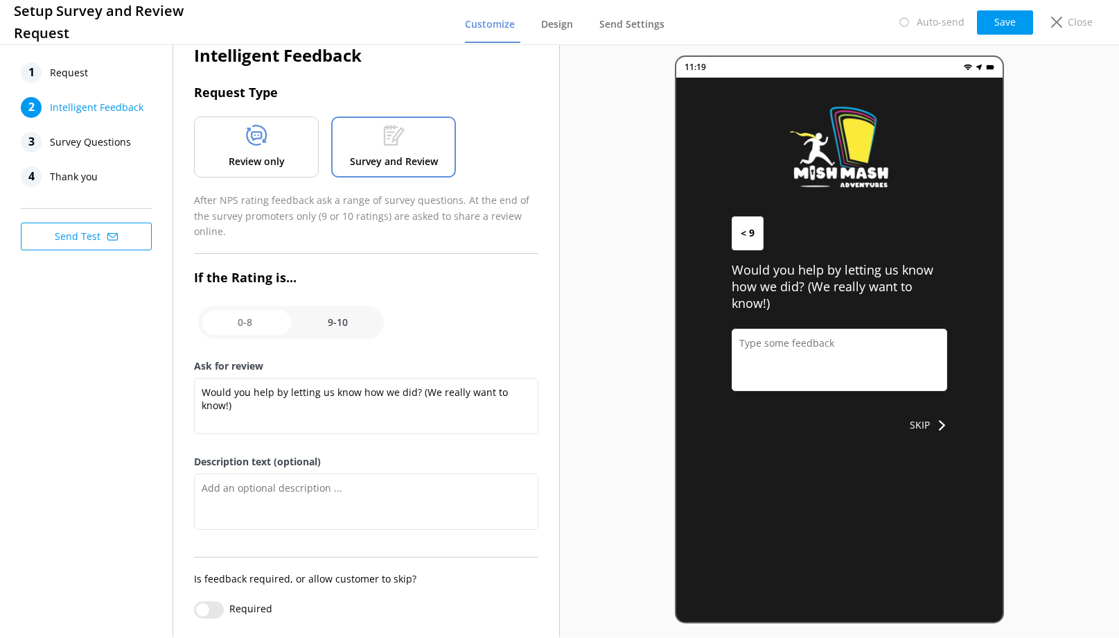
checkbox input "false"
type textarea "Please tell us why"
type textarea "Your feedback is important to help us improve"
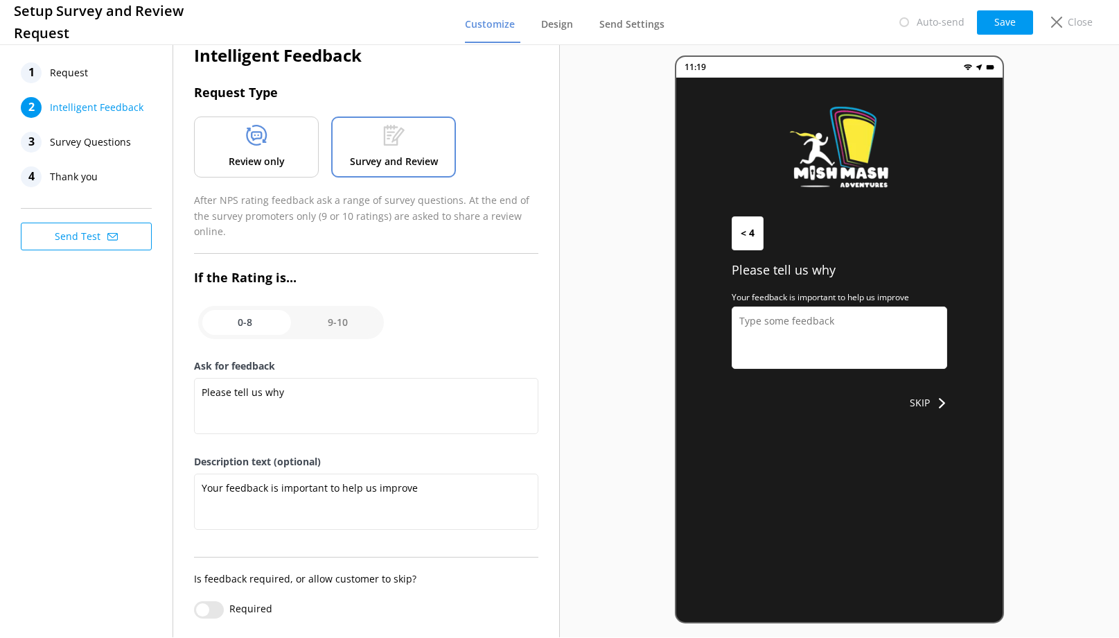
click at [347, 306] on input "checkbox" at bounding box center [291, 322] width 186 height 33
checkbox input "true"
type textarea "Would you help by letting us know how we did? (We really want to know!)"
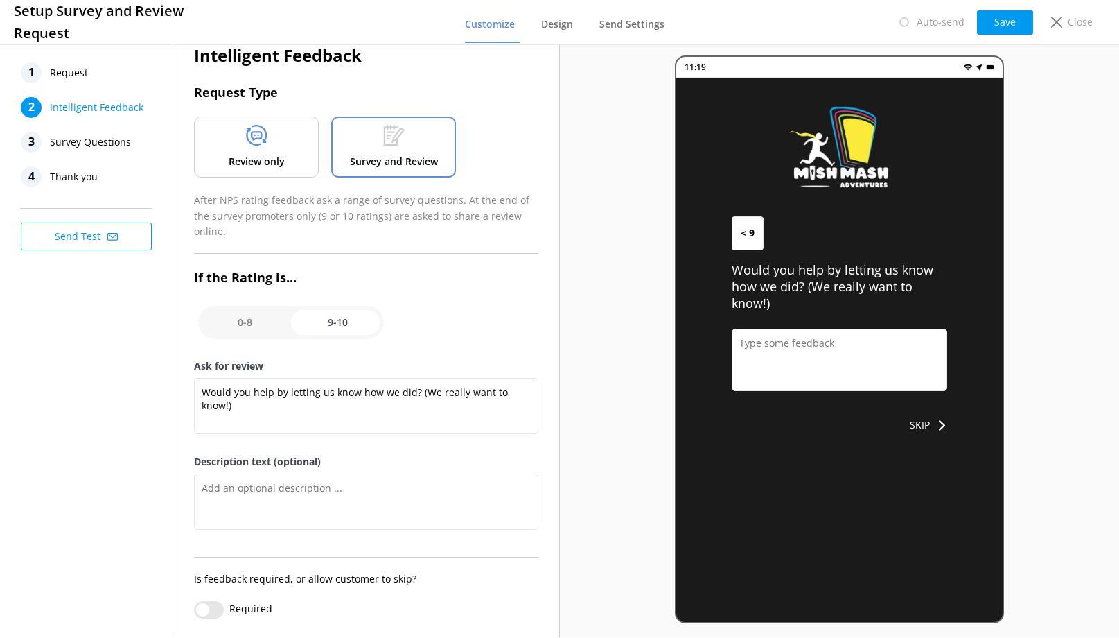
click at [347, 306] on input "checkbox" at bounding box center [291, 322] width 186 height 33
checkbox input "false"
type textarea "Please tell us why"
type textarea "Your feedback is important to help us improve"
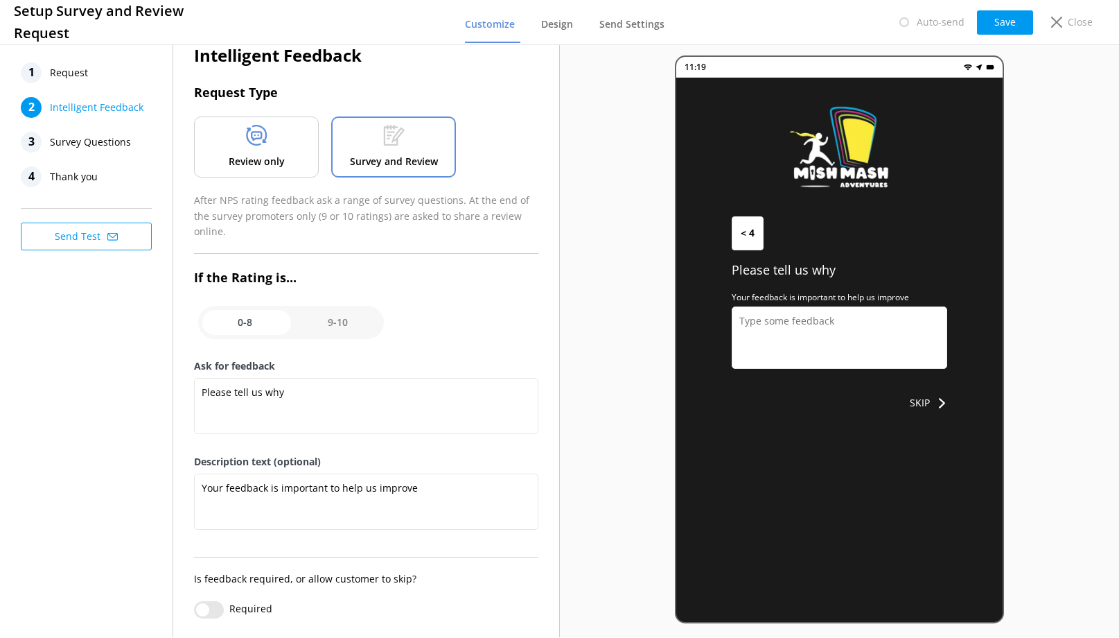
click at [347, 306] on input "checkbox" at bounding box center [291, 322] width 186 height 33
checkbox input "true"
type textarea "Would you help by letting us know how we did? (We really want to know!)"
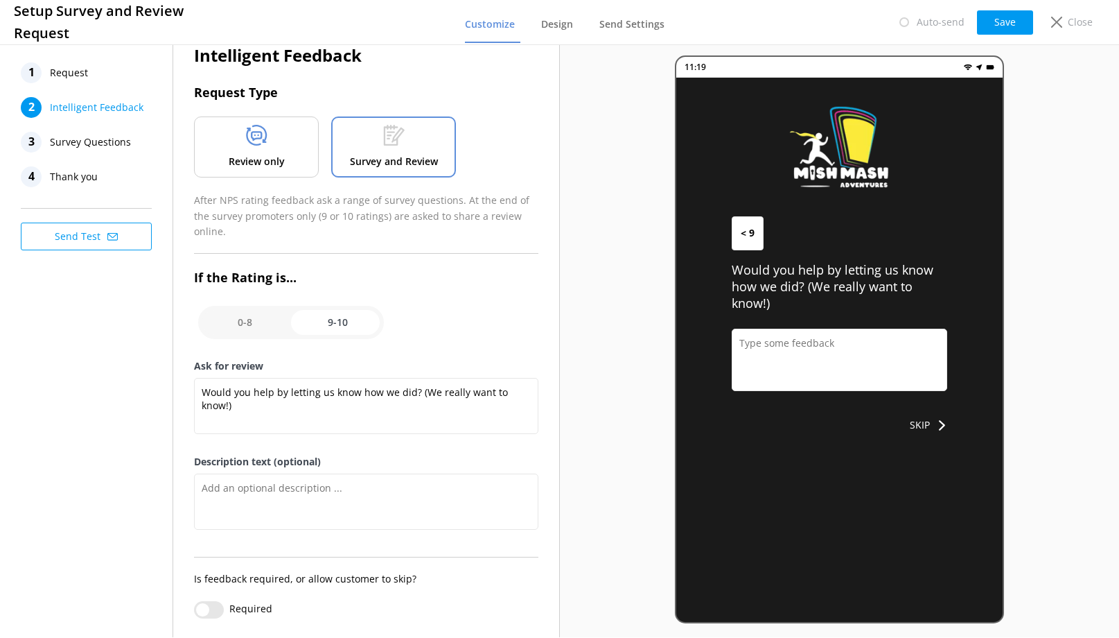
click at [234, 308] on input "checkbox" at bounding box center [291, 322] width 186 height 33
checkbox input "false"
type textarea "Please tell us why"
type textarea "Your feedback is important to help us improve"
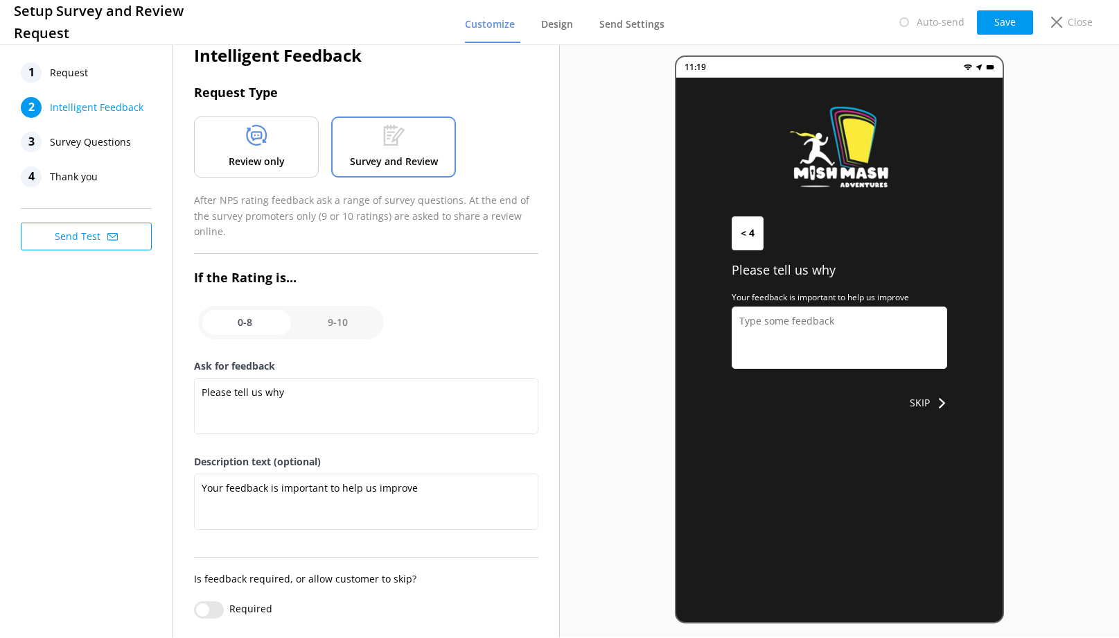
drag, startPoint x: 328, startPoint y: 312, endPoint x: 380, endPoint y: 493, distance: 188.0
click at [380, 493] on div "Intelligent Feedback Request Type Review only Survey and Review After NPS ratin…" at bounding box center [366, 330] width 344 height 576
click at [211, 601] on input "Required" at bounding box center [209, 609] width 30 height 17
checkbox input "true"
click at [347, 309] on input "checkbox" at bounding box center [291, 322] width 186 height 33
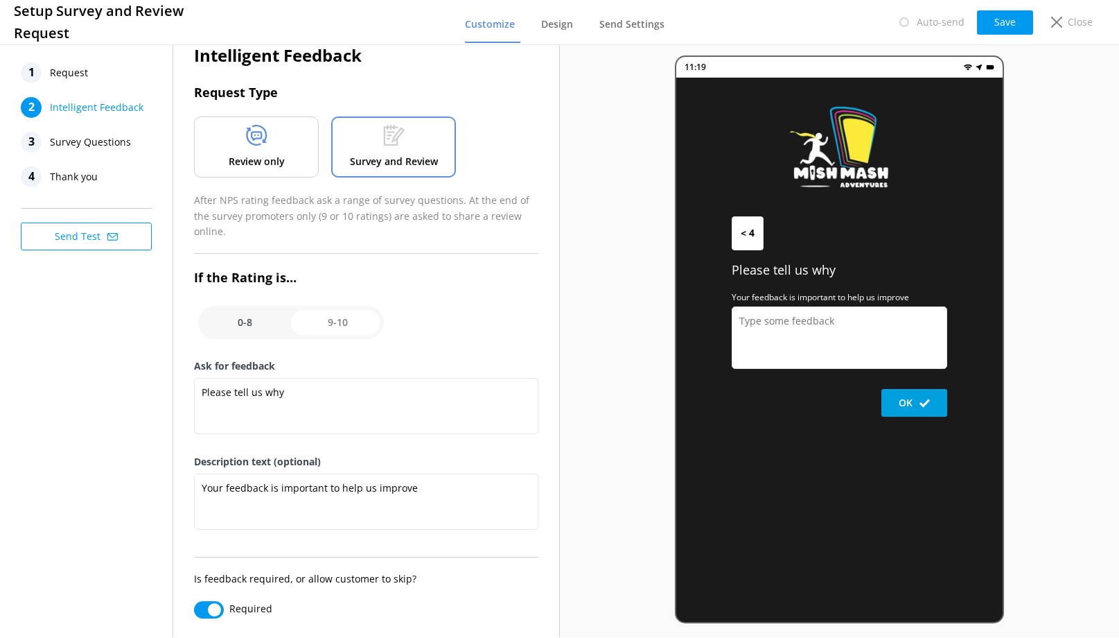
checkbox input "true"
type textarea "Would you help by letting us know how we did? (We really want to know!)"
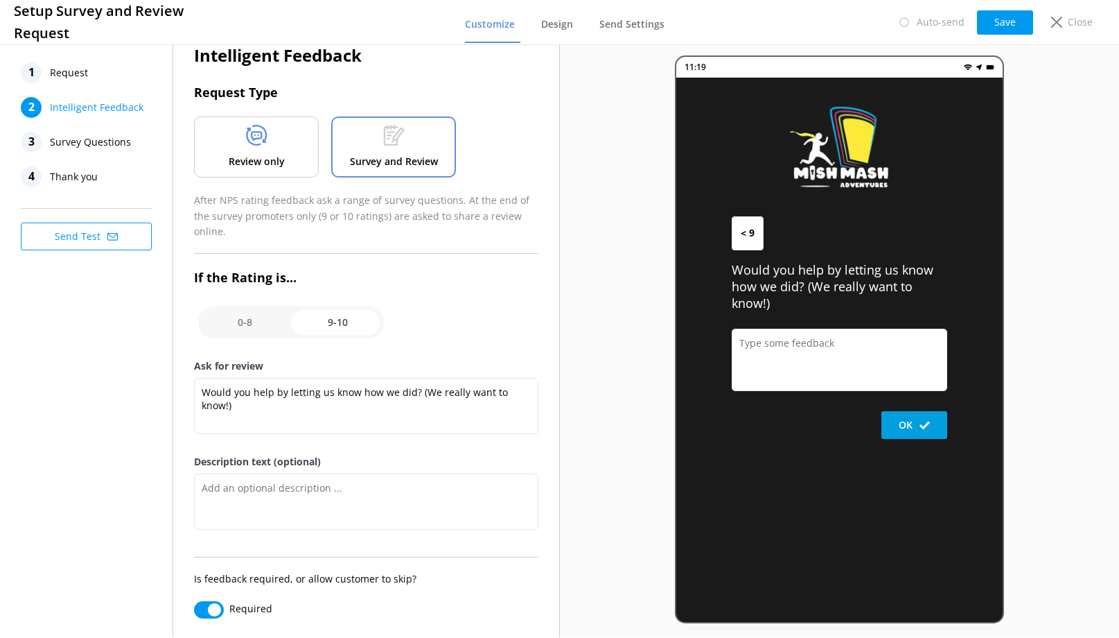
click at [205, 601] on input "Required" at bounding box center [209, 609] width 30 height 17
checkbox input "false"
click at [258, 306] on input "checkbox" at bounding box center [291, 322] width 186 height 33
checkbox input "false"
type textarea "Please tell us why"
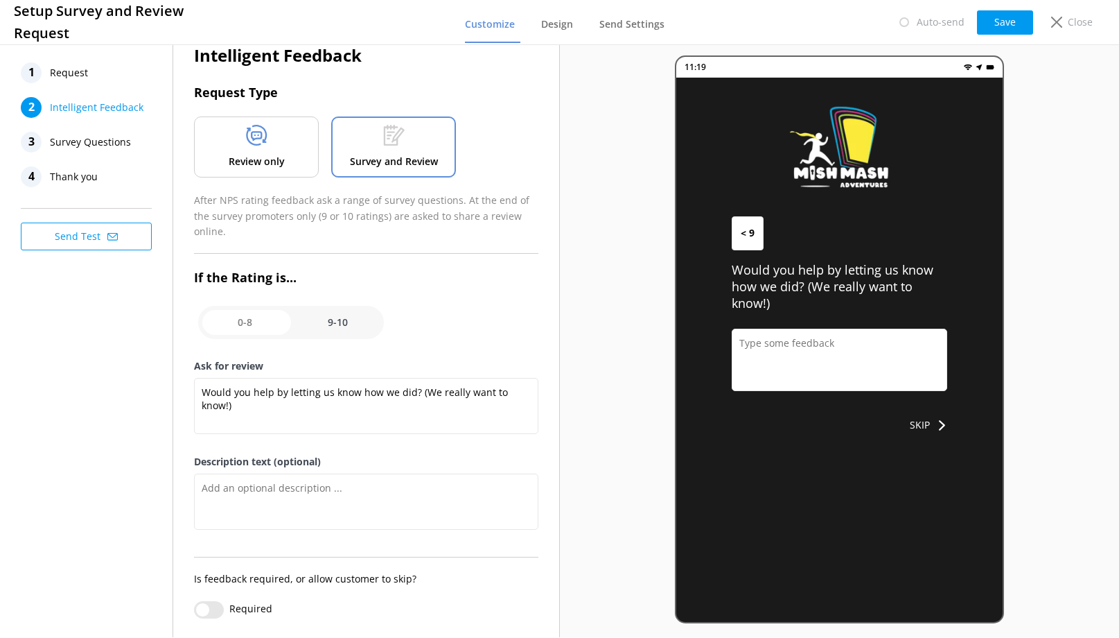
type textarea "Your feedback is important to help us improve"
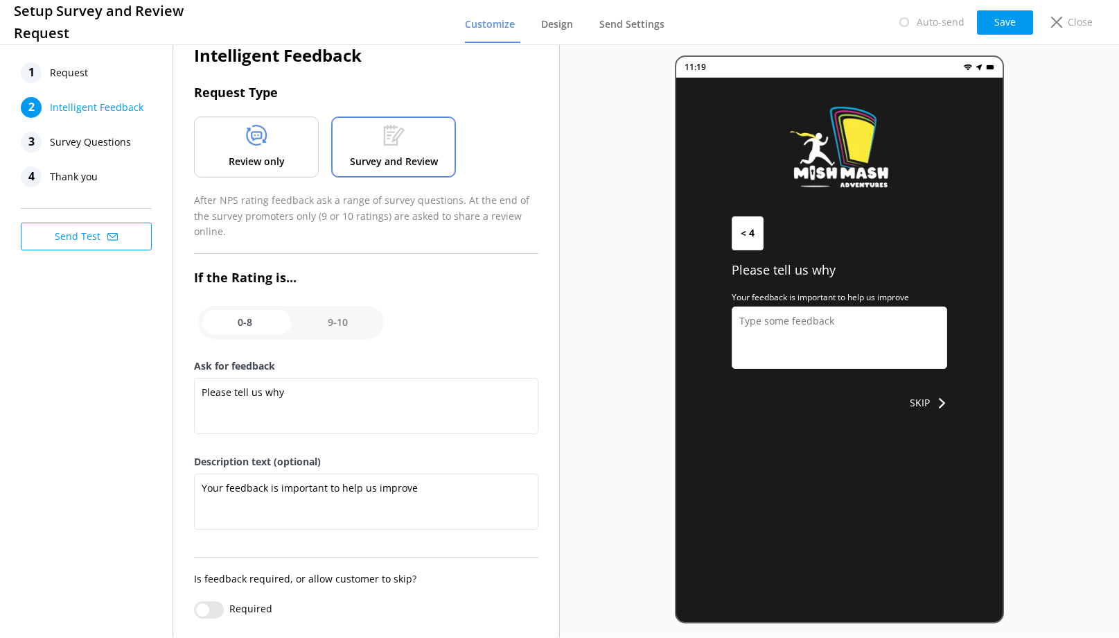
click at [335, 311] on input "checkbox" at bounding box center [291, 322] width 186 height 33
checkbox input "true"
type textarea "Would you help by letting us know how we did? (We really want to know!)"
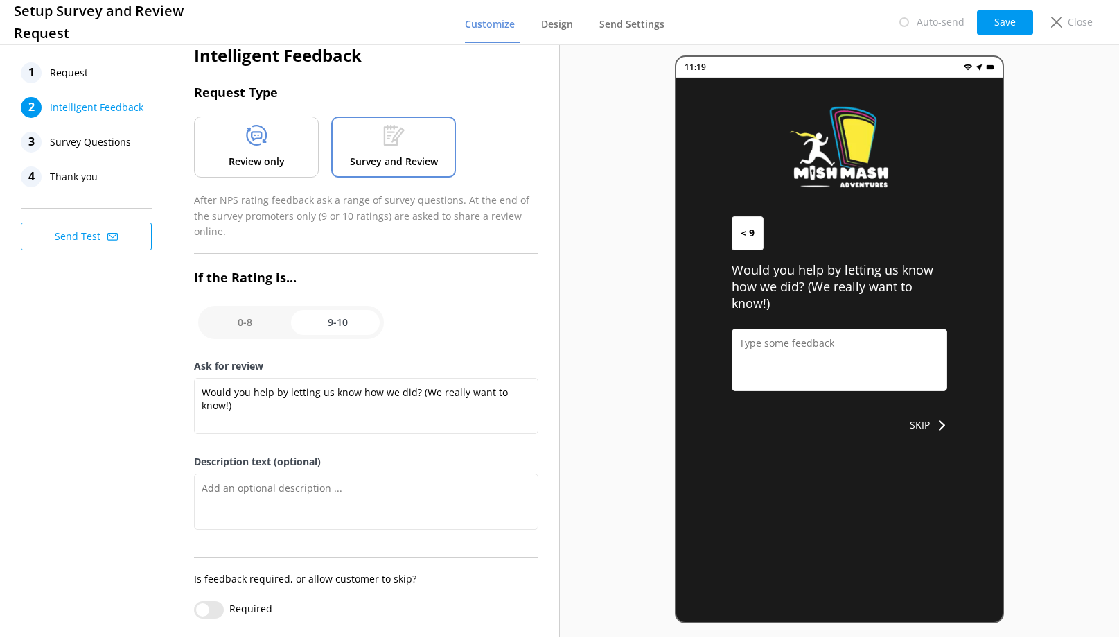
click at [214, 601] on input "Required" at bounding box center [209, 609] width 30 height 17
checkbox input "true"
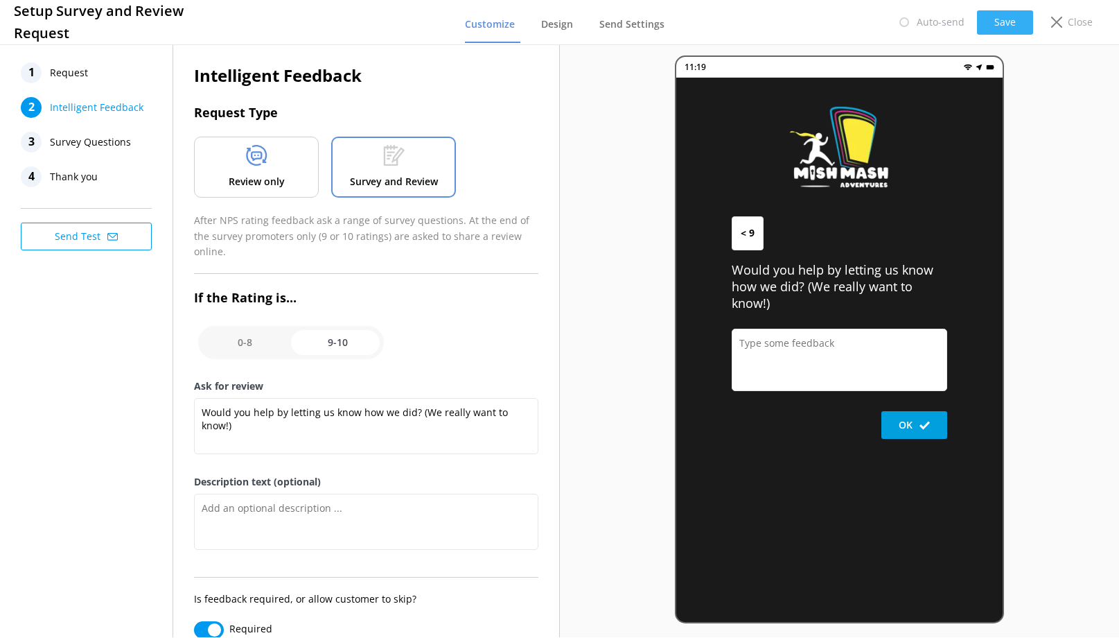
click at [997, 28] on button "Save" at bounding box center [1005, 22] width 56 height 24
click at [564, 21] on span "Design" at bounding box center [557, 24] width 32 height 14
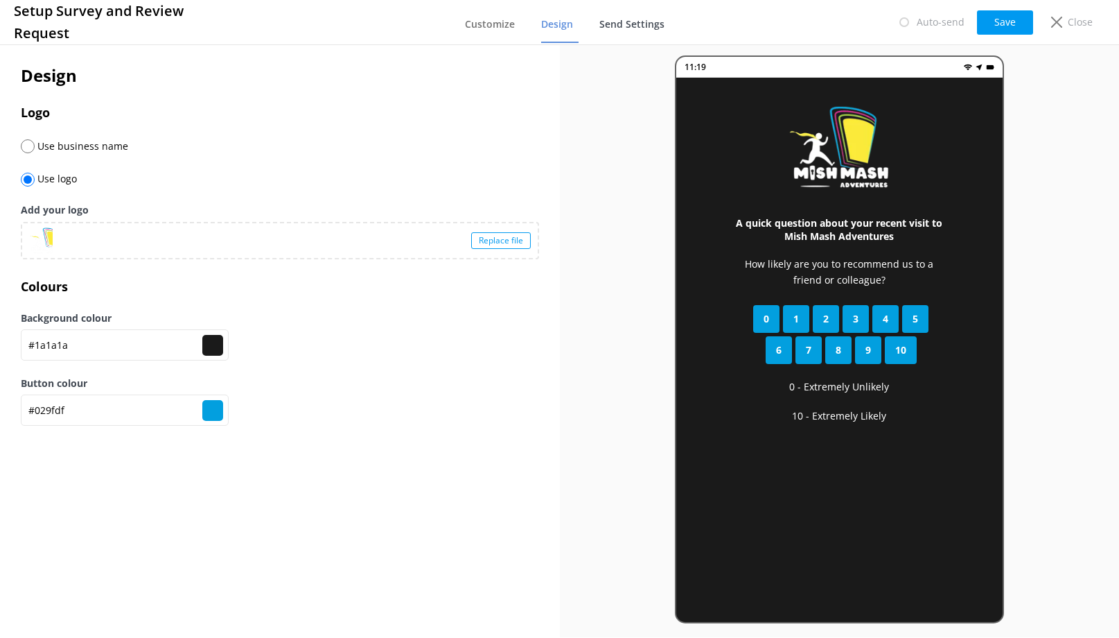
click at [643, 23] on span "Send Settings" at bounding box center [631, 24] width 65 height 14
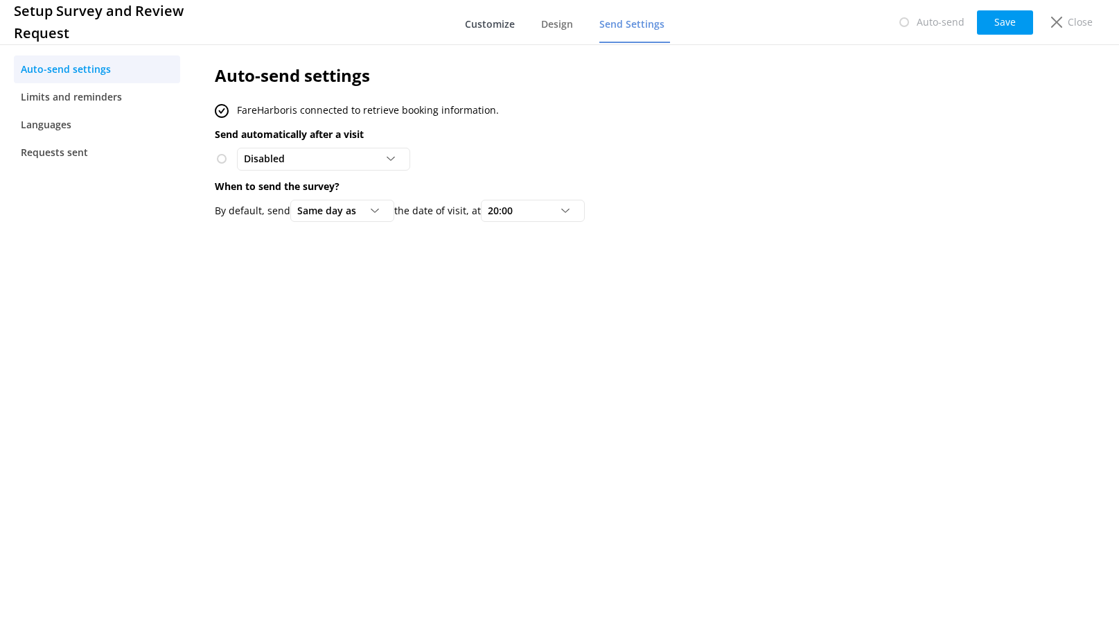
click at [488, 19] on span "Customize" at bounding box center [490, 24] width 50 height 14
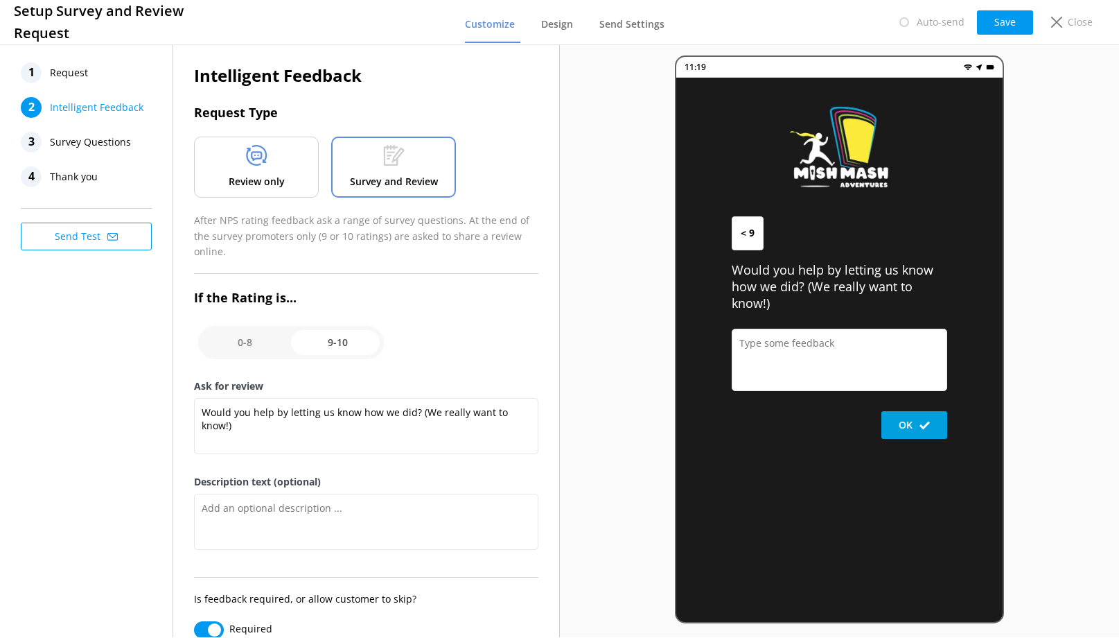
click at [111, 142] on span "Survey Questions" at bounding box center [90, 142] width 81 height 21
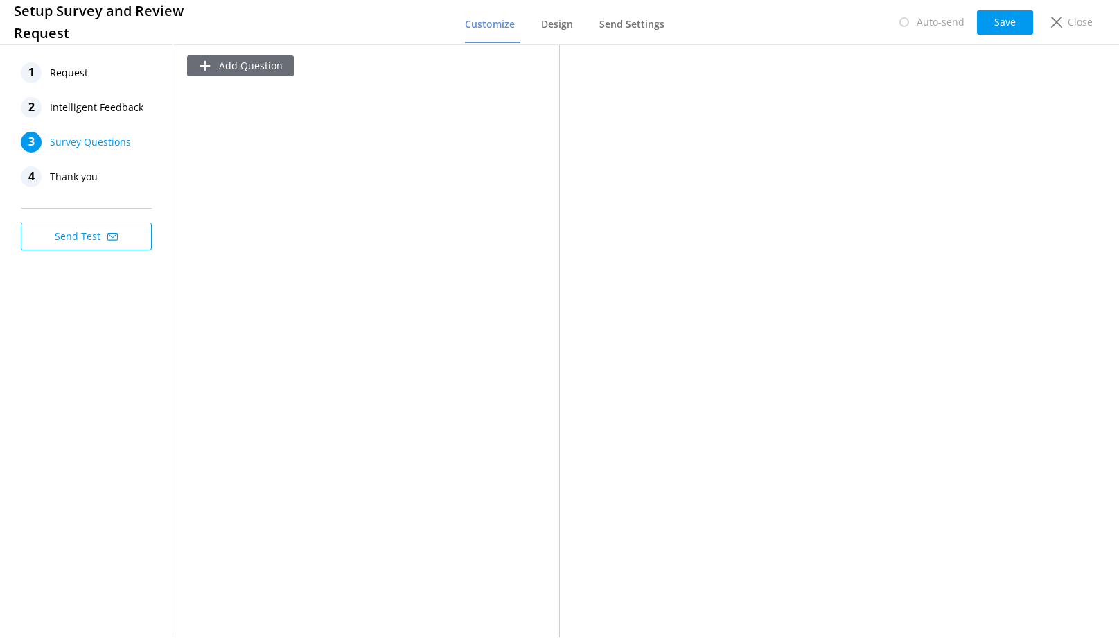
click at [215, 67] on button "Add Question" at bounding box center [240, 65] width 107 height 21
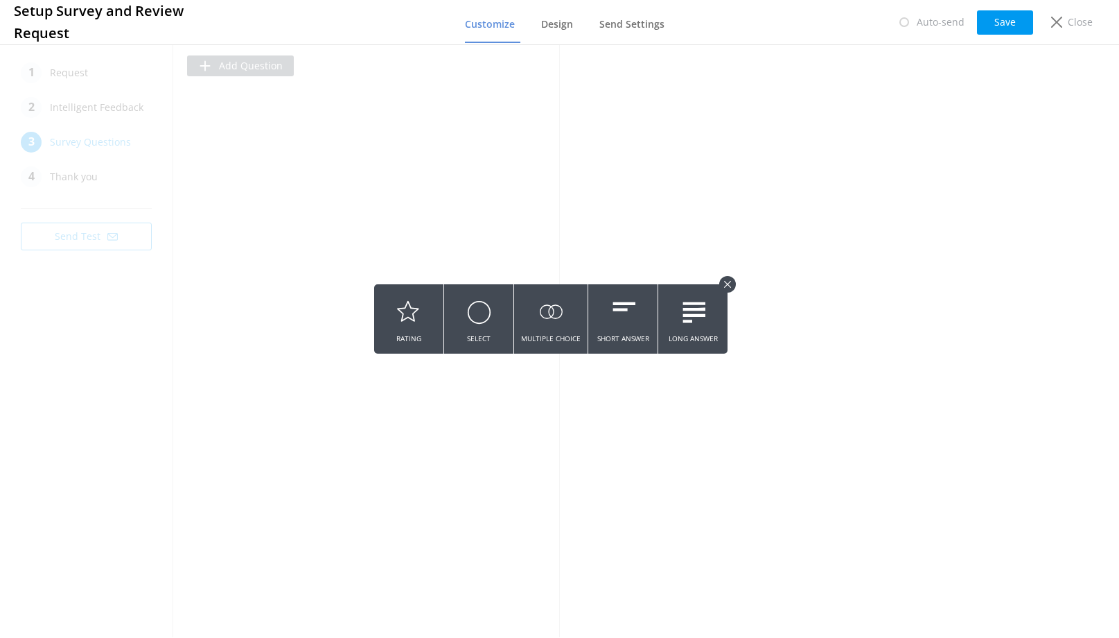
click at [729, 282] on use at bounding box center [727, 284] width 7 height 7
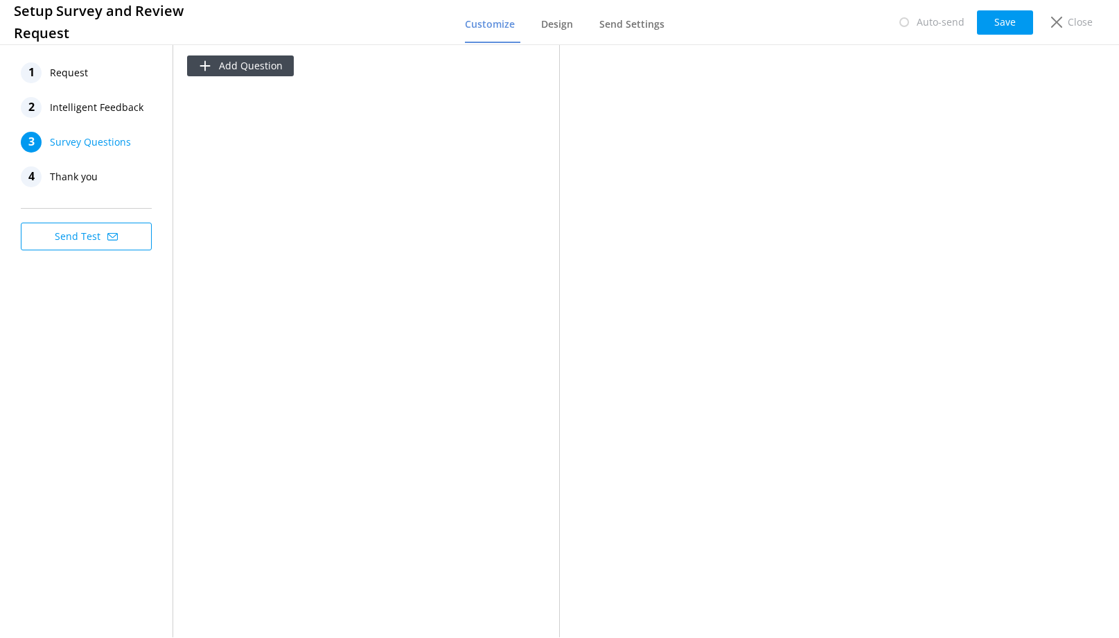
click at [78, 173] on span "Thank you" at bounding box center [74, 176] width 48 height 21
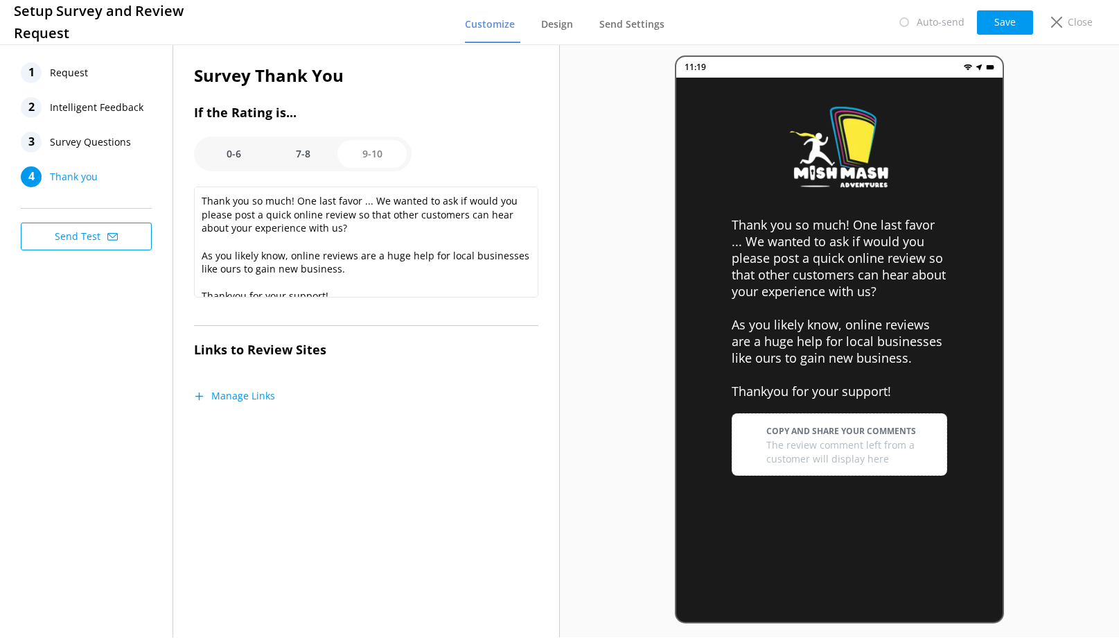
click at [247, 397] on button "Manage Links" at bounding box center [234, 396] width 81 height 14
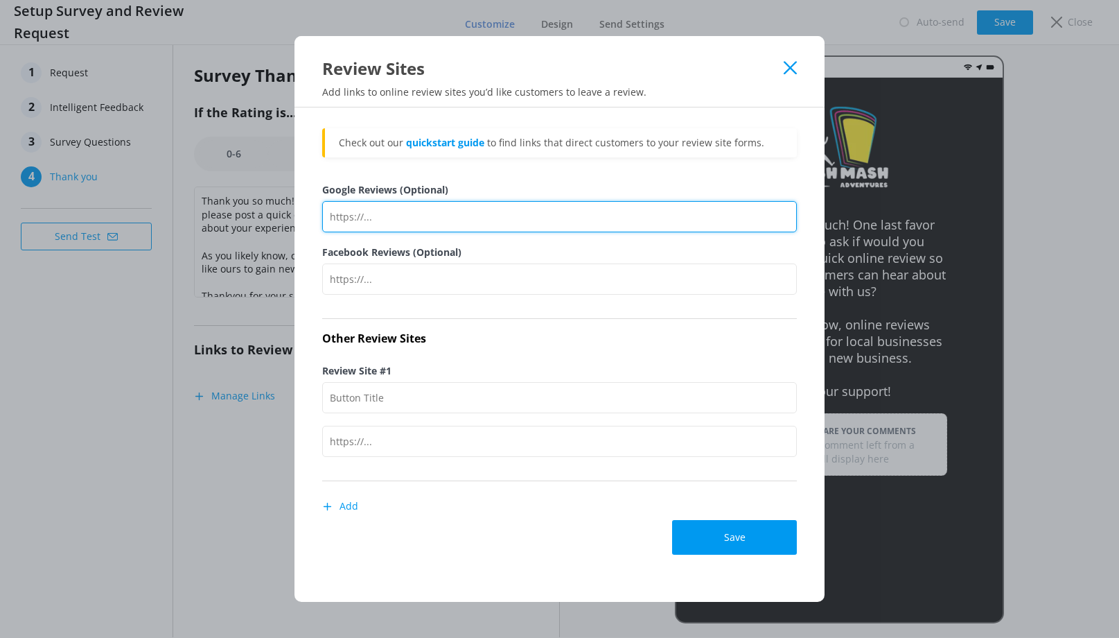
click at [427, 223] on input "Google Reviews (Optional)" at bounding box center [559, 216] width 475 height 31
paste input "https://g.page/r/CYgCZtaDEIfNEBM/review"
type input "https://g.page/r/CYgCZtaDEIfNEBM/review"
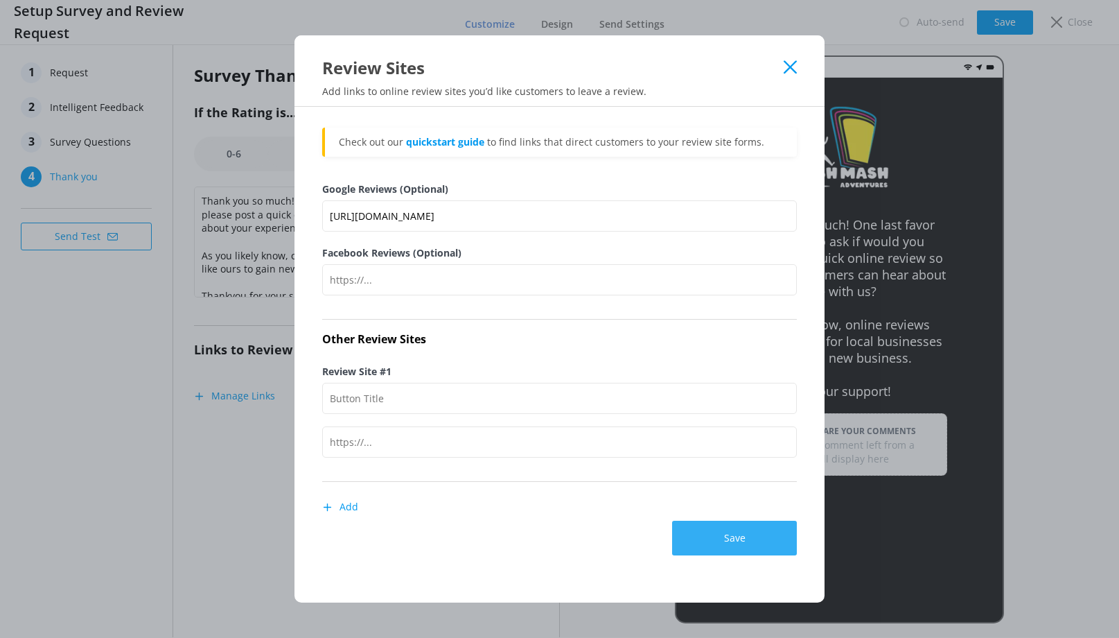
click at [726, 541] on button "Save" at bounding box center [734, 537] width 125 height 35
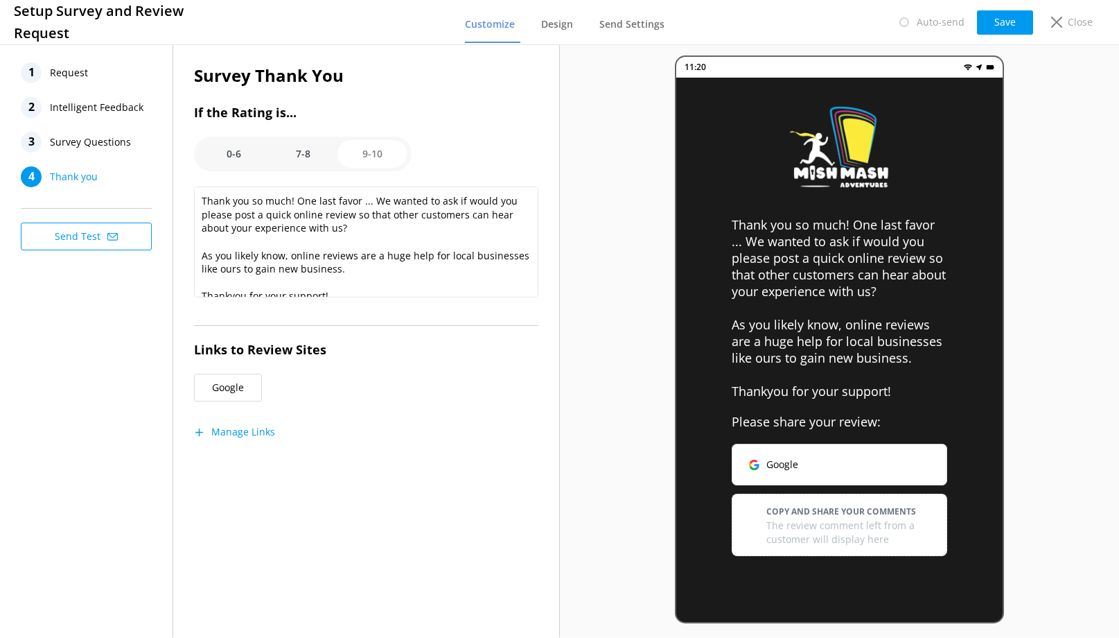
click at [305, 153] on option "7-8" at bounding box center [302, 154] width 69 height 28
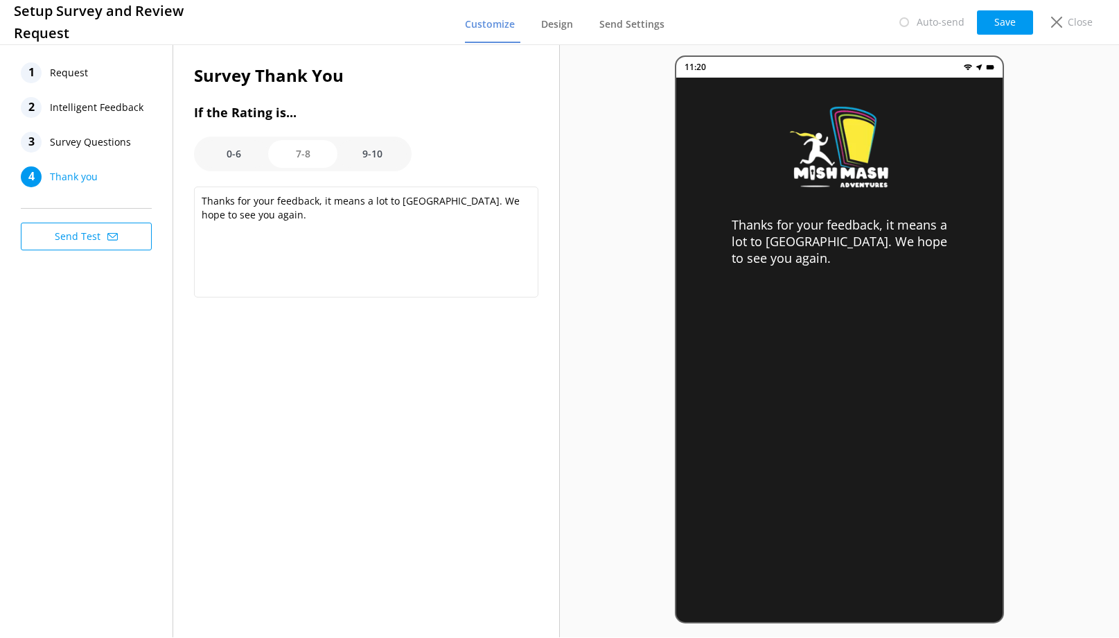
click at [234, 156] on option "0-6" at bounding box center [233, 154] width 69 height 28
click at [301, 157] on option "7-8" at bounding box center [302, 154] width 69 height 28
click at [375, 155] on option "9-10" at bounding box center [371, 154] width 69 height 28
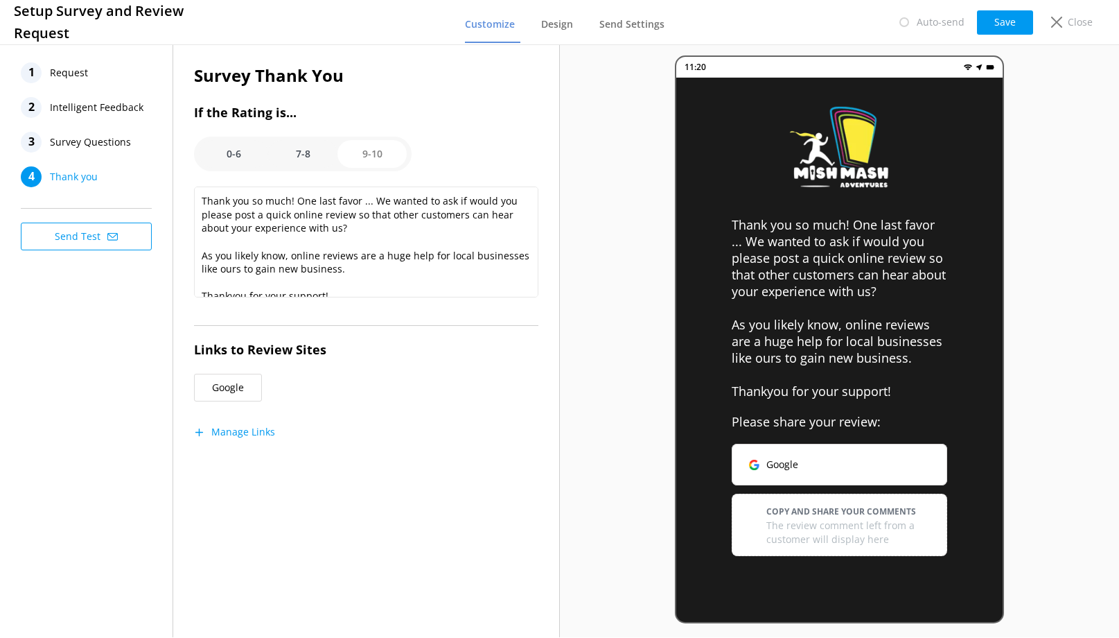
scroll to position [13, 0]
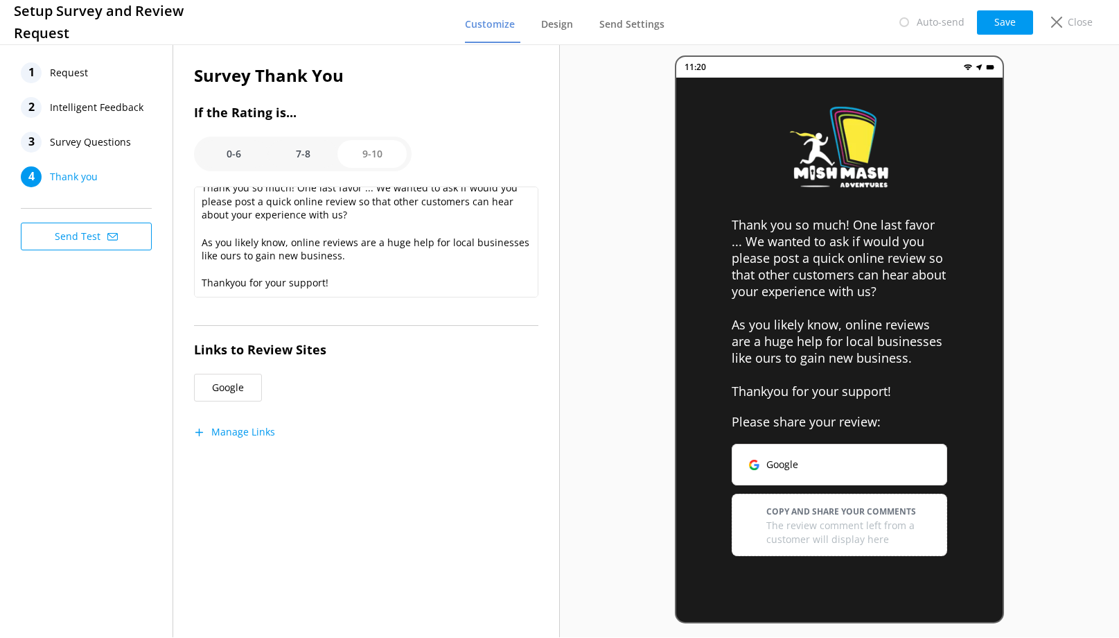
click at [235, 160] on option "0-6" at bounding box center [233, 154] width 69 height 28
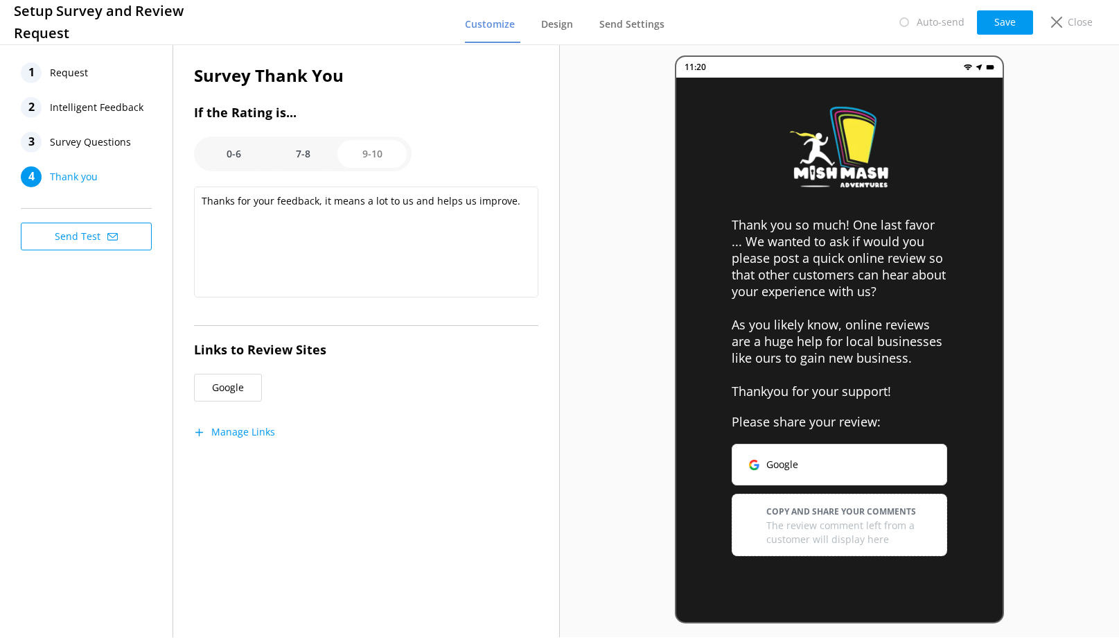
scroll to position [0, 0]
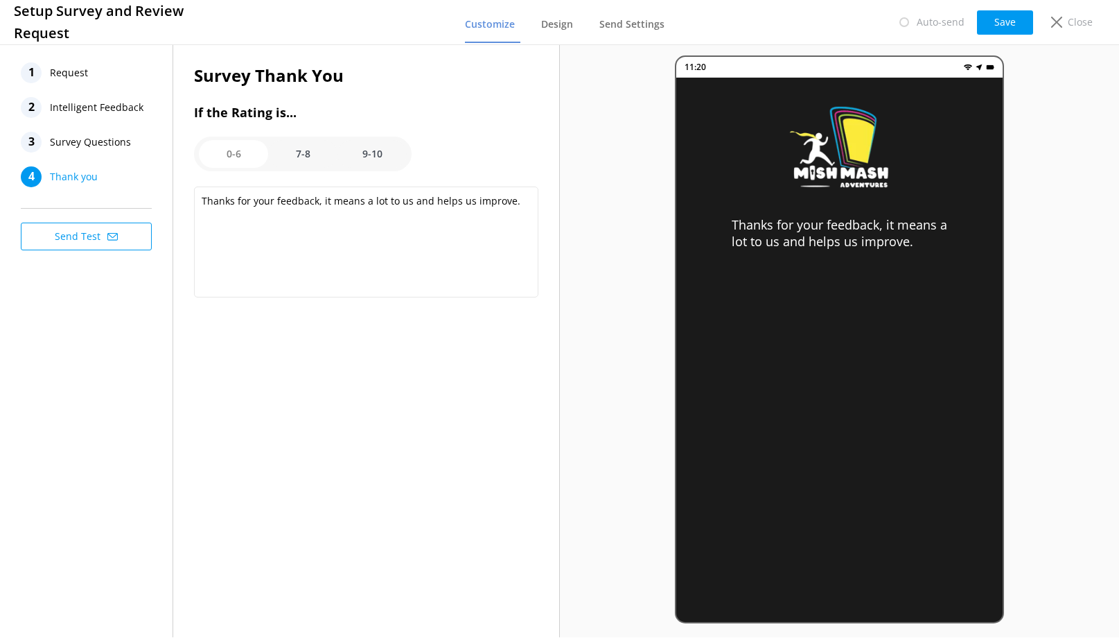
click at [283, 160] on option "7-8" at bounding box center [302, 154] width 69 height 28
click at [240, 152] on option "0-6" at bounding box center [233, 154] width 69 height 28
click at [299, 158] on option "7-8" at bounding box center [302, 154] width 69 height 28
click at [380, 155] on option "9-10" at bounding box center [371, 154] width 69 height 28
type textarea "Thank you so much! One last favor ... We wanted to ask if would you please post…"
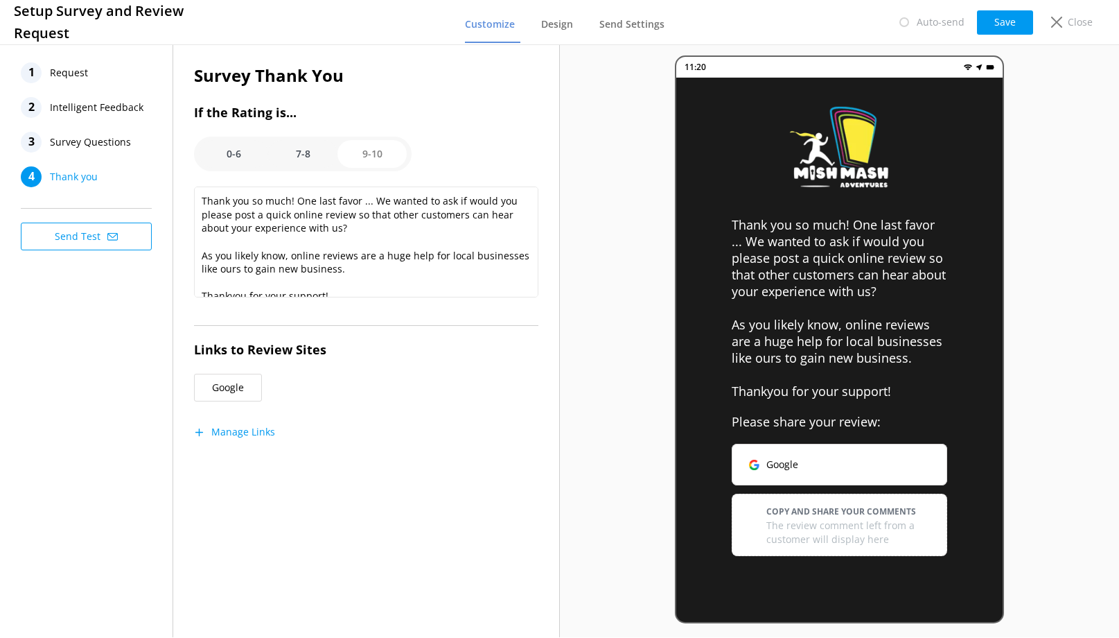
scroll to position [13, 0]
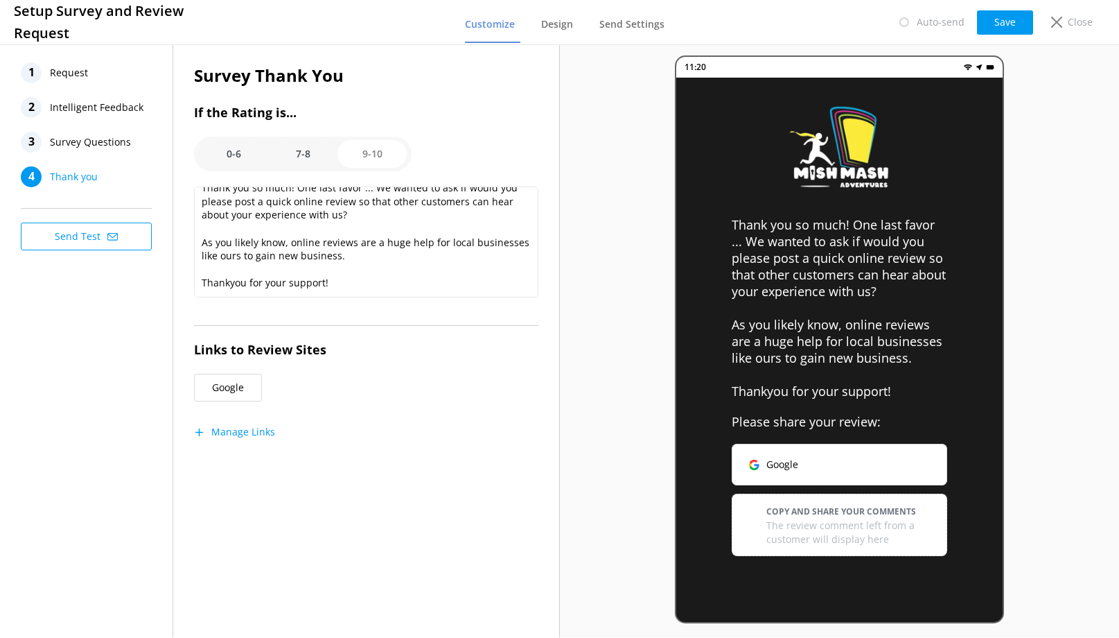
click at [244, 437] on button "Manage Links" at bounding box center [234, 432] width 81 height 14
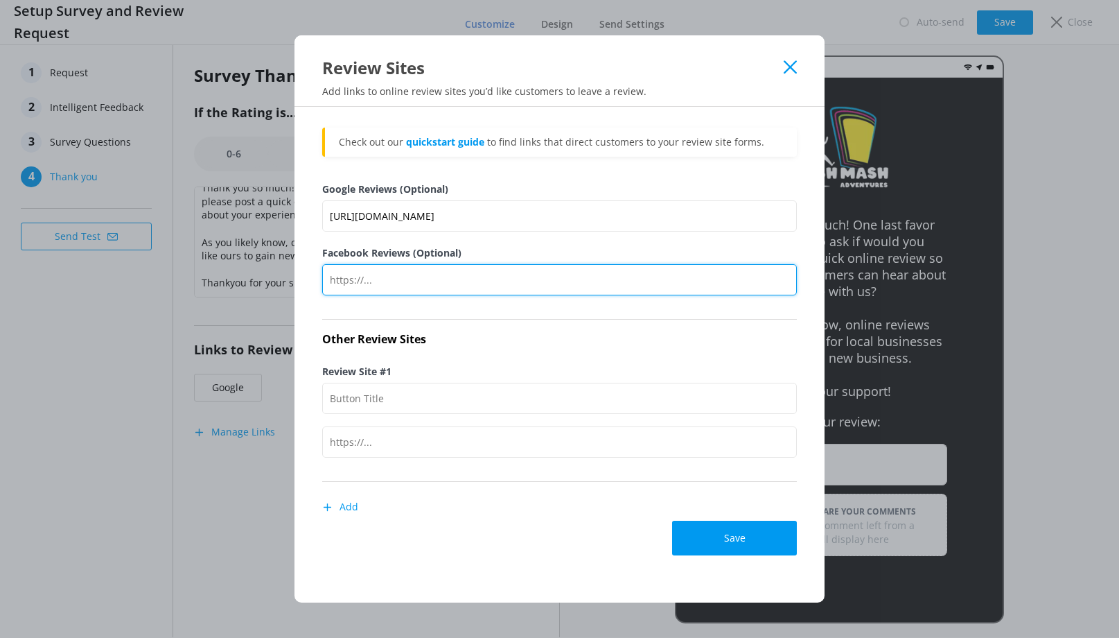
click at [409, 283] on input "Facebook Reviews (Optional)" at bounding box center [559, 279] width 475 height 31
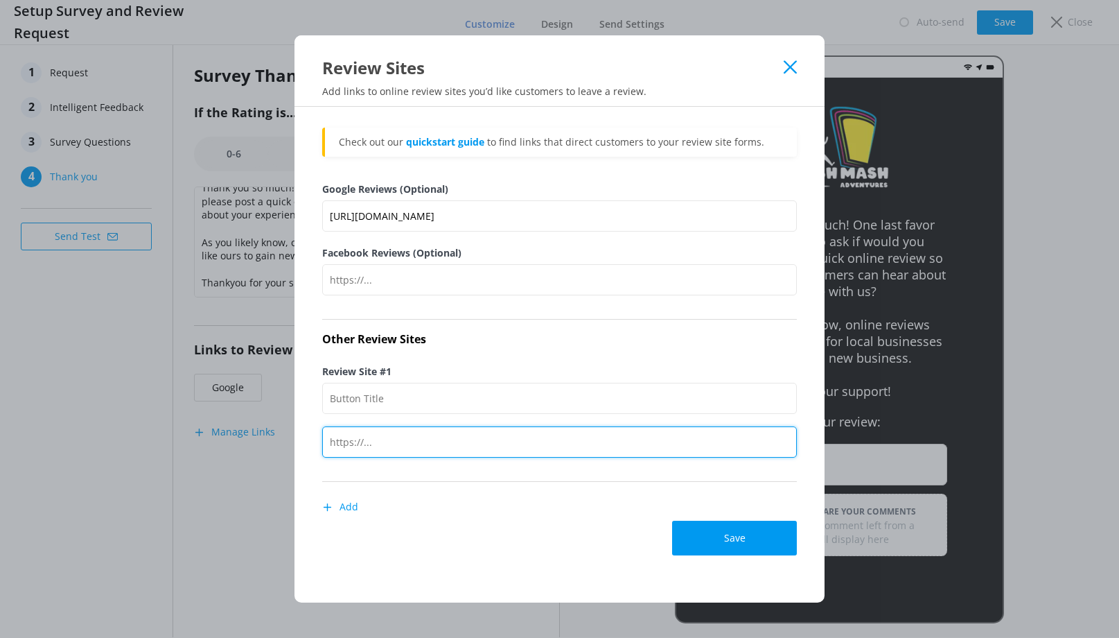
click at [385, 441] on input "text" at bounding box center [559, 441] width 475 height 31
paste input "https://www.yelp.com/biz/mish-mash-adventures-aurora"
type input "https://www.yelp.com/biz/mish-mash-adventures-aurora"
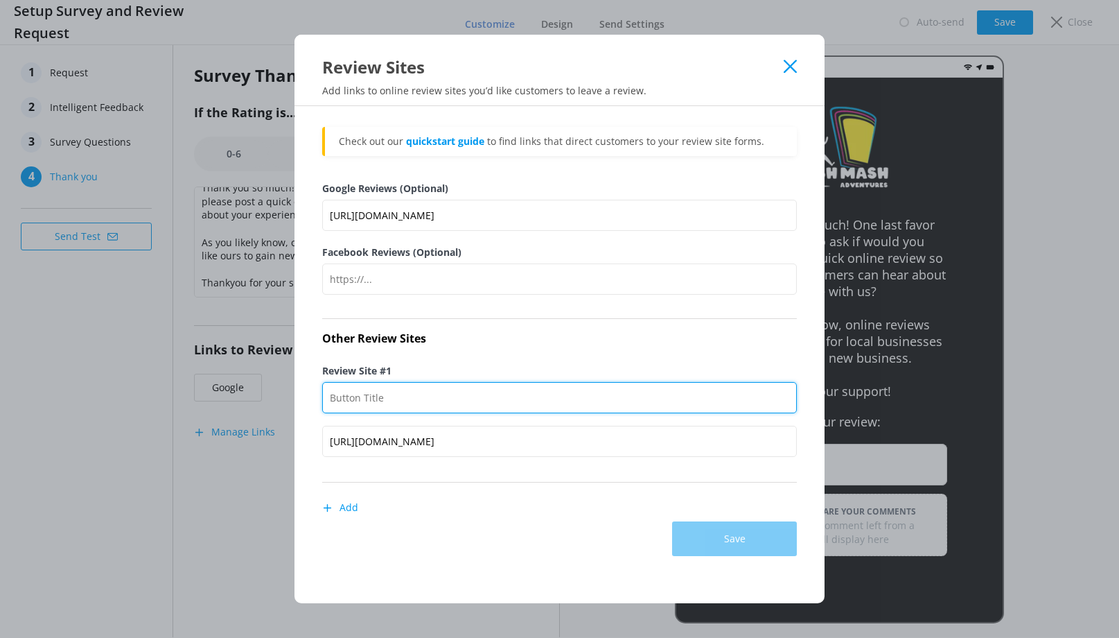
click at [389, 403] on input "Review Site #1" at bounding box center [559, 397] width 475 height 31
type input "YELP Reviews"
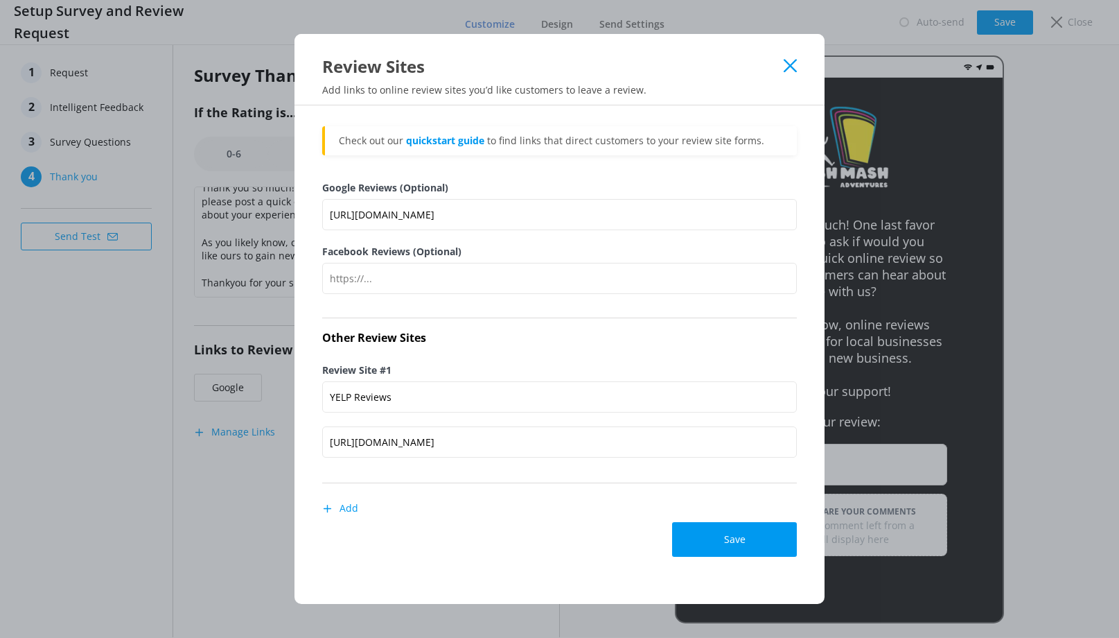
click at [347, 508] on button "Add" at bounding box center [340, 508] width 36 height 28
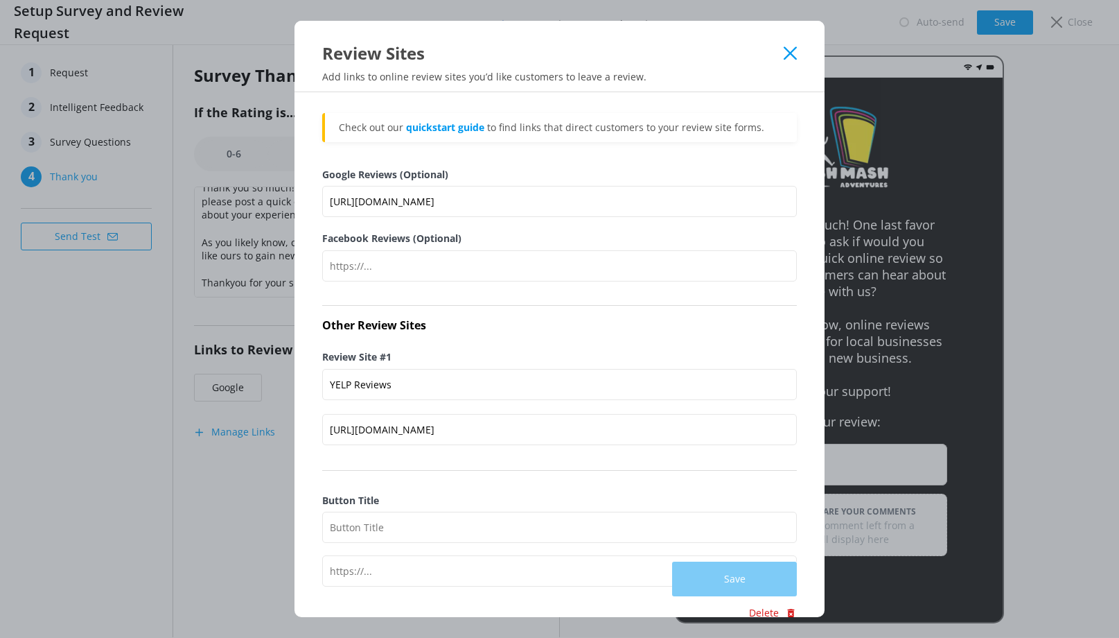
click at [922, 390] on div "Review Sites Add links to online review sites you’d like customers to leave a r…" at bounding box center [559, 319] width 1119 height 638
click at [383, 574] on div "Save" at bounding box center [559, 578] width 475 height 35
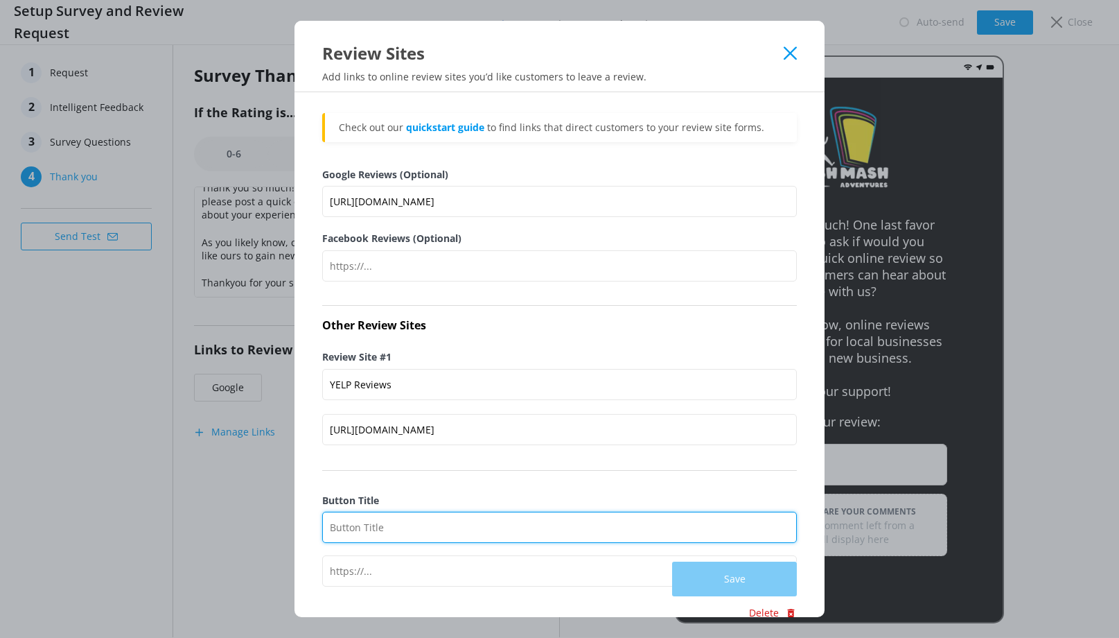
click at [375, 534] on input "Button Title" at bounding box center [559, 526] width 475 height 31
type input "Trip Advisor Reviews"
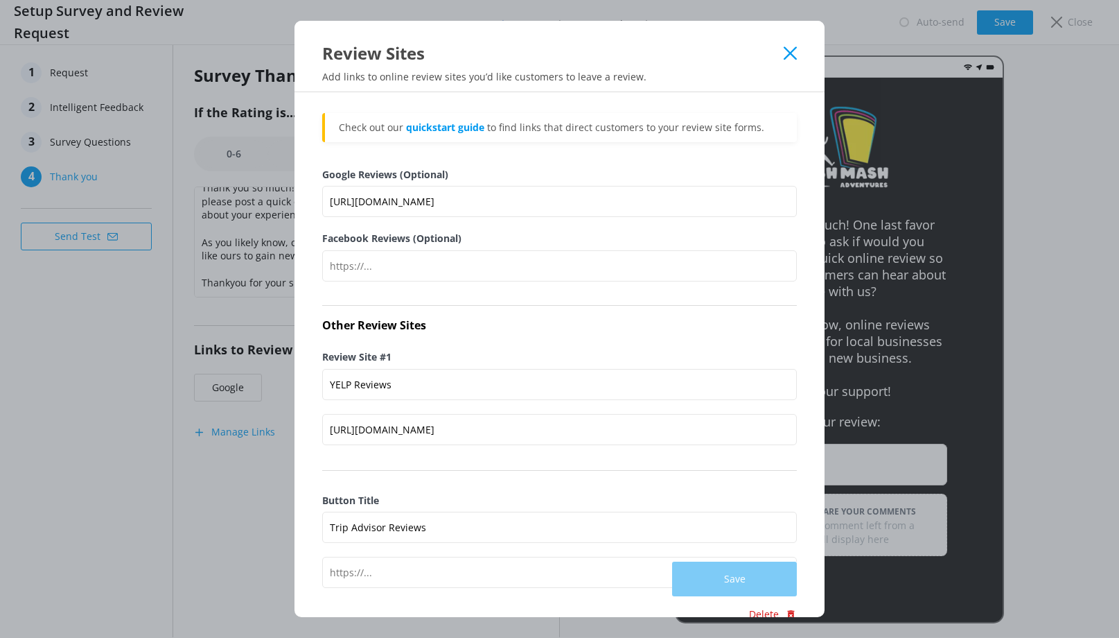
click at [398, 572] on div "Save" at bounding box center [559, 578] width 475 height 35
click at [382, 573] on div "Save" at bounding box center [559, 578] width 475 height 35
click at [365, 578] on div "Save" at bounding box center [559, 578] width 475 height 35
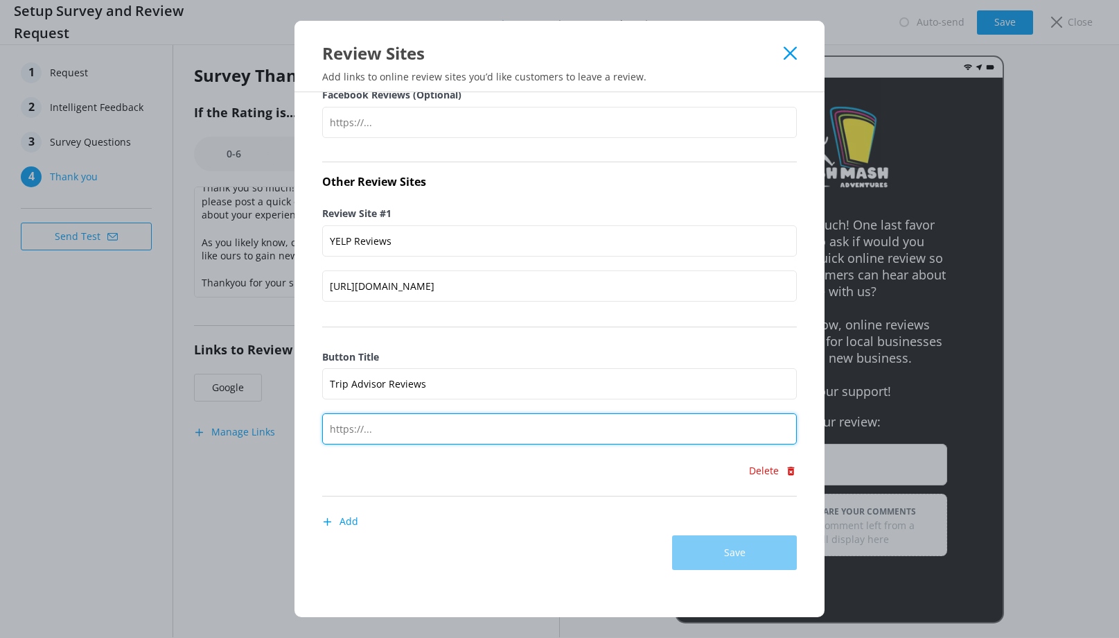
click at [460, 424] on input "text" at bounding box center [559, 428] width 475 height 31
paste input "https://www.tripadvisor.com/UserReviewEdit-g29297-d21509017-MISH_MASH_Adventure…"
type input "https://www.tripadvisor.com/UserReviewEdit-g29297-d21509017-MISH_MASH_Adventure…"
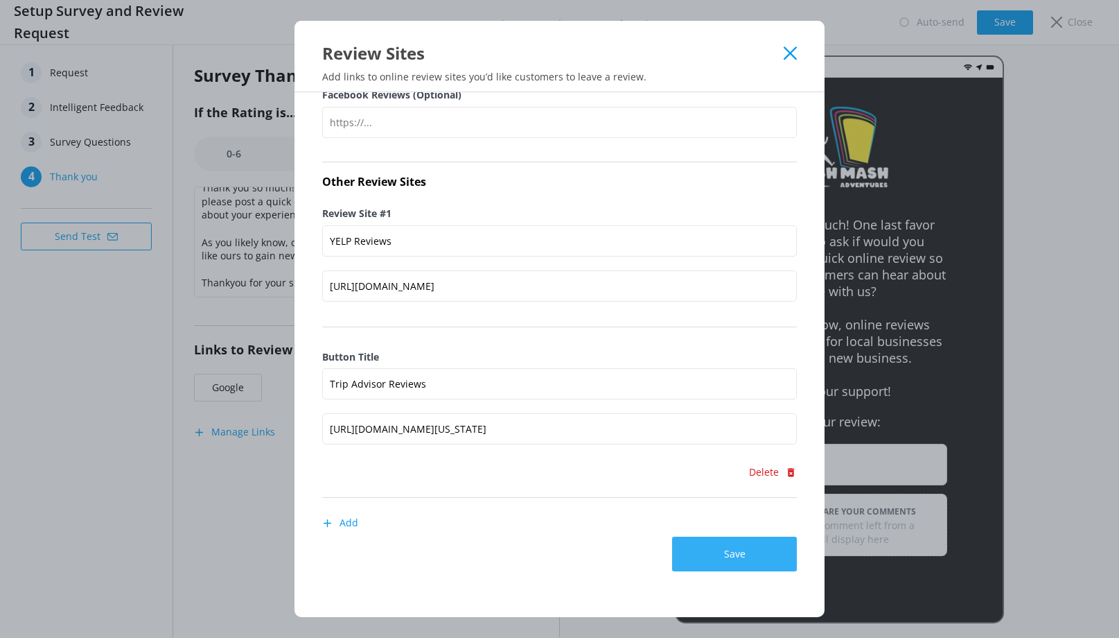
click at [734, 554] on button "Save" at bounding box center [734, 553] width 125 height 35
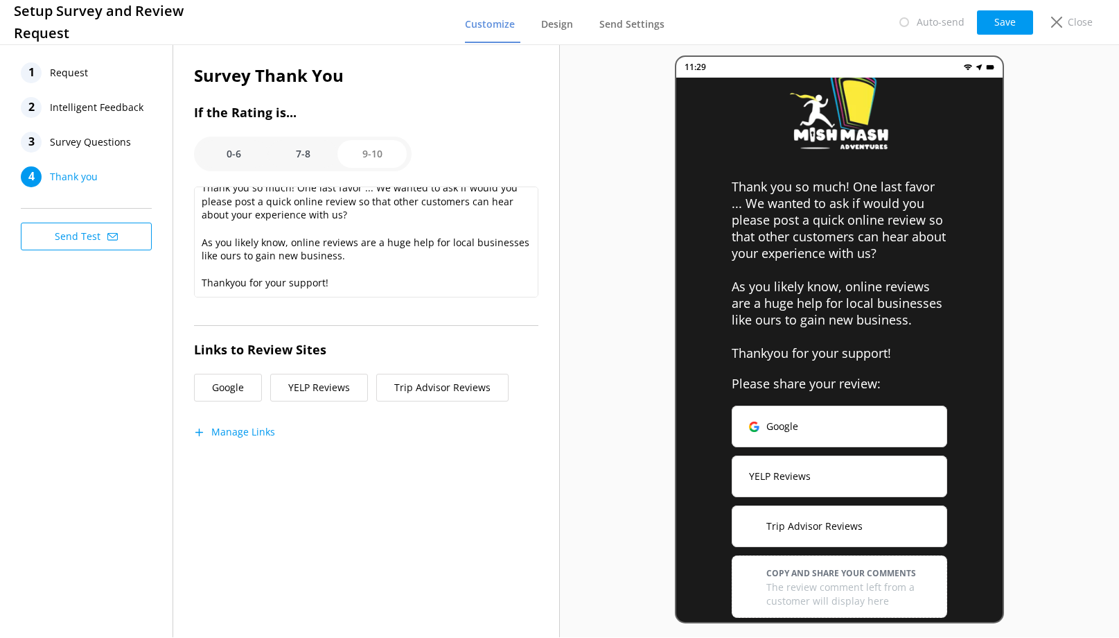
scroll to position [49, 0]
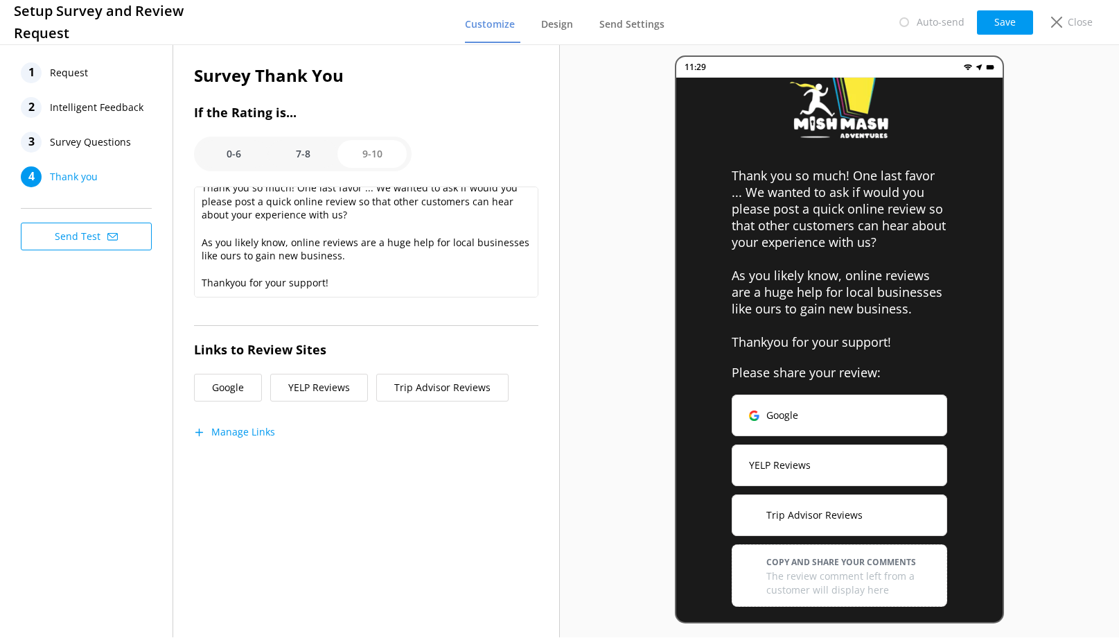
click at [261, 426] on button "Manage Links" at bounding box center [234, 432] width 81 height 14
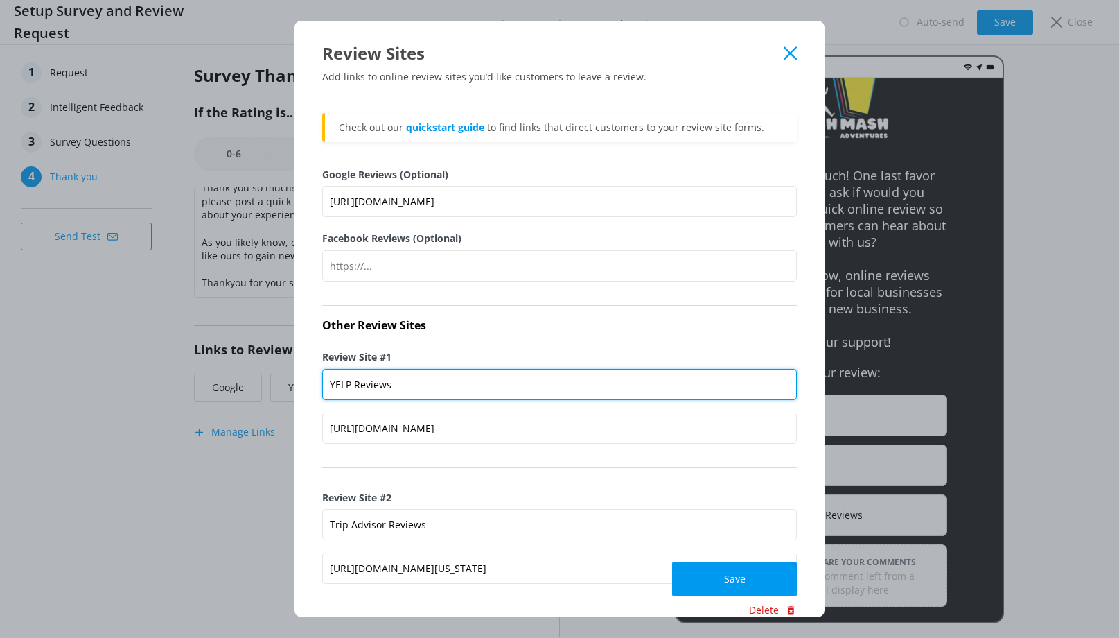
click at [414, 383] on input "YELP Reviews" at bounding box center [559, 384] width 475 height 31
type input "YELP"
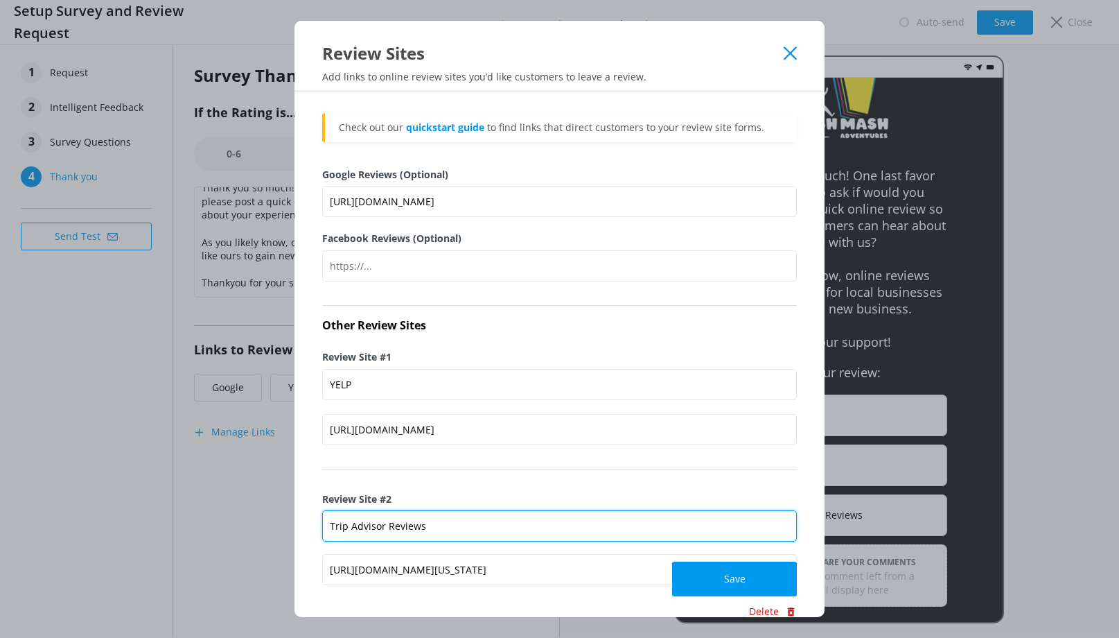
click at [435, 525] on input "Trip Advisor Reviews" at bounding box center [559, 525] width 475 height 31
type input "Trip Advisor"
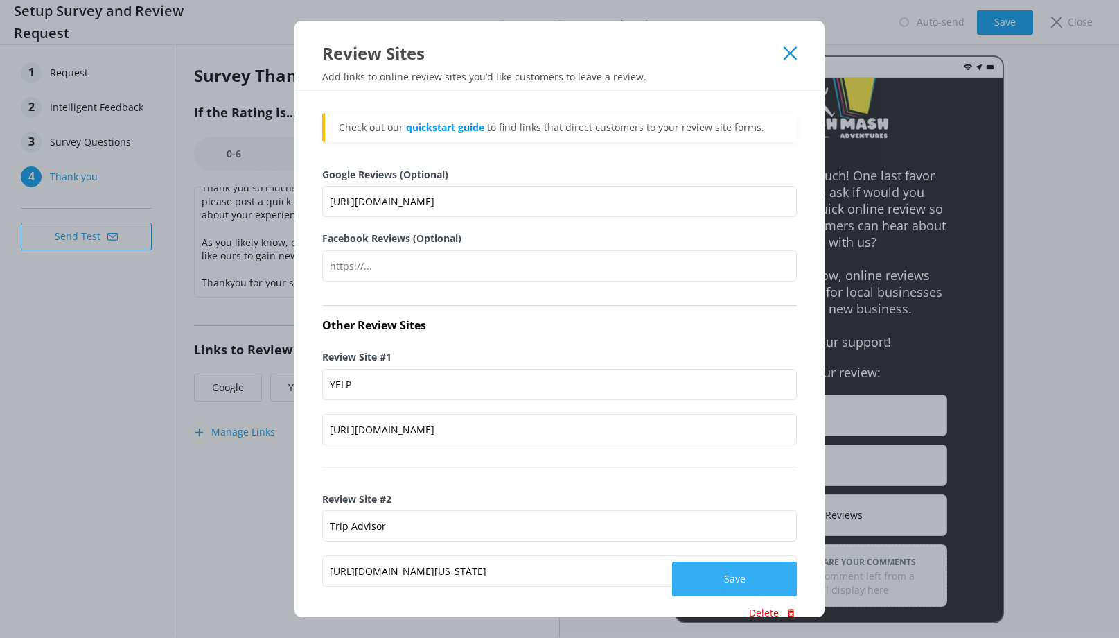
click at [748, 572] on button "Save" at bounding box center [734, 578] width 125 height 35
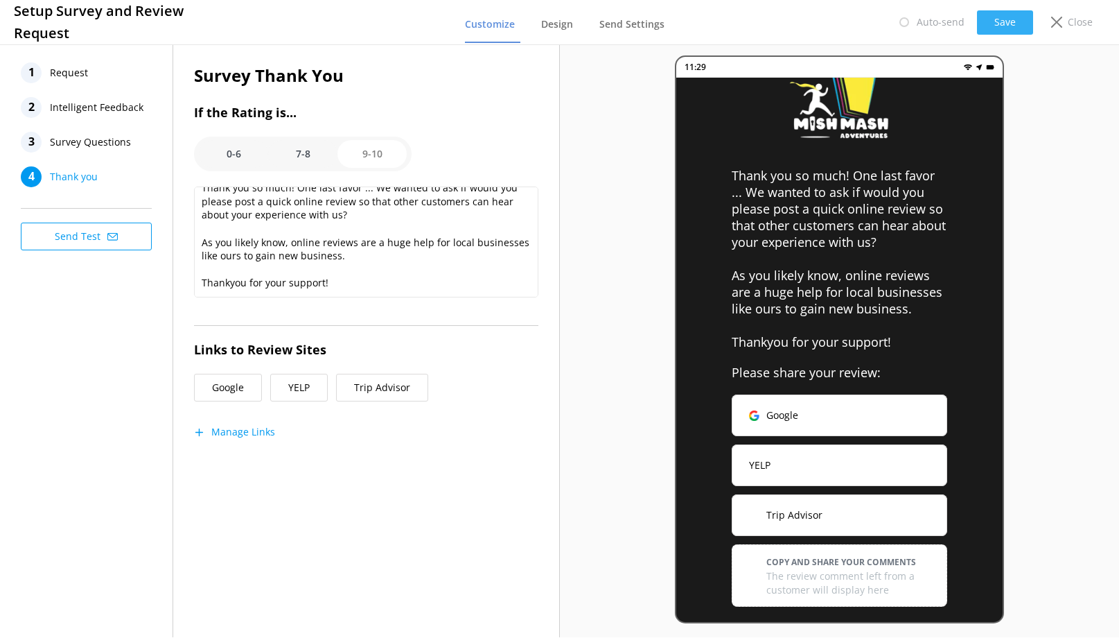
click at [1004, 24] on button "Save" at bounding box center [1005, 22] width 56 height 24
click at [83, 238] on button "Send Test" at bounding box center [86, 236] width 131 height 28
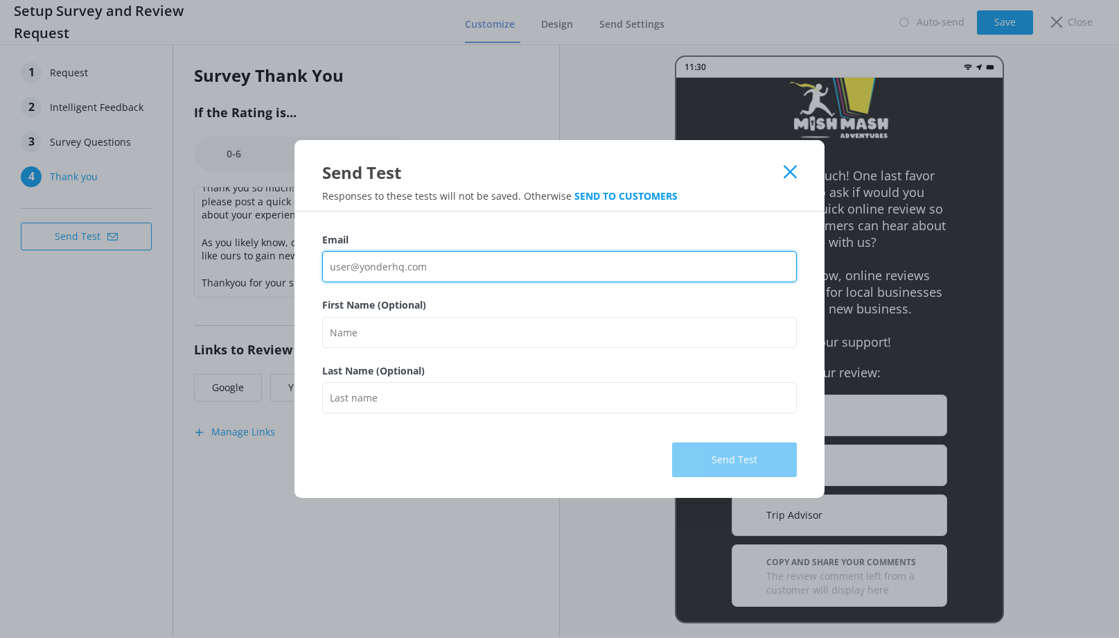
click at [380, 268] on input "Email" at bounding box center [559, 266] width 475 height 31
type input "eleventhhour@mac.com"
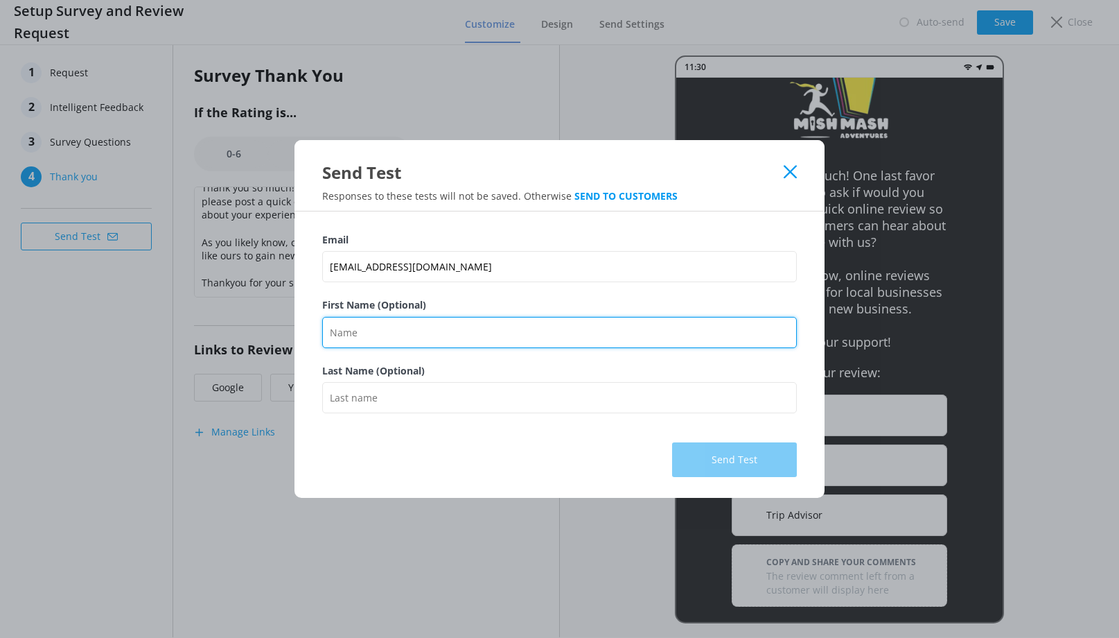
type input "James"
type input "Upchurch"
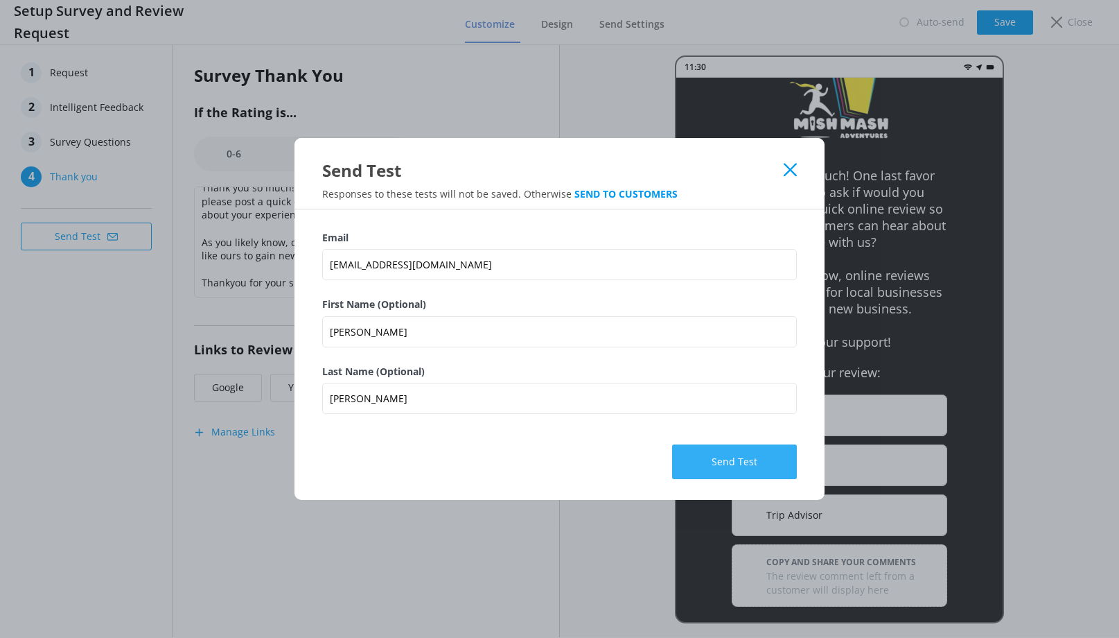
click at [724, 461] on button "Send Test" at bounding box center [734, 461] width 125 height 35
